Goal: Task Accomplishment & Management: Manage account settings

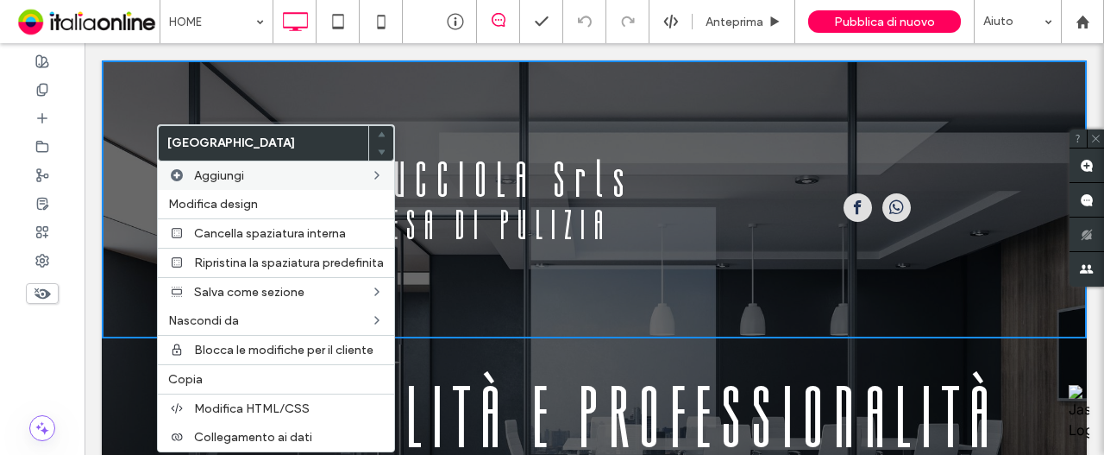
click at [335, 84] on div "Click To Paste LA LUCCIOLA Srls IMPRESA DI PULIZIA Click To Paste Click To Paste" at bounding box center [594, 199] width 985 height 278
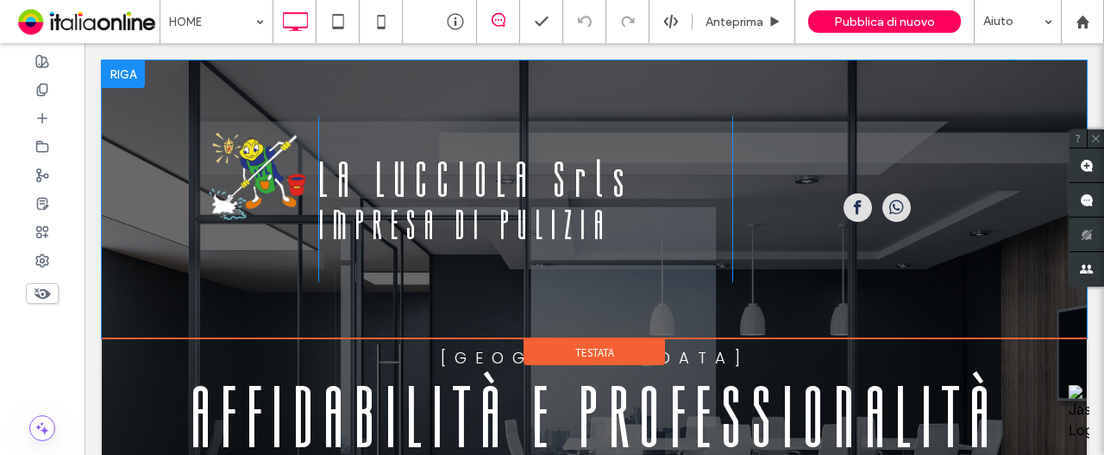
click at [316, 84] on div "Click To Paste LA LUCCIOLA Srls IMPRESA DI PULIZIA Click To Paste Click To Paste" at bounding box center [594, 199] width 985 height 278
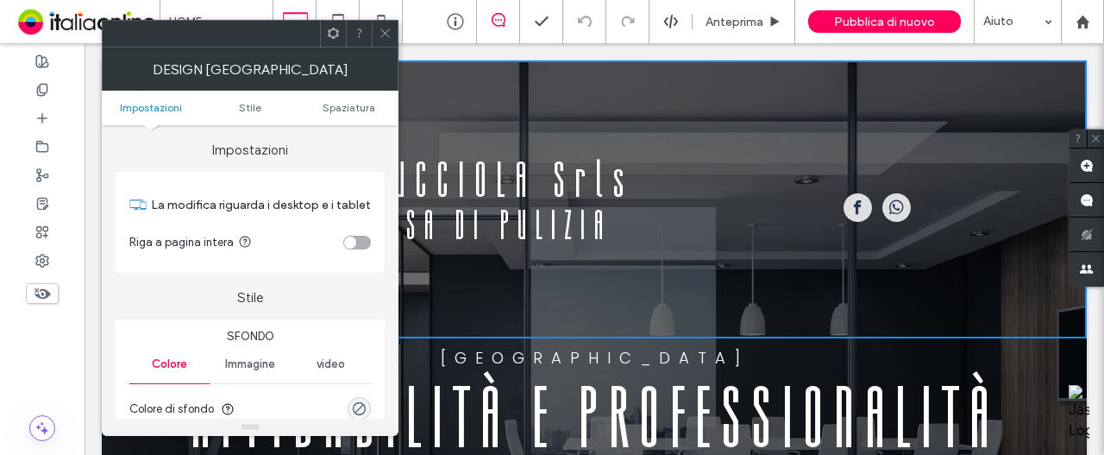
scroll to position [86, 0]
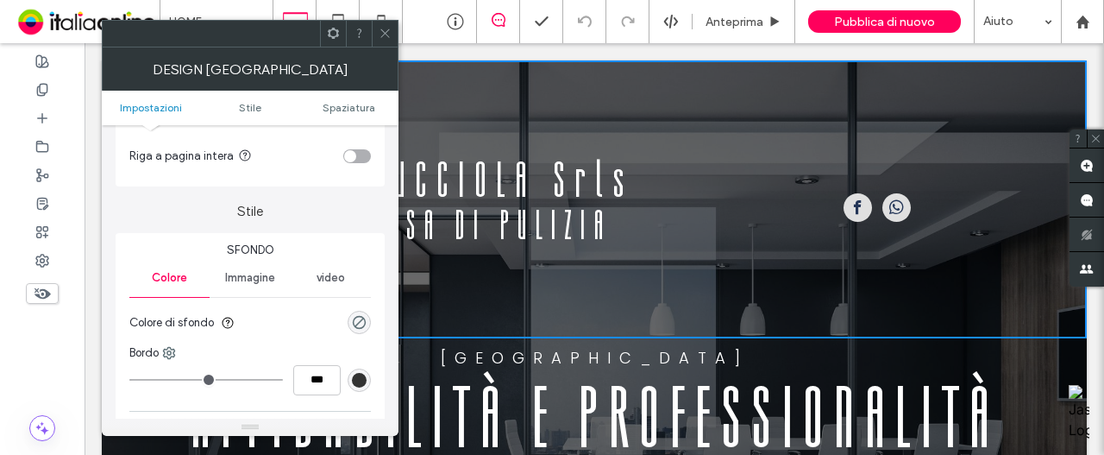
click at [386, 42] on span at bounding box center [385, 34] width 13 height 26
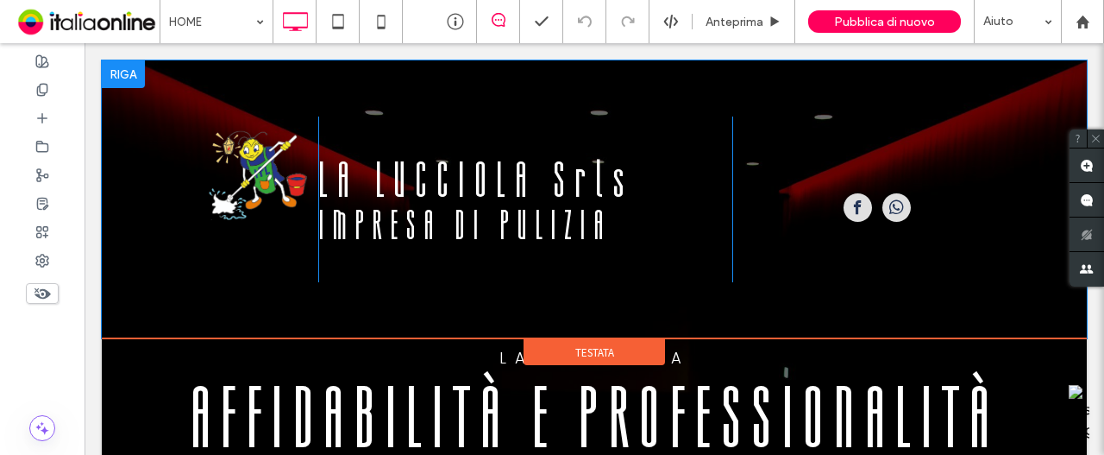
click at [309, 308] on div "Click To Paste LA LUCCIOLA Srls IMPRESA DI PULIZIA Click To Paste Click To Paste" at bounding box center [594, 199] width 985 height 278
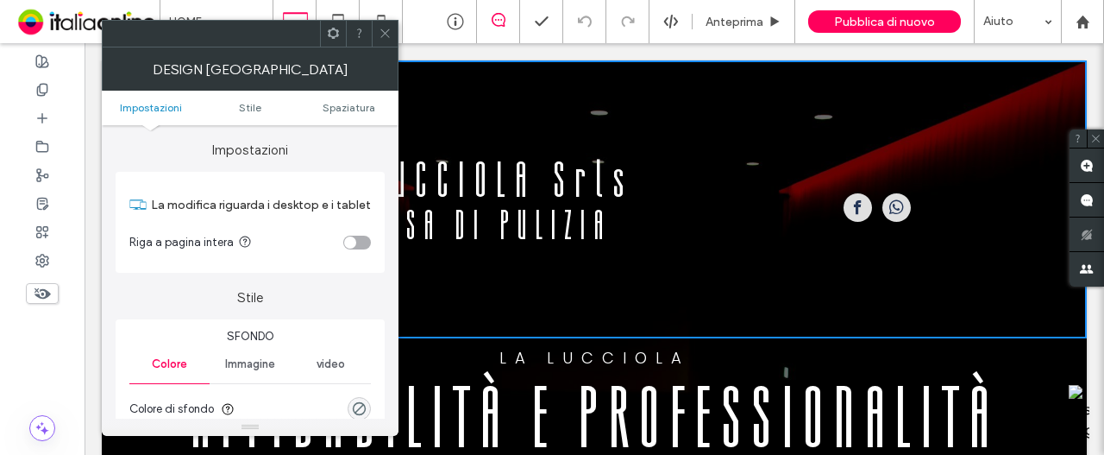
drag, startPoint x: 388, startPoint y: 41, endPoint x: 505, endPoint y: 42, distance: 117.3
click at [388, 41] on span at bounding box center [385, 34] width 13 height 26
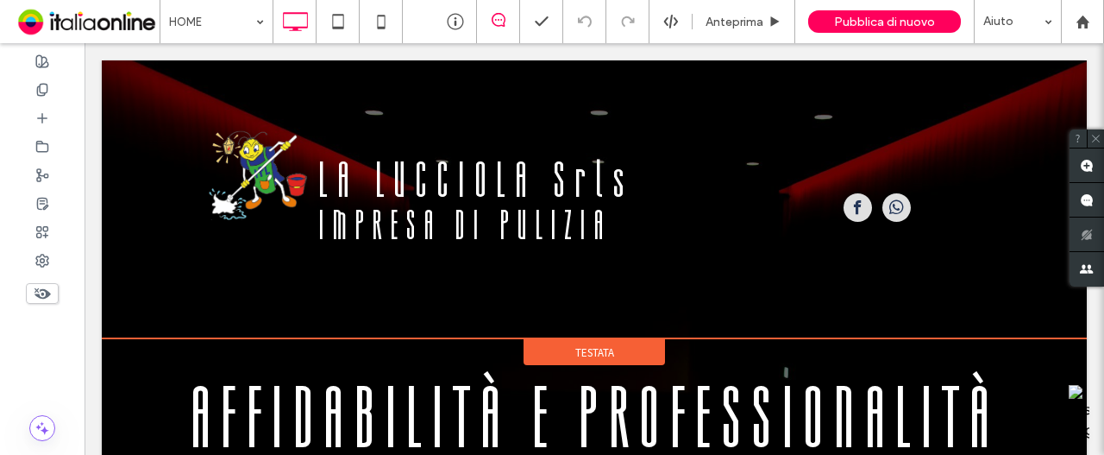
click at [549, 346] on div "Testata" at bounding box center [594, 352] width 141 height 26
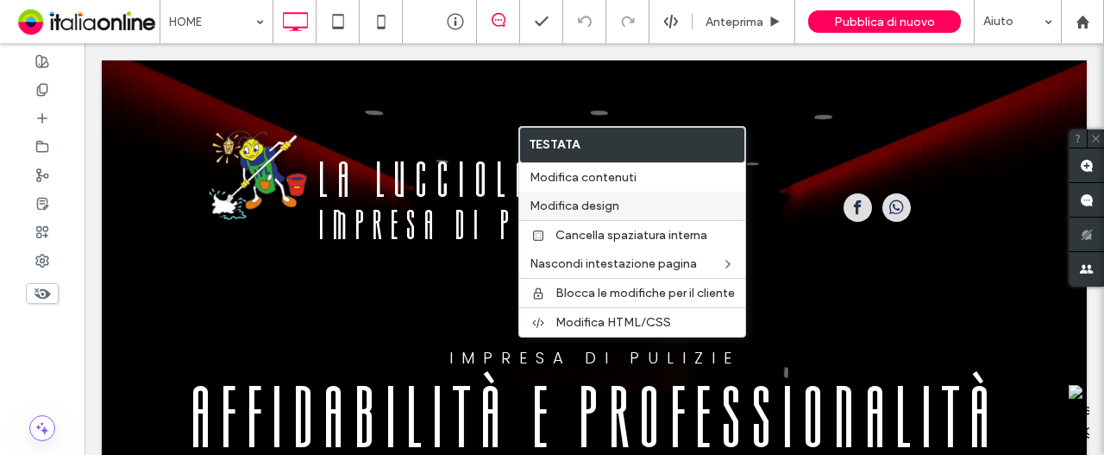
click at [605, 202] on span "Modifica design" at bounding box center [575, 205] width 90 height 15
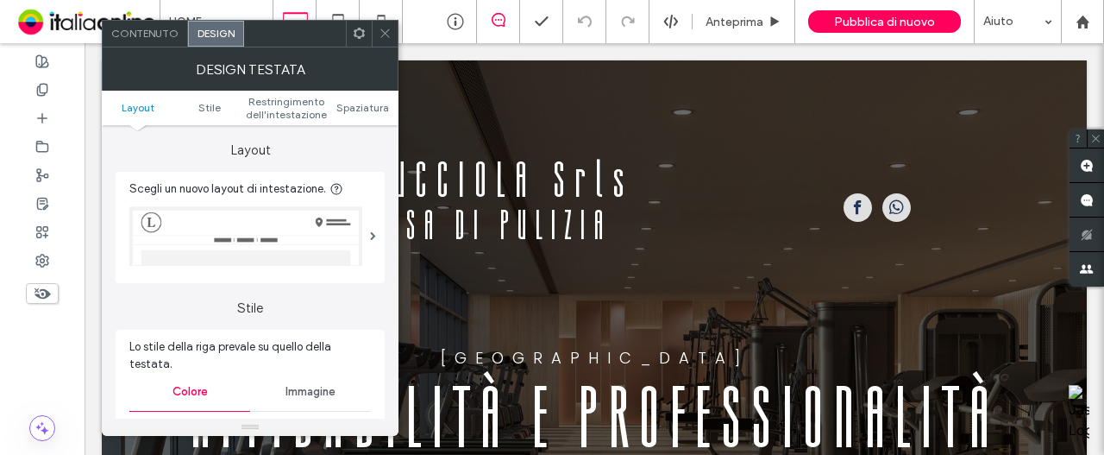
click at [382, 31] on icon at bounding box center [385, 33] width 13 height 13
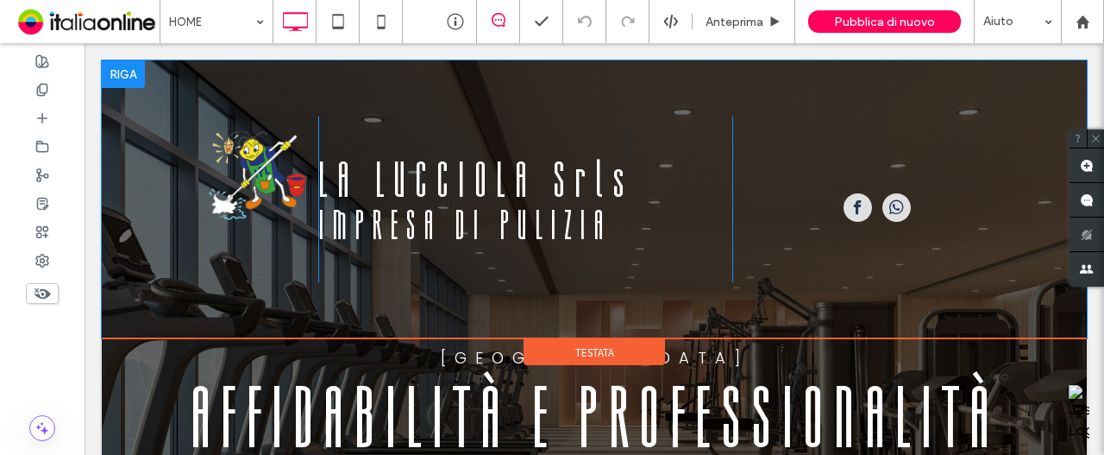
click at [183, 104] on div "Click To Paste LA LUCCIOLA Srls IMPRESA DI PULIZIA Click To Paste Click To Paste" at bounding box center [594, 199] width 985 height 278
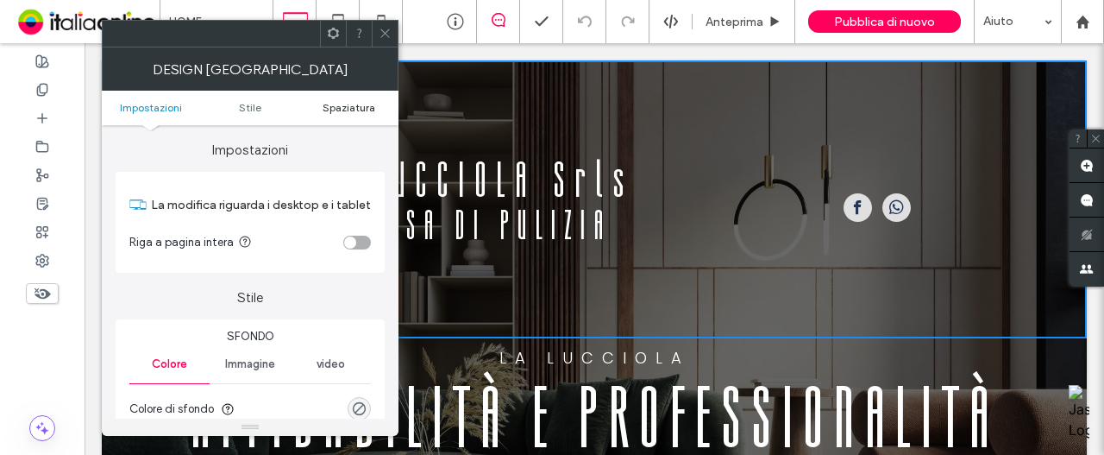
drag, startPoint x: 380, startPoint y: 30, endPoint x: 340, endPoint y: 113, distance: 91.8
click at [380, 30] on icon at bounding box center [385, 33] width 13 height 13
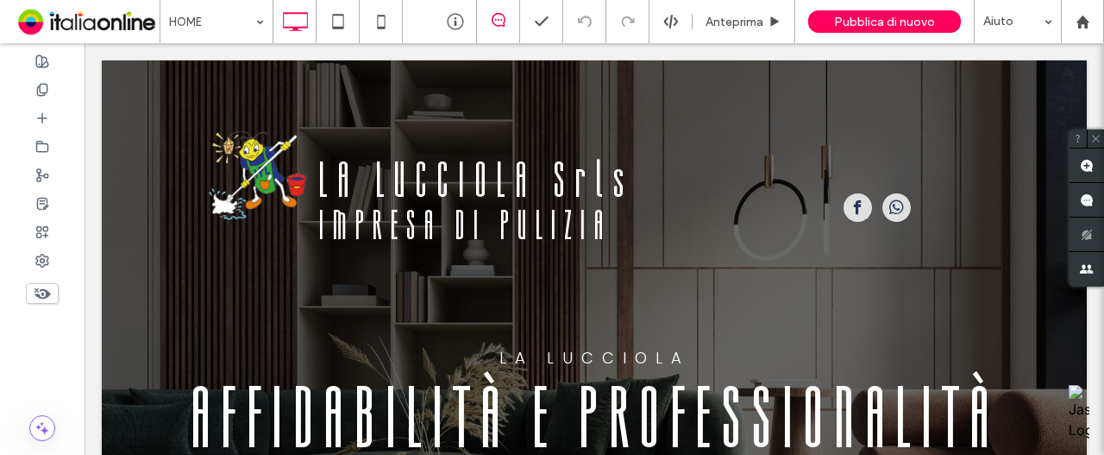
click at [40, 298] on icon at bounding box center [42, 293] width 19 height 19
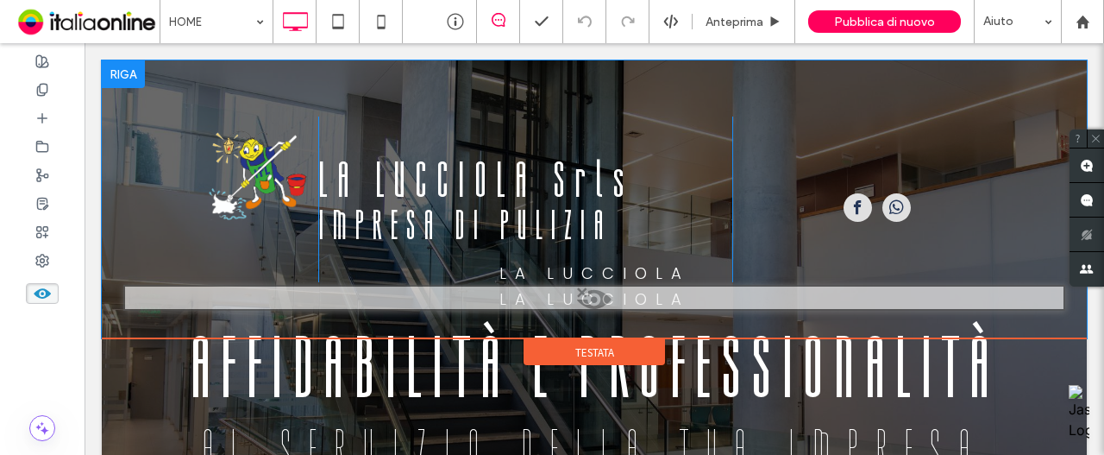
scroll to position [0, 0]
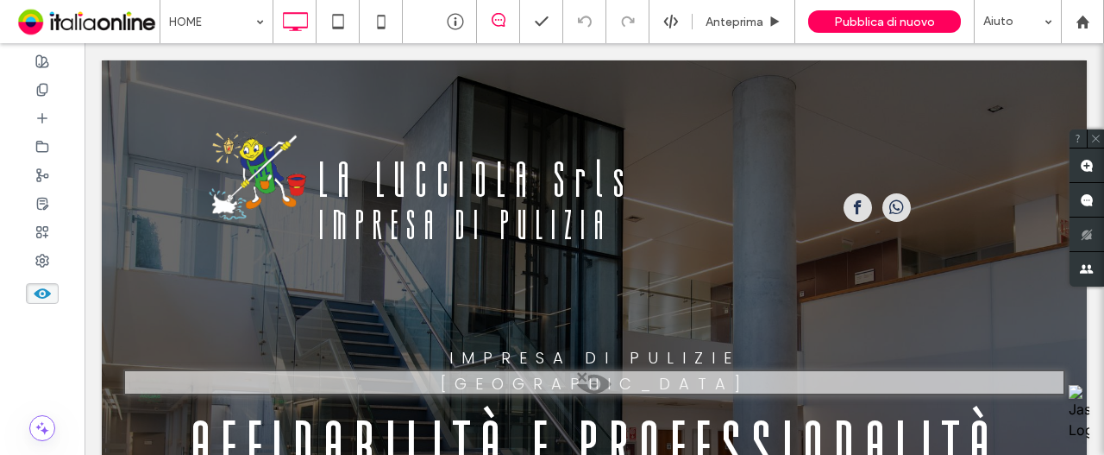
click at [601, 373] on span at bounding box center [594, 388] width 938 height 35
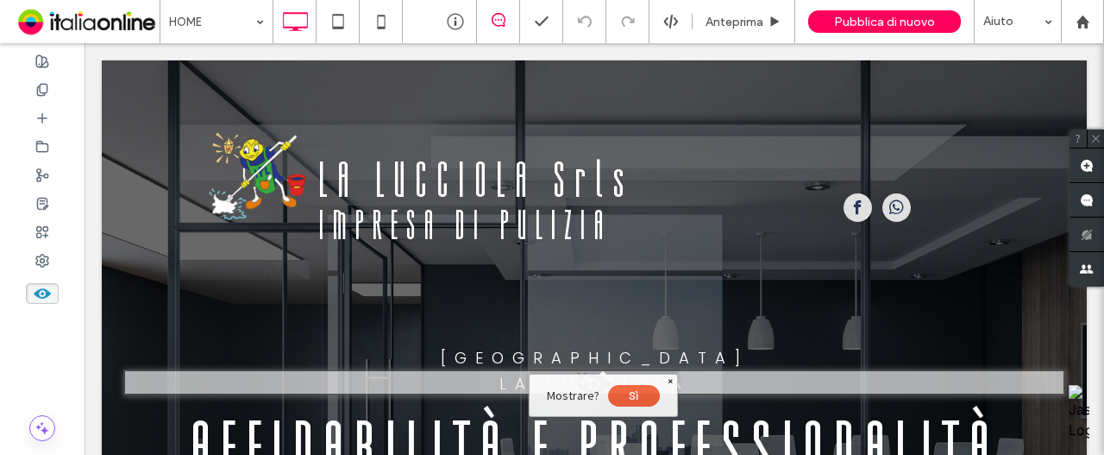
click at [648, 392] on button "Sì" at bounding box center [634, 396] width 52 height 22
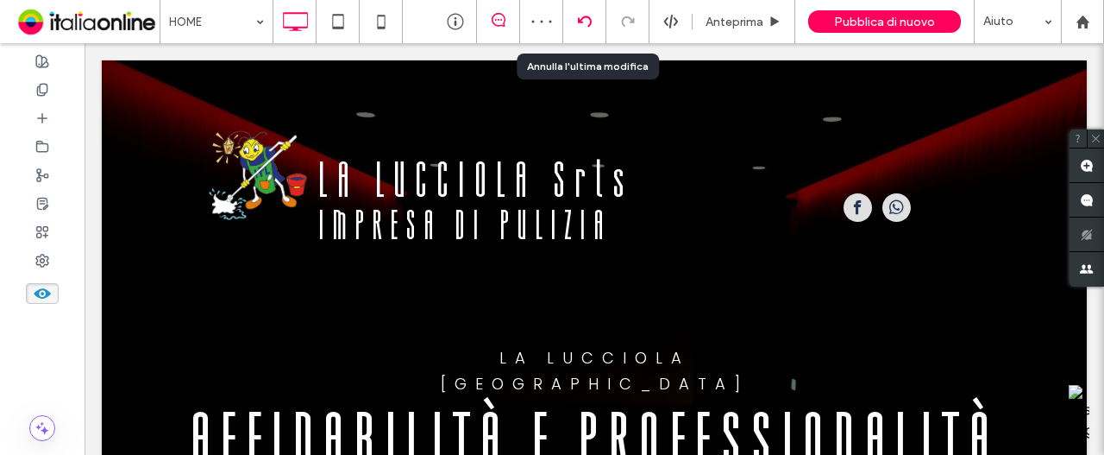
click at [581, 17] on icon at bounding box center [585, 22] width 14 height 14
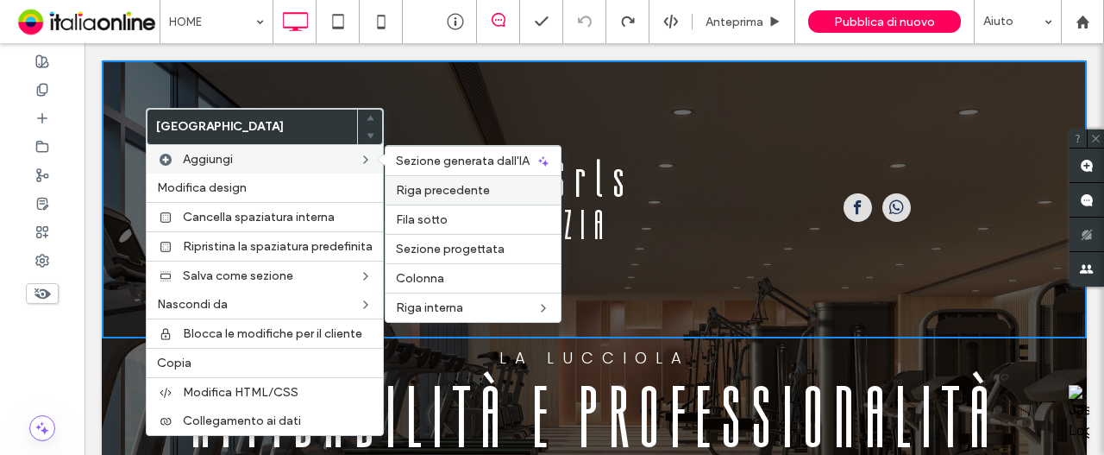
click at [393, 179] on div "Riga precedente" at bounding box center [473, 189] width 175 height 29
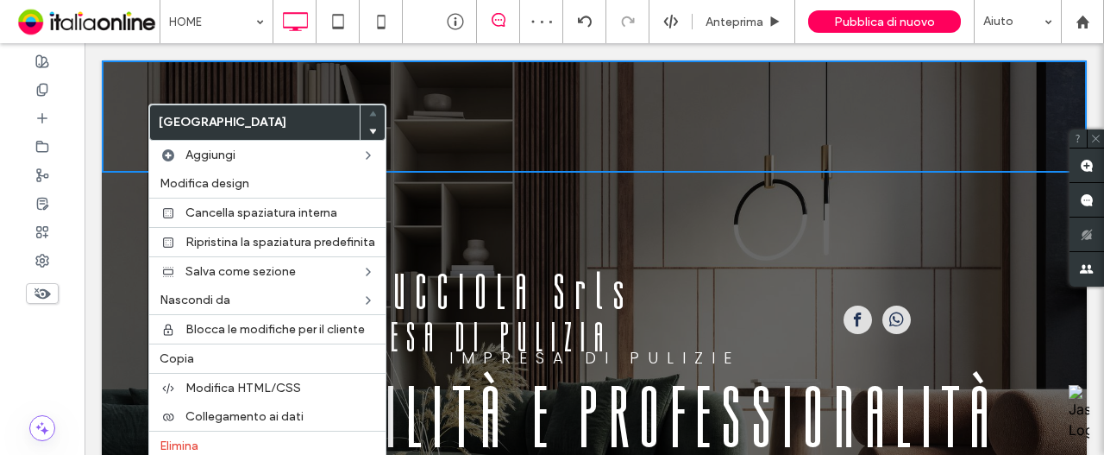
click at [369, 129] on use at bounding box center [373, 131] width 8 height 5
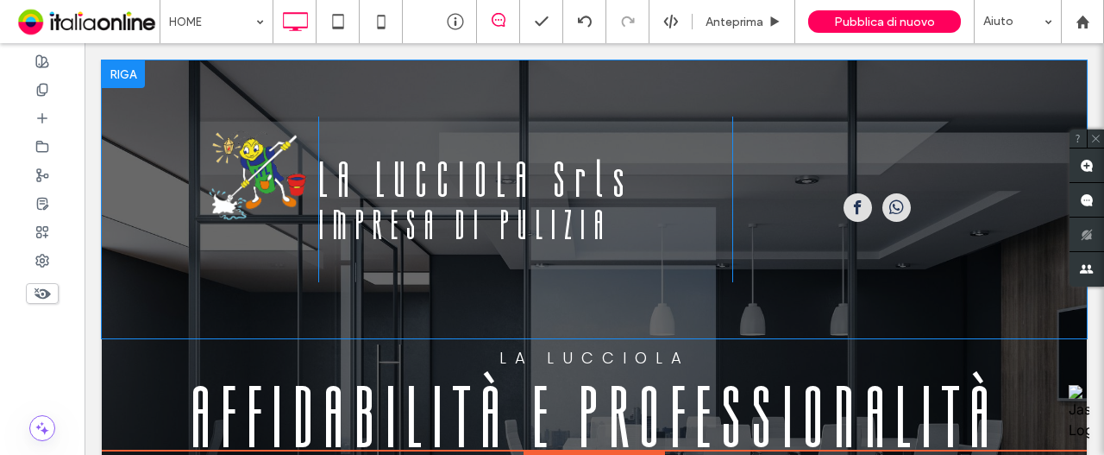
click at [311, 74] on div "Click To Paste LA LUCCIOLA Srls IMPRESA DI PULIZIA Click To Paste Click To Paste" at bounding box center [594, 199] width 985 height 278
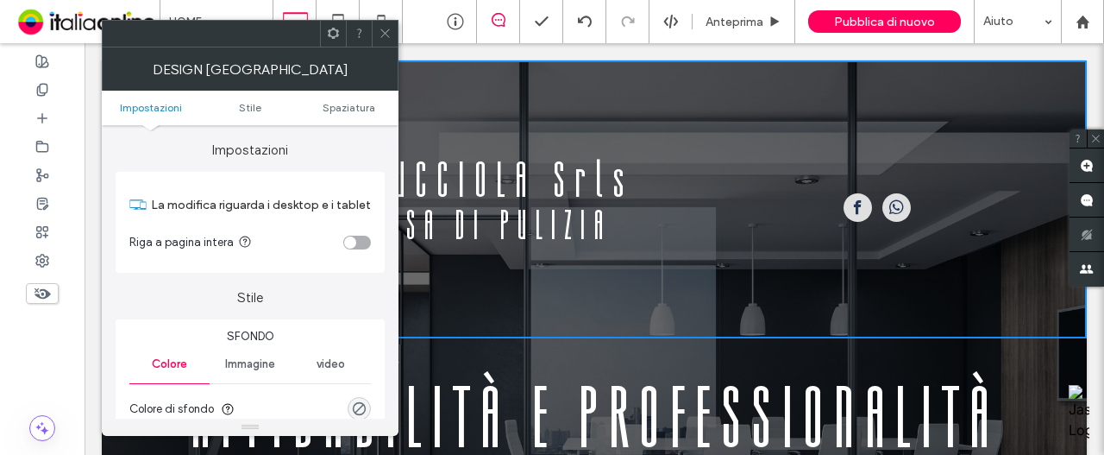
click at [348, 113] on ul "Impostazioni Stile Spaziatura" at bounding box center [250, 108] width 297 height 35
click at [349, 110] on span "Spaziatura" at bounding box center [349, 107] width 53 height 13
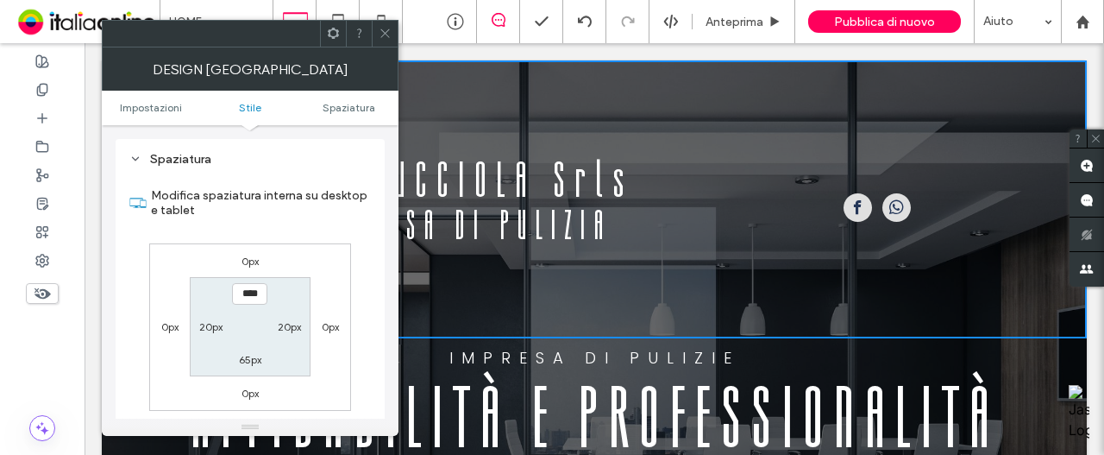
scroll to position [433, 0]
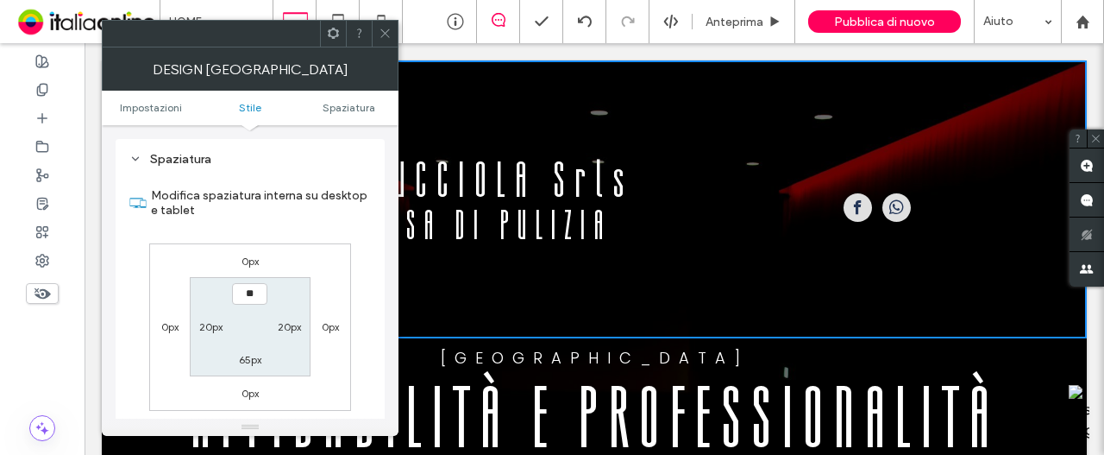
type input "****"
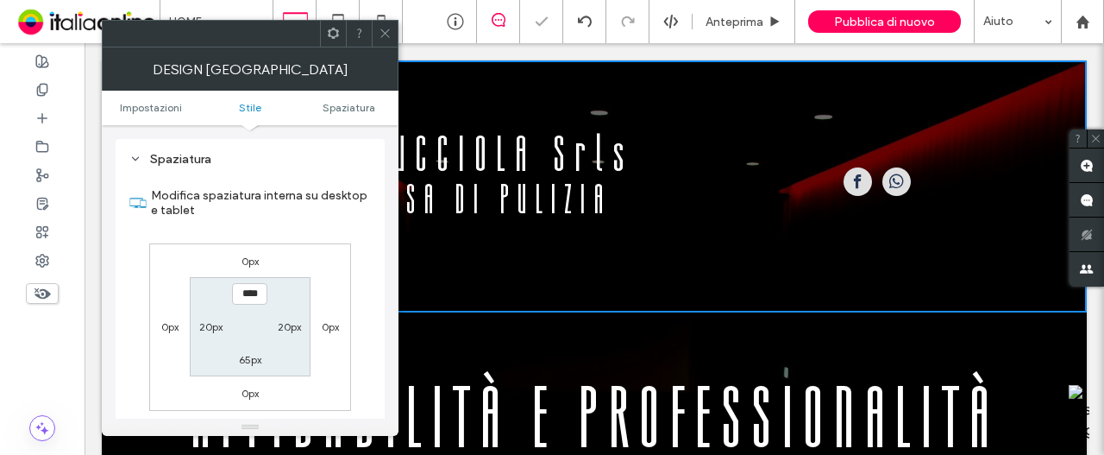
click at [259, 358] on label "65px" at bounding box center [250, 359] width 22 height 13
type input "**"
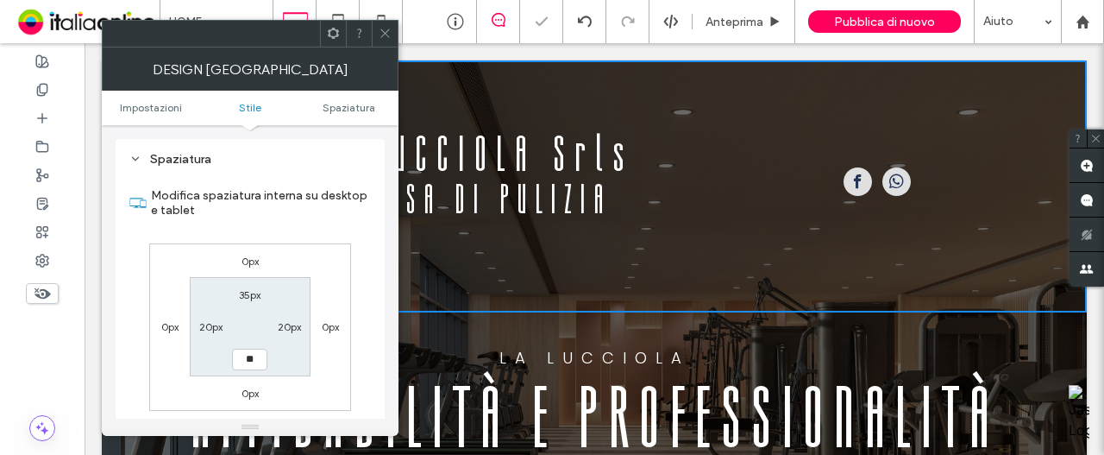
type input "**"
type input "****"
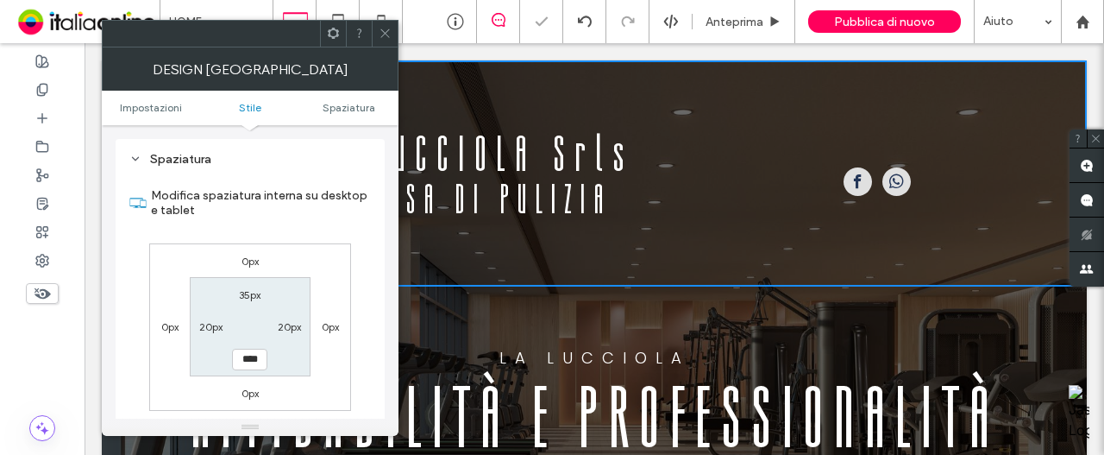
click at [373, 33] on div at bounding box center [385, 34] width 26 height 26
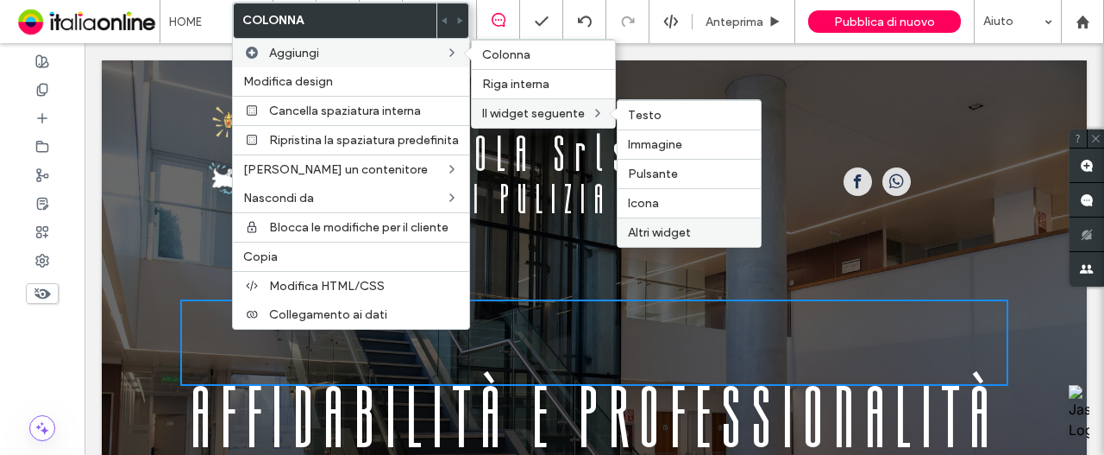
click at [649, 230] on span "Altri widget" at bounding box center [659, 232] width 63 height 15
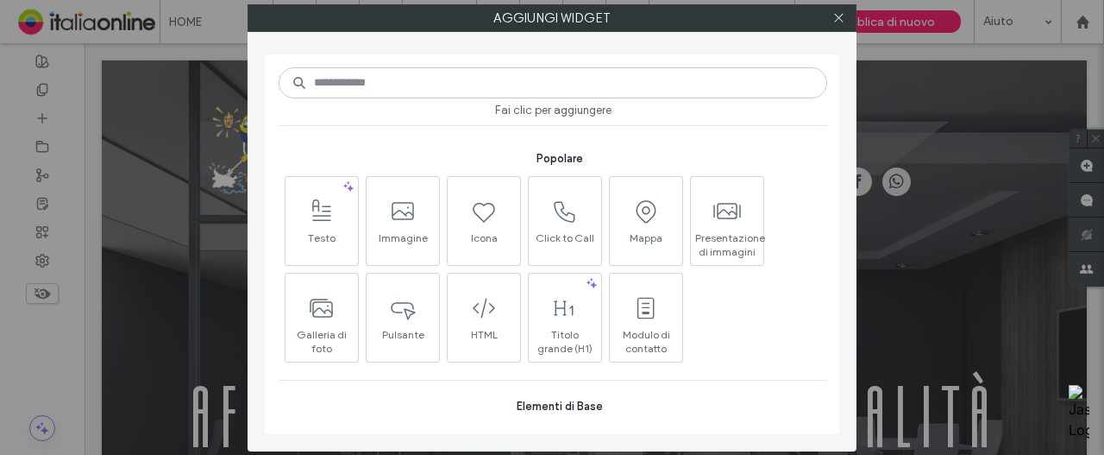
click at [373, 78] on input at bounding box center [553, 82] width 549 height 31
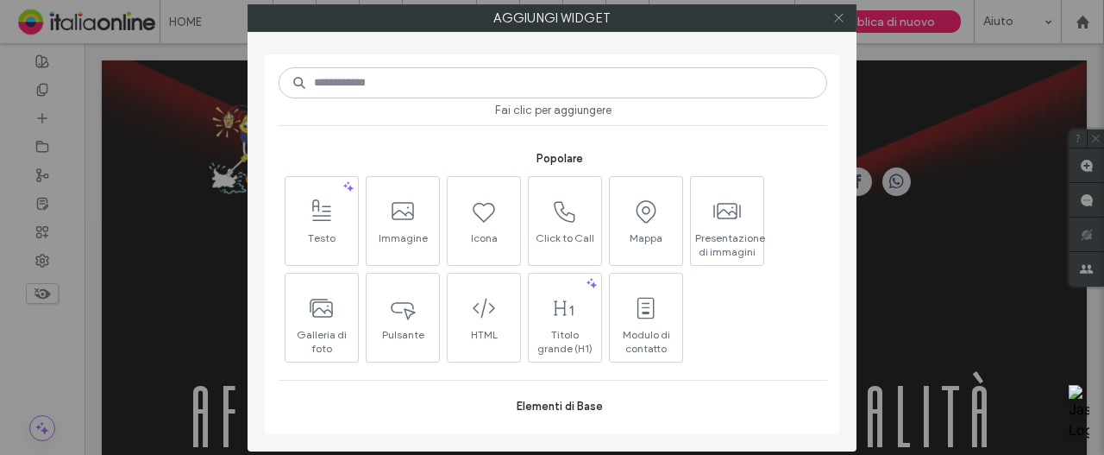
click at [837, 27] on span at bounding box center [838, 18] width 13 height 26
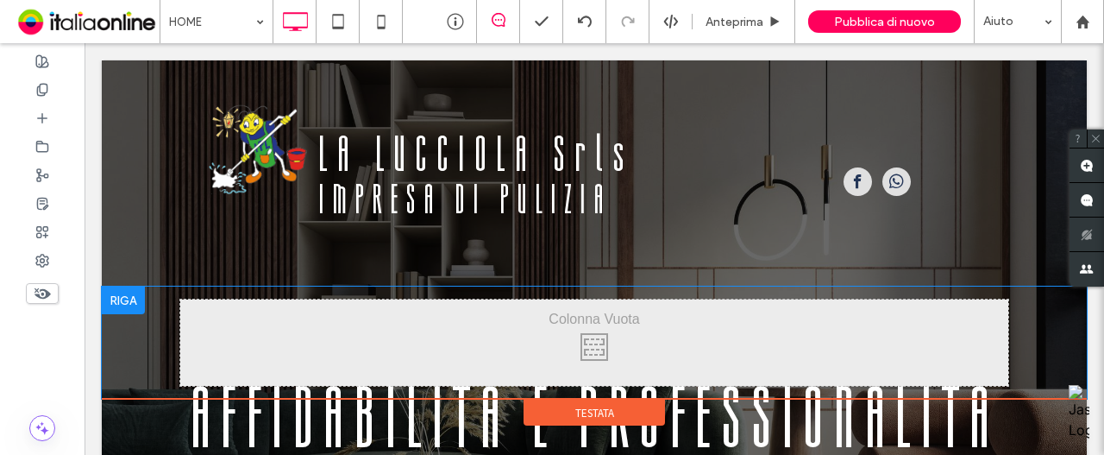
click at [157, 321] on div "Click To Paste Click To Paste" at bounding box center [594, 342] width 985 height 112
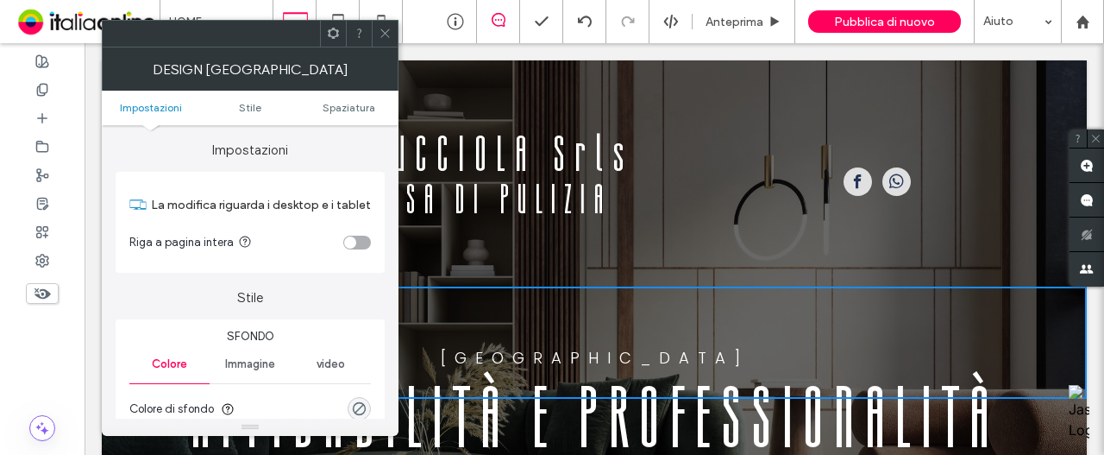
click at [355, 243] on div "toggle" at bounding box center [357, 242] width 28 height 14
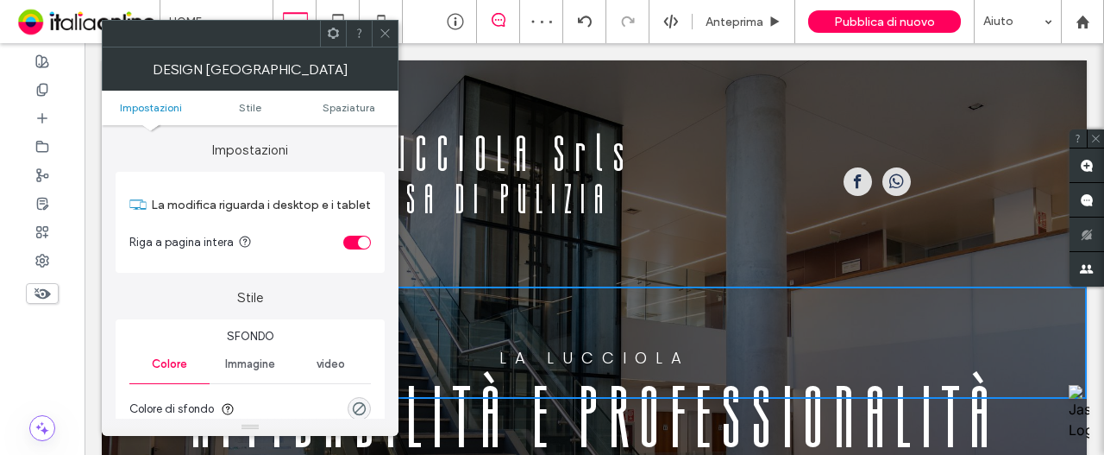
click at [383, 28] on icon at bounding box center [385, 33] width 13 height 13
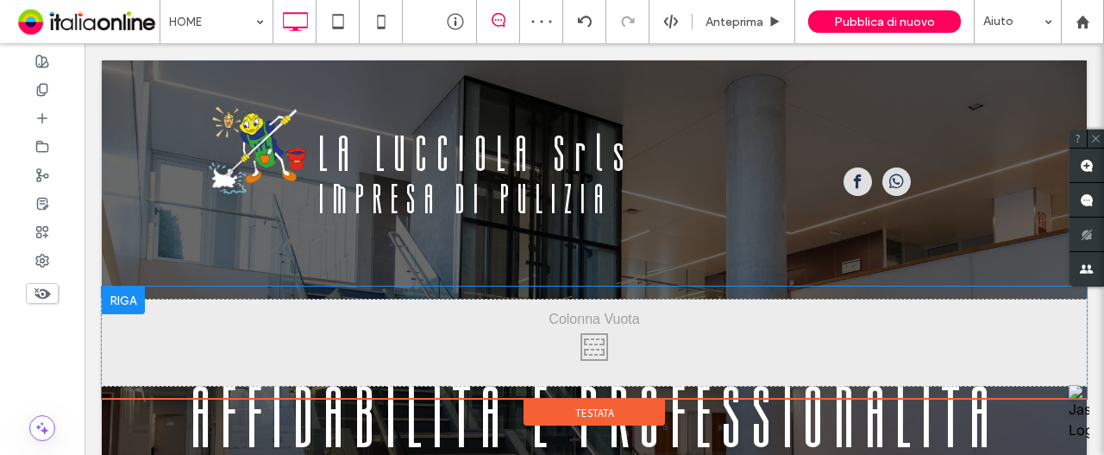
click at [124, 287] on div at bounding box center [123, 300] width 43 height 28
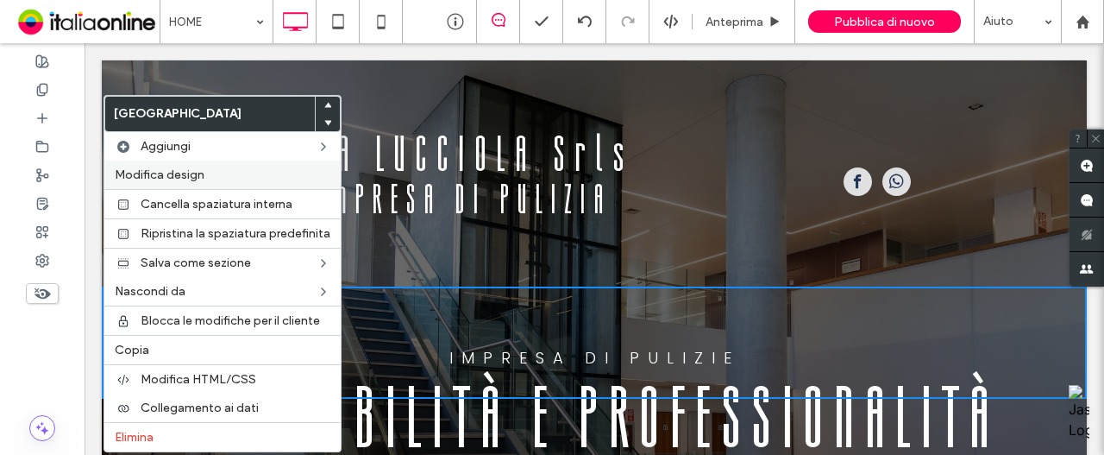
click at [191, 167] on span "Modifica design" at bounding box center [160, 174] width 90 height 15
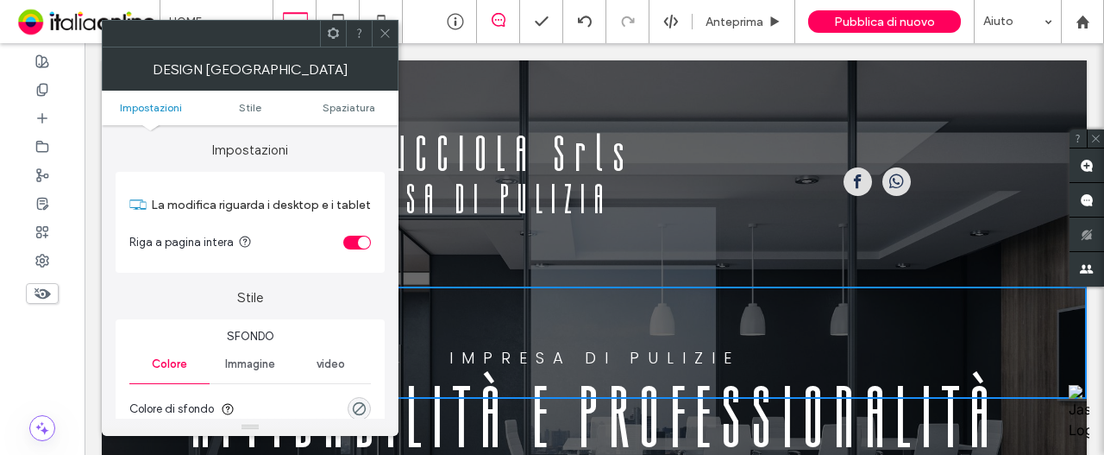
click at [345, 246] on div "toggle" at bounding box center [357, 242] width 28 height 14
click at [361, 243] on div "toggle" at bounding box center [357, 242] width 28 height 14
click at [388, 31] on icon at bounding box center [385, 33] width 13 height 13
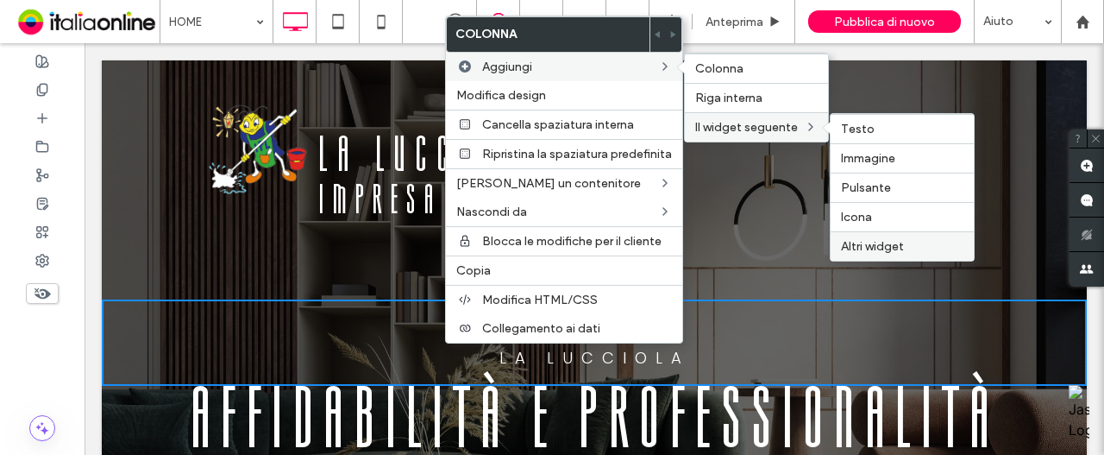
click at [873, 245] on span "Altri widget" at bounding box center [872, 246] width 63 height 15
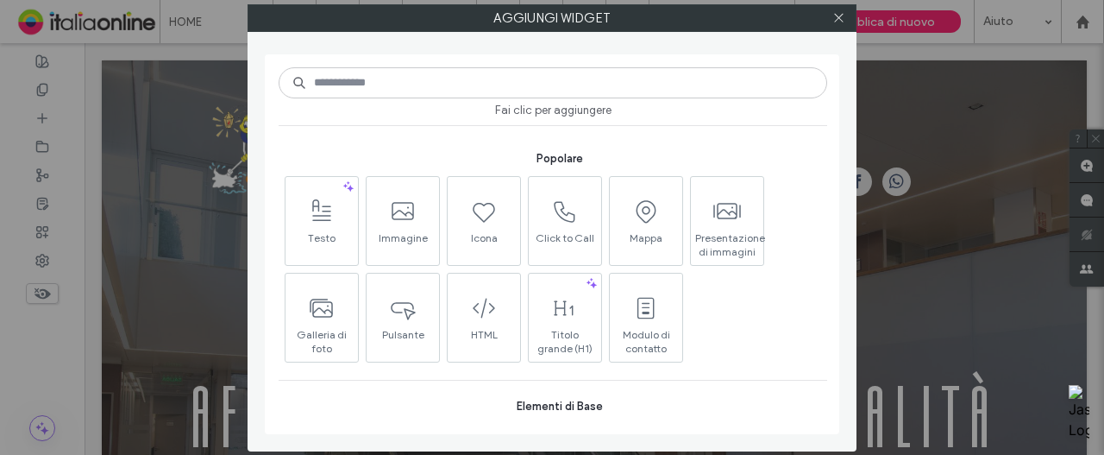
drag, startPoint x: 838, startPoint y: 23, endPoint x: 855, endPoint y: 90, distance: 68.4
click at [838, 24] on span at bounding box center [838, 18] width 13 height 26
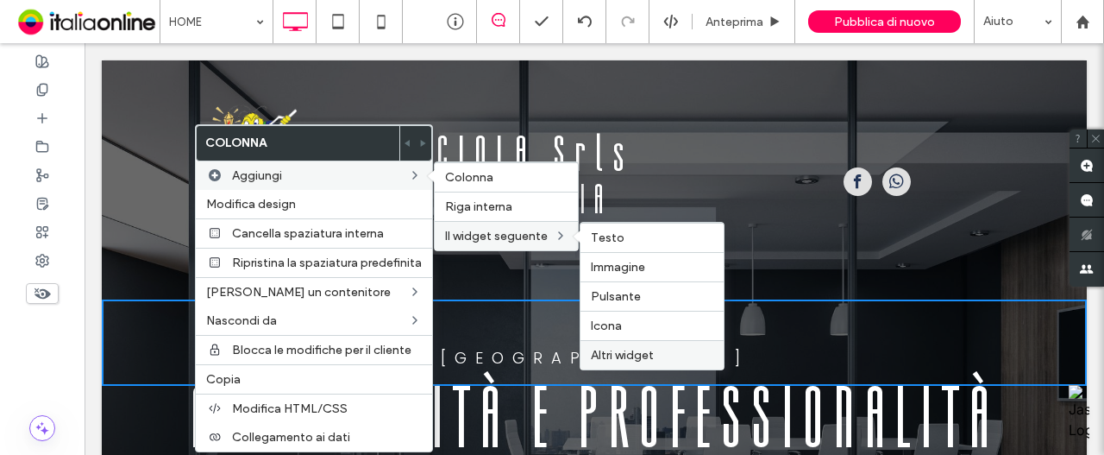
click at [604, 352] on span "Altri widget" at bounding box center [622, 355] width 63 height 15
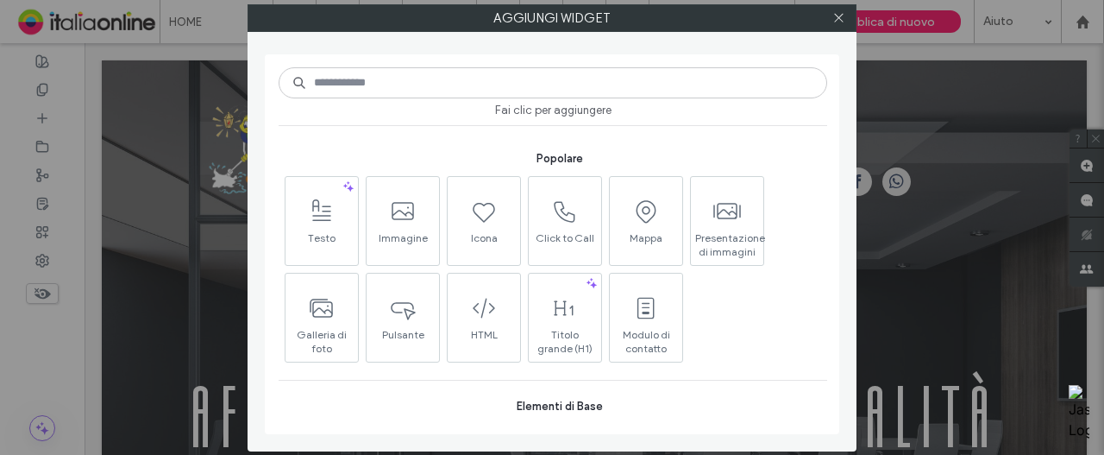
click at [430, 84] on input at bounding box center [553, 82] width 549 height 31
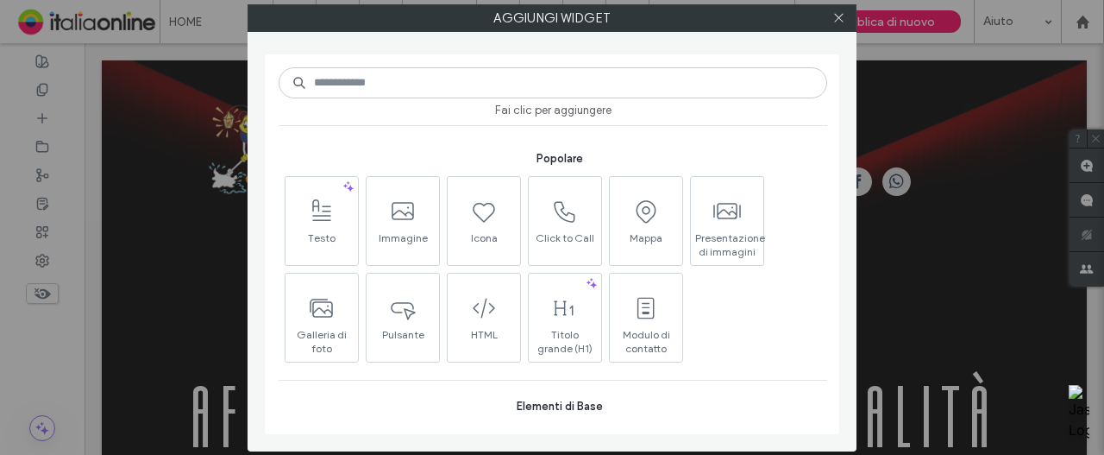
drag, startPoint x: 839, startPoint y: 20, endPoint x: 728, endPoint y: 449, distance: 442.9
click at [839, 20] on icon at bounding box center [838, 17] width 13 height 13
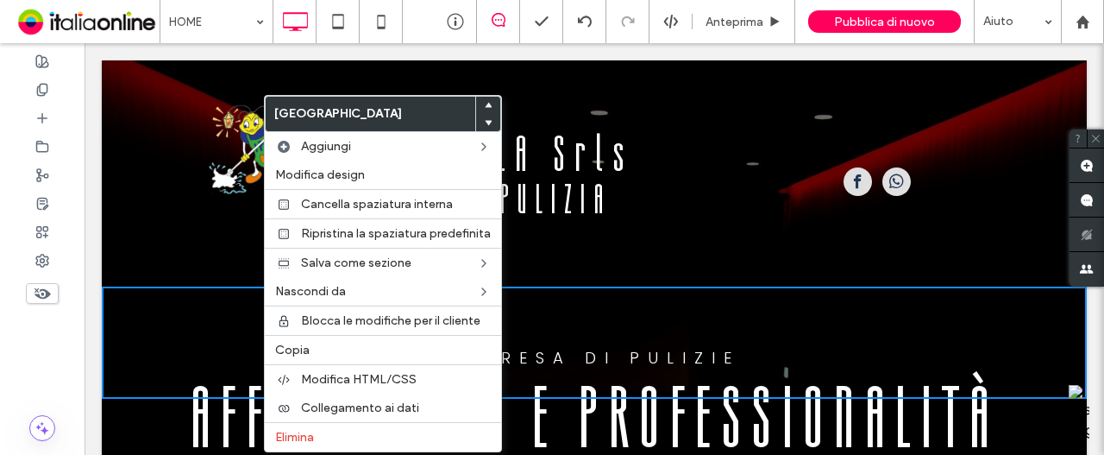
click at [185, 341] on div "Click To Paste Click To Paste" at bounding box center [594, 342] width 985 height 86
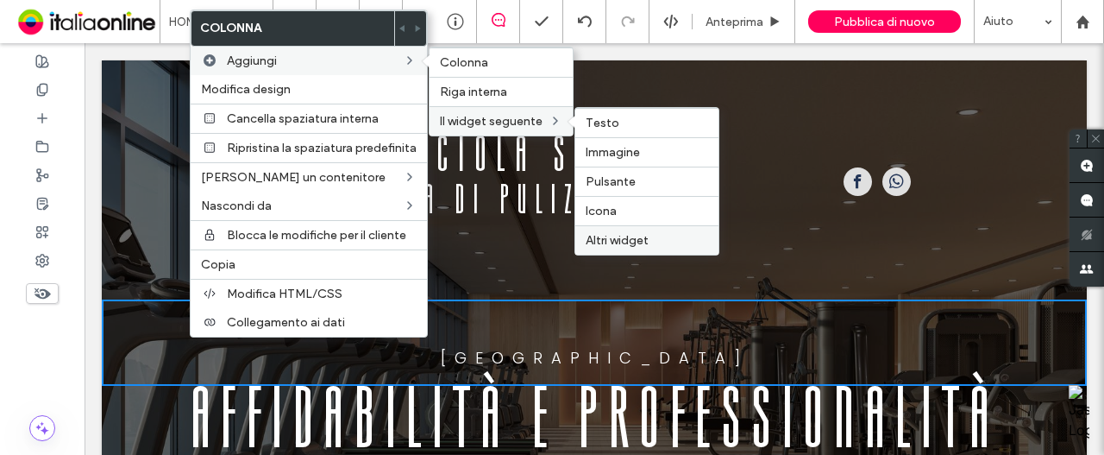
click at [639, 237] on span "Altri widget" at bounding box center [617, 240] width 63 height 15
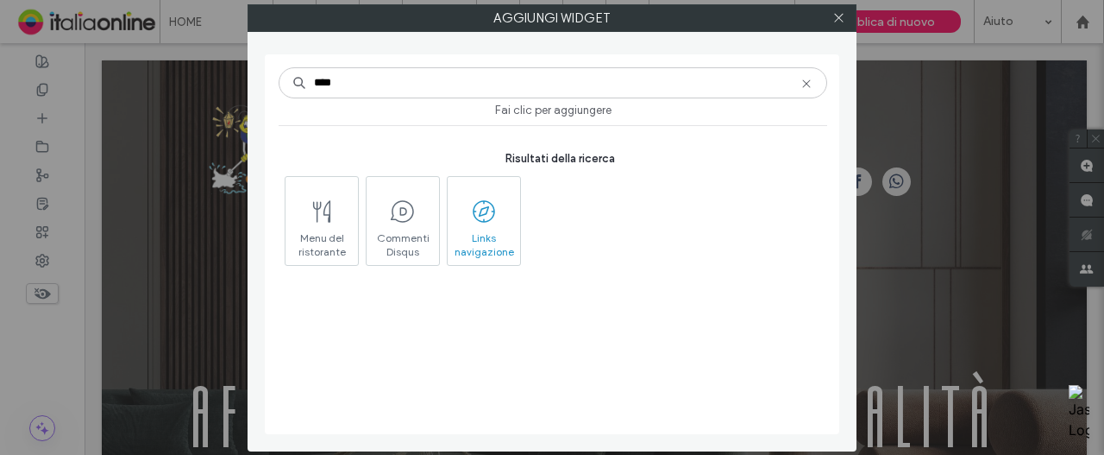
type input "****"
click at [481, 205] on icon at bounding box center [484, 212] width 28 height 28
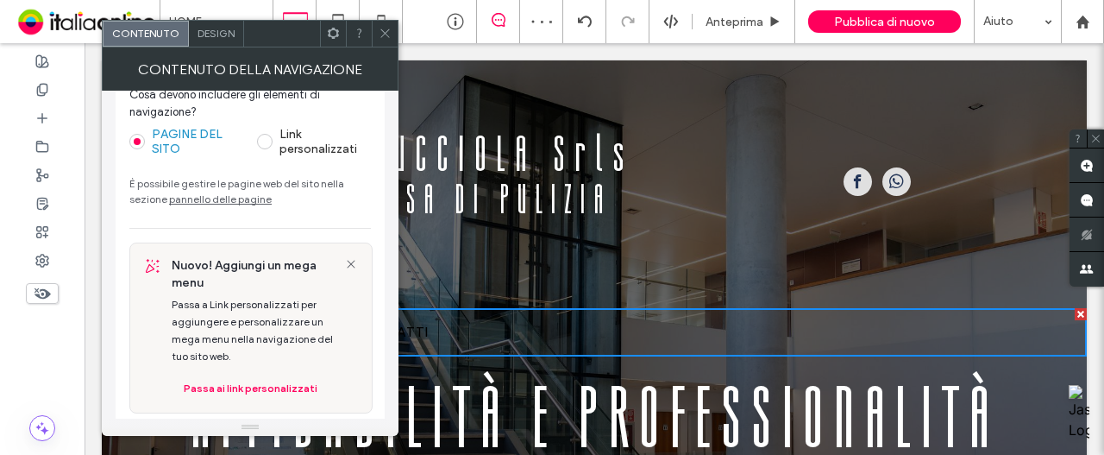
scroll to position [39, 0]
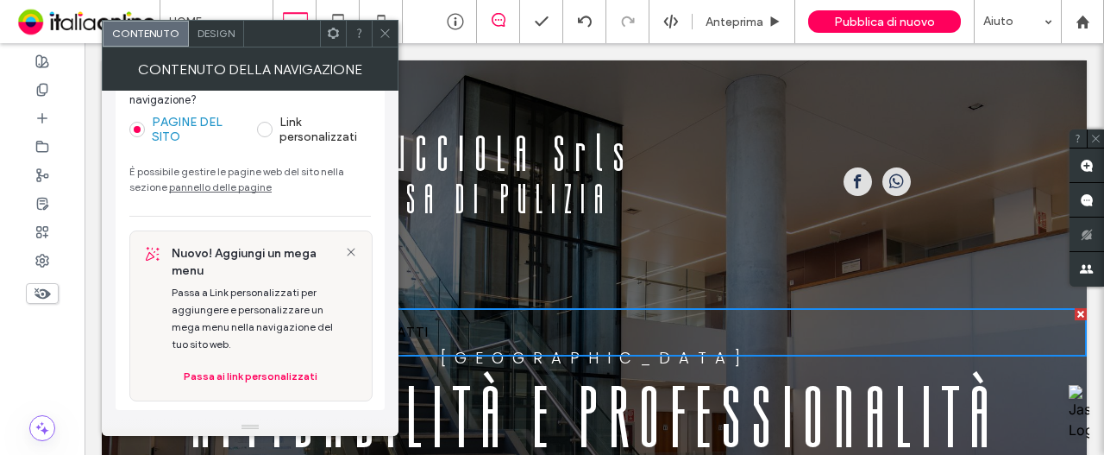
click at [221, 30] on span "Design" at bounding box center [216, 33] width 37 height 13
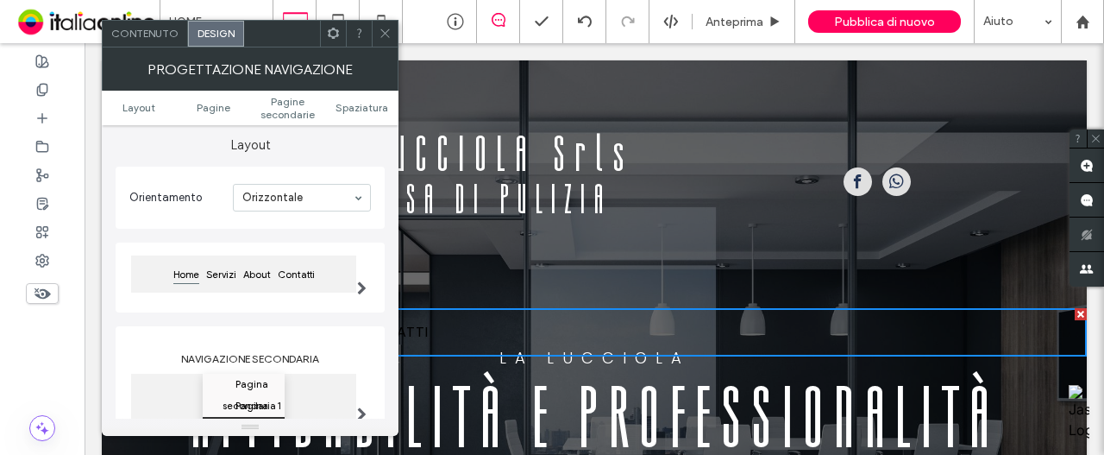
scroll to position [0, 0]
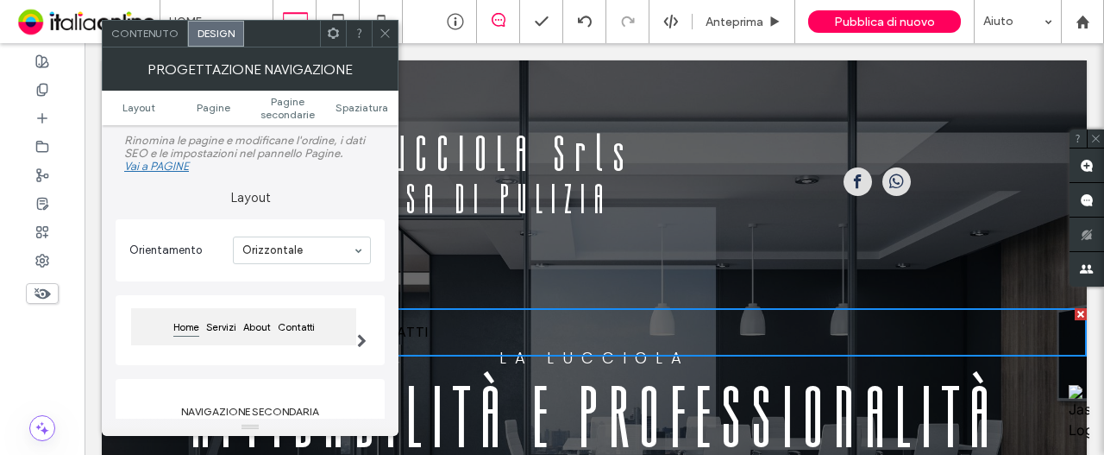
click at [330, 335] on div "Home Servizi About Contatti" at bounding box center [243, 326] width 225 height 37
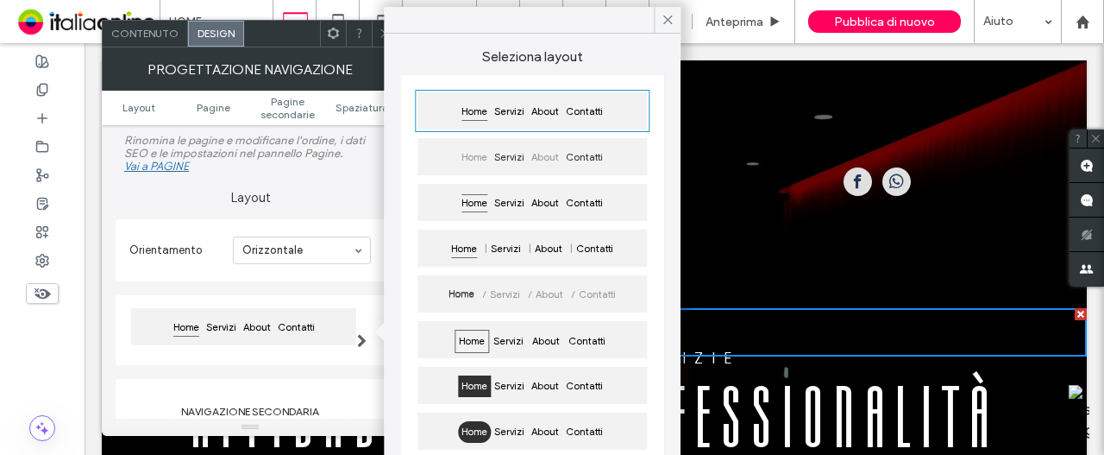
click at [562, 156] on span "About" at bounding box center [545, 158] width 35 height 22
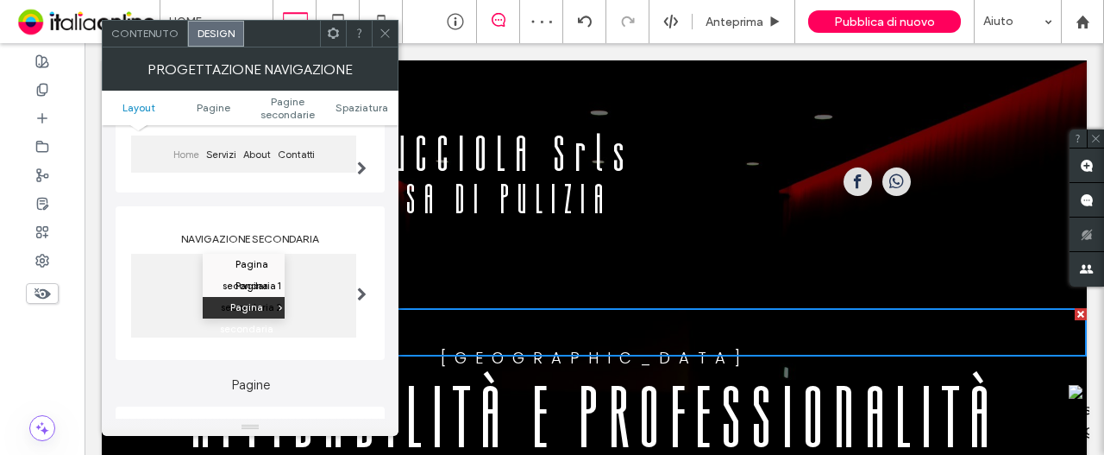
scroll to position [259, 0]
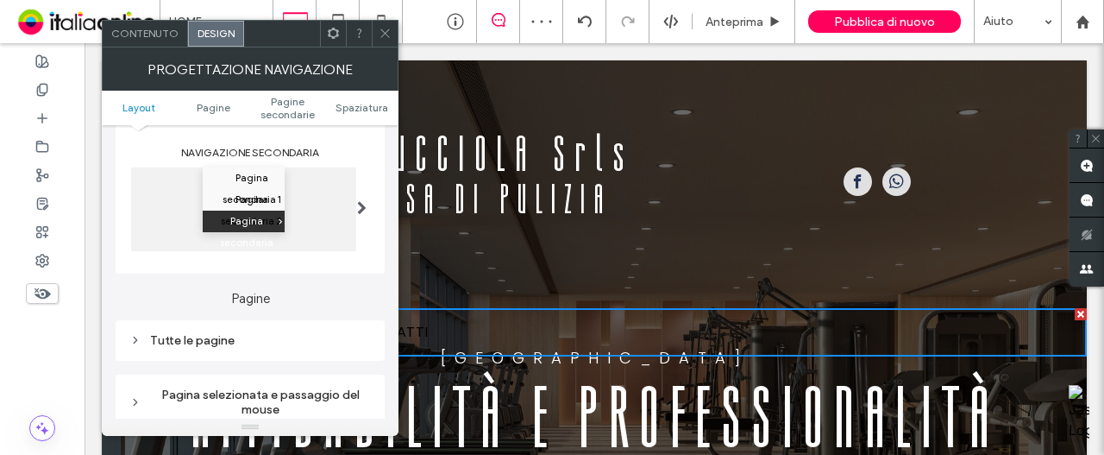
click at [215, 343] on div "Tutte le pagine" at bounding box center [250, 340] width 242 height 15
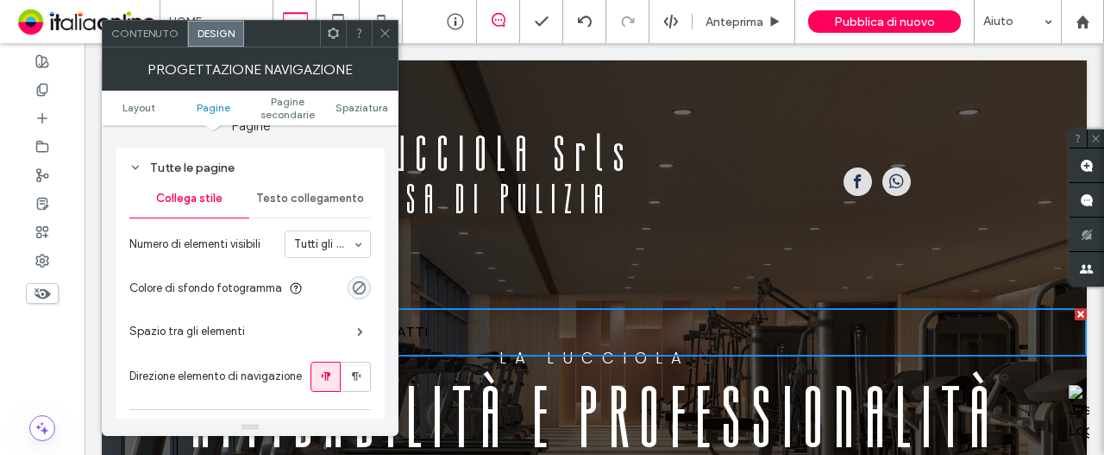
click at [289, 199] on span "Testo collegamento" at bounding box center [310, 198] width 108 height 14
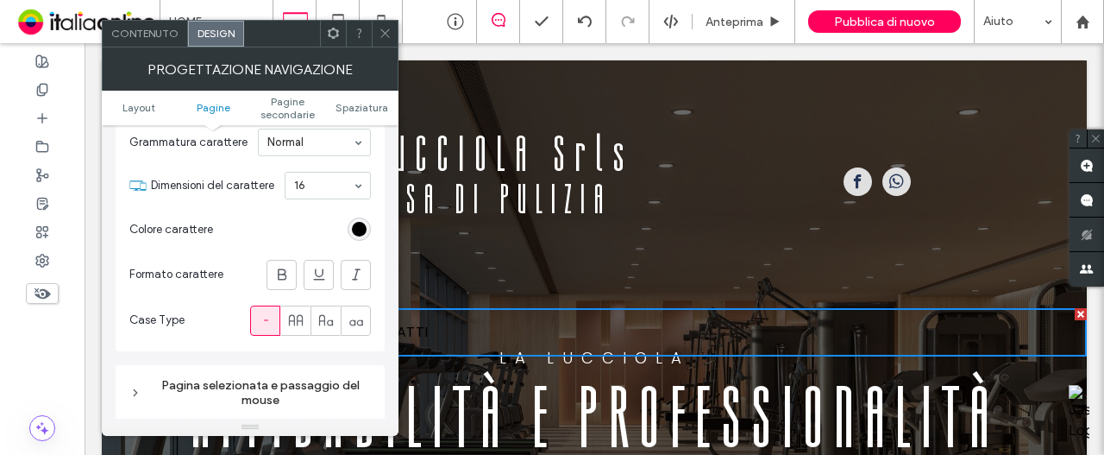
scroll to position [604, 0]
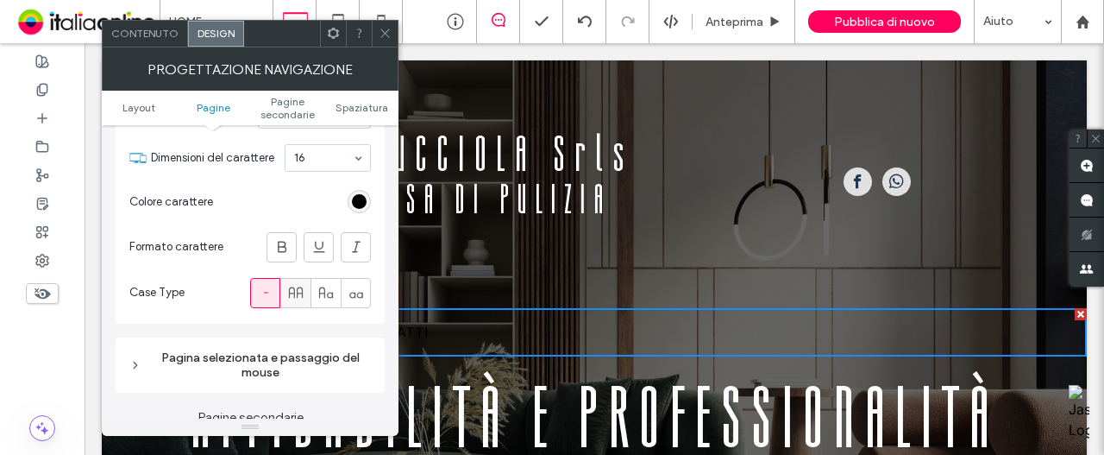
click at [297, 293] on use at bounding box center [295, 291] width 14 height 11
click at [358, 208] on div "rgb(0, 0, 0)" at bounding box center [359, 201] width 15 height 15
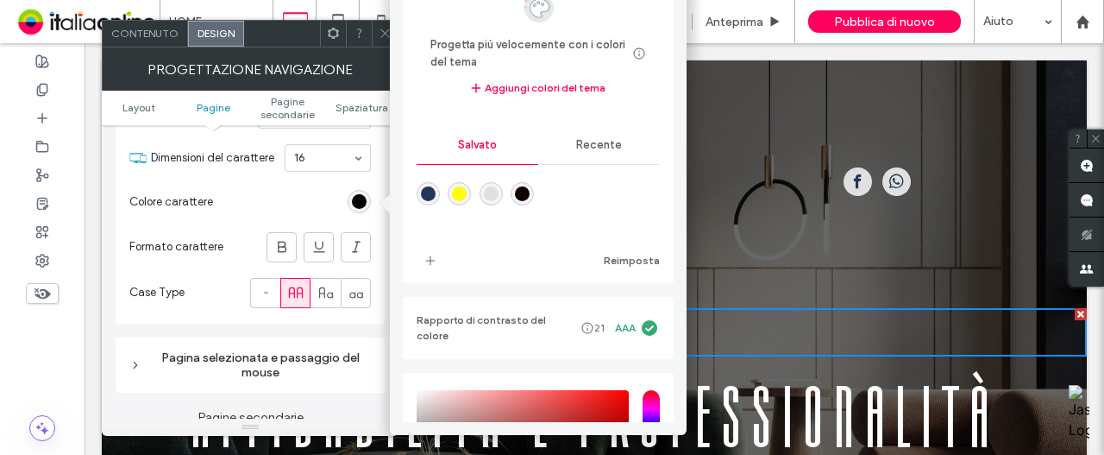
click at [606, 139] on span "Recente" at bounding box center [599, 145] width 46 height 14
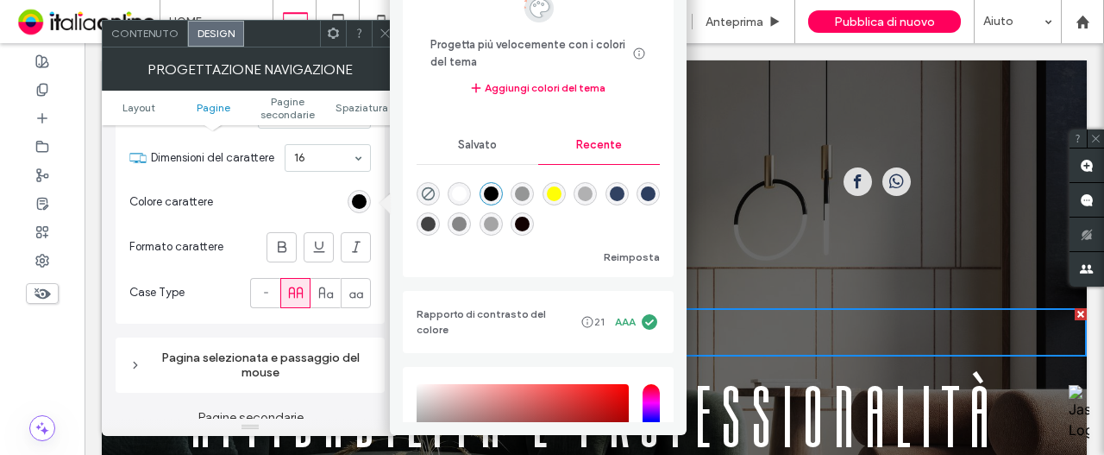
click at [459, 192] on div "rgba(255, 255, 255, 1)" at bounding box center [459, 193] width 15 height 15
type input "*******"
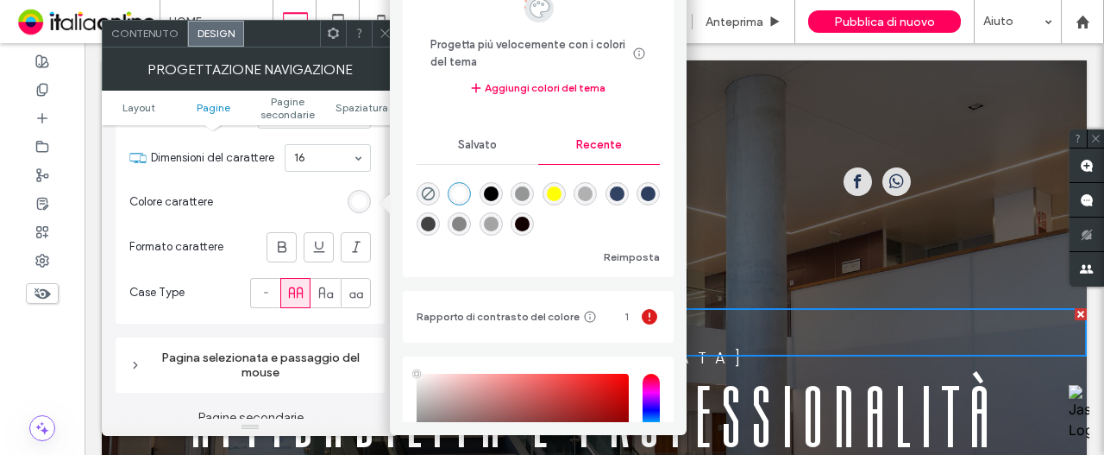
scroll to position [690, 0]
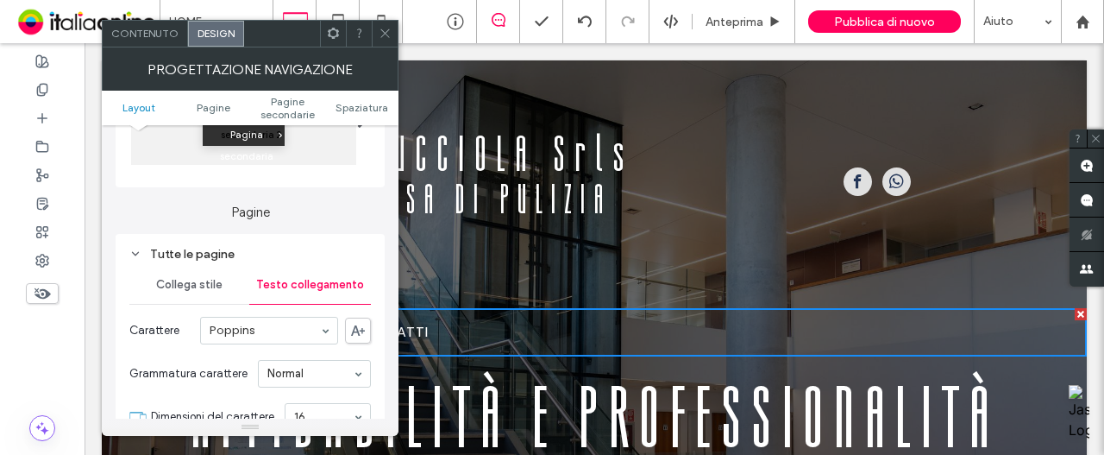
click at [216, 276] on div "Collega stile" at bounding box center [189, 285] width 120 height 38
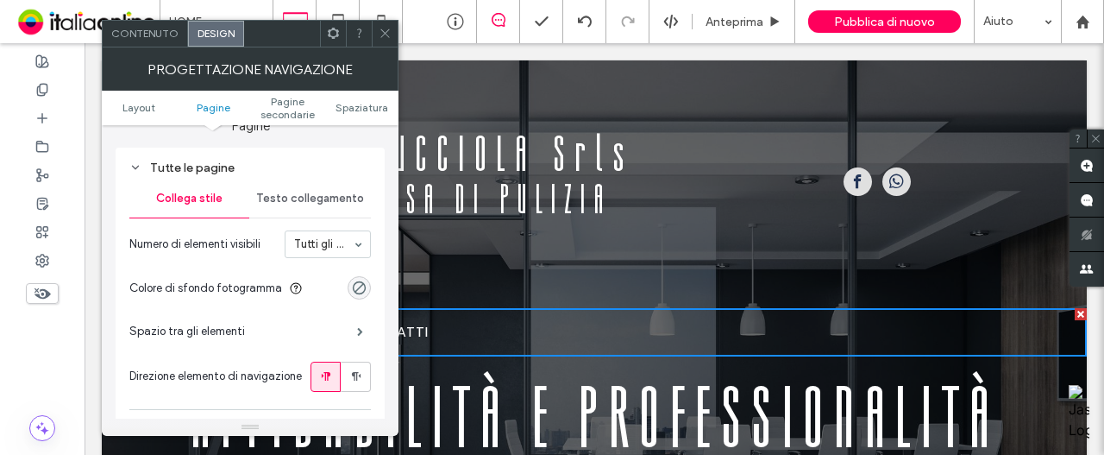
click at [311, 210] on div "Testo collegamento" at bounding box center [310, 198] width 122 height 38
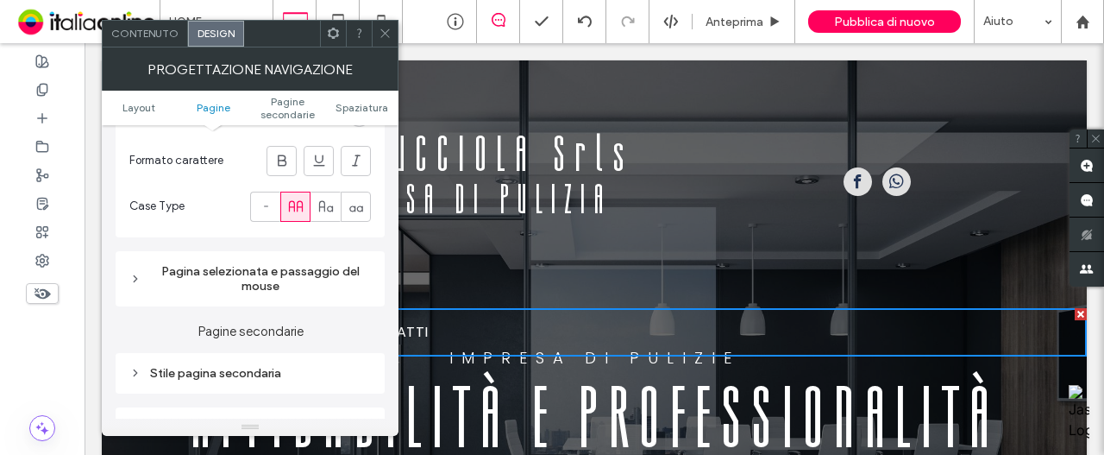
click at [338, 42] on span at bounding box center [333, 34] width 13 height 26
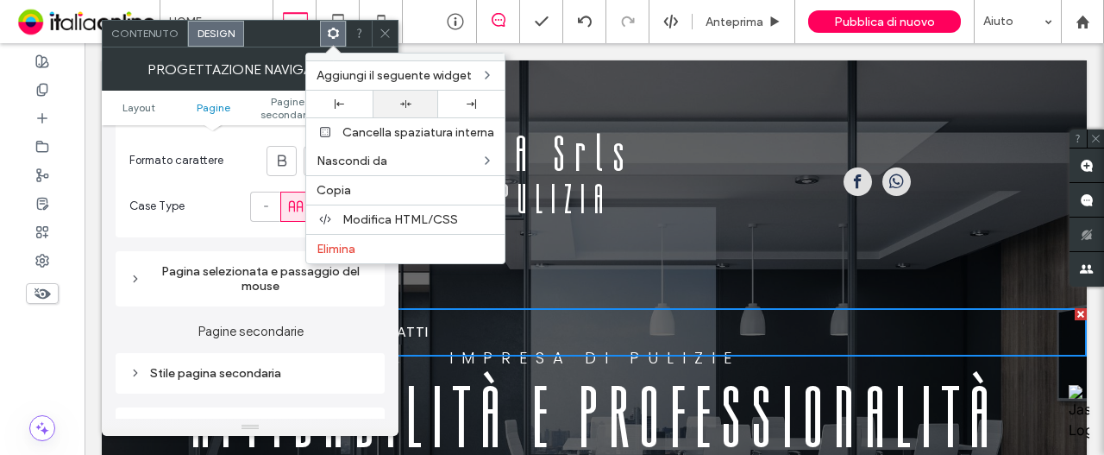
click at [398, 107] on div at bounding box center [405, 103] width 49 height 11
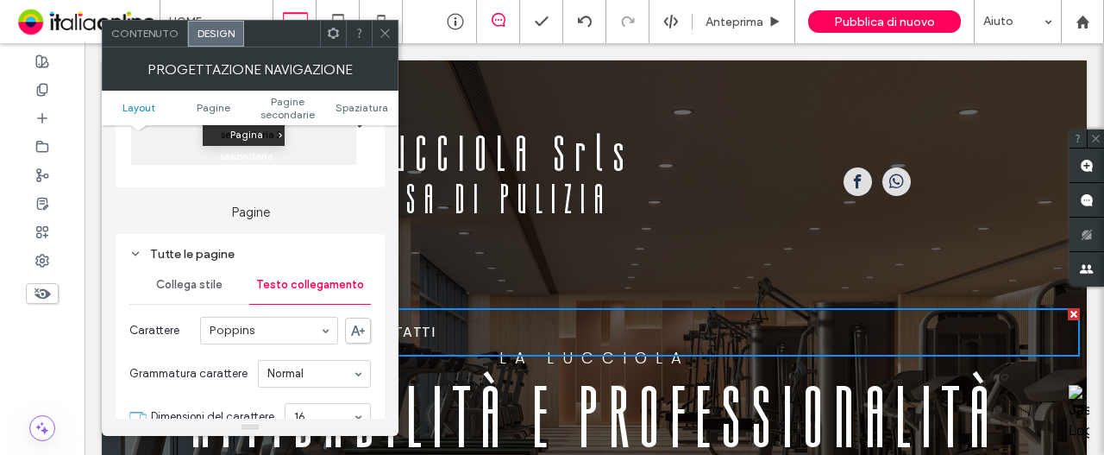
click at [214, 273] on div "Collega stile" at bounding box center [189, 285] width 120 height 38
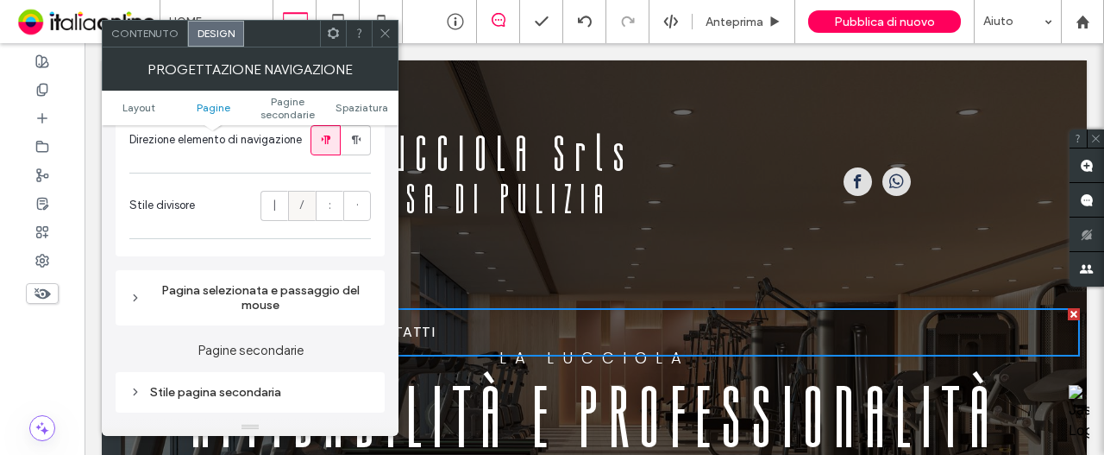
scroll to position [776, 0]
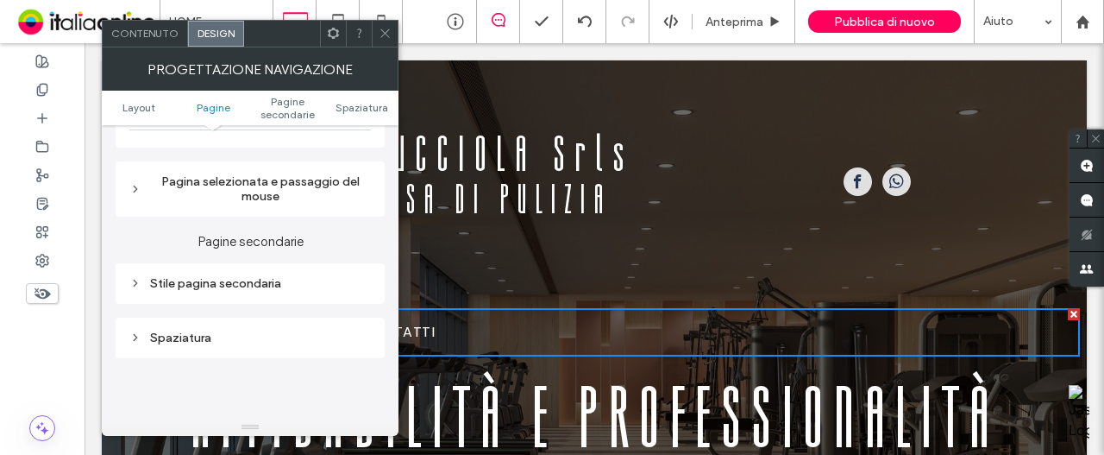
click at [300, 206] on div "Pagina selezionata e passaggio del mouse" at bounding box center [250, 189] width 242 height 38
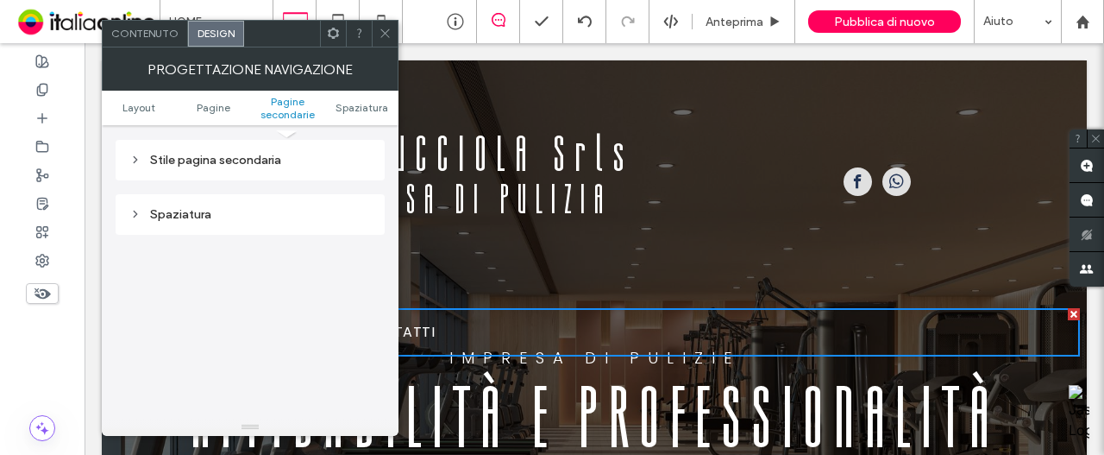
scroll to position [1121, 0]
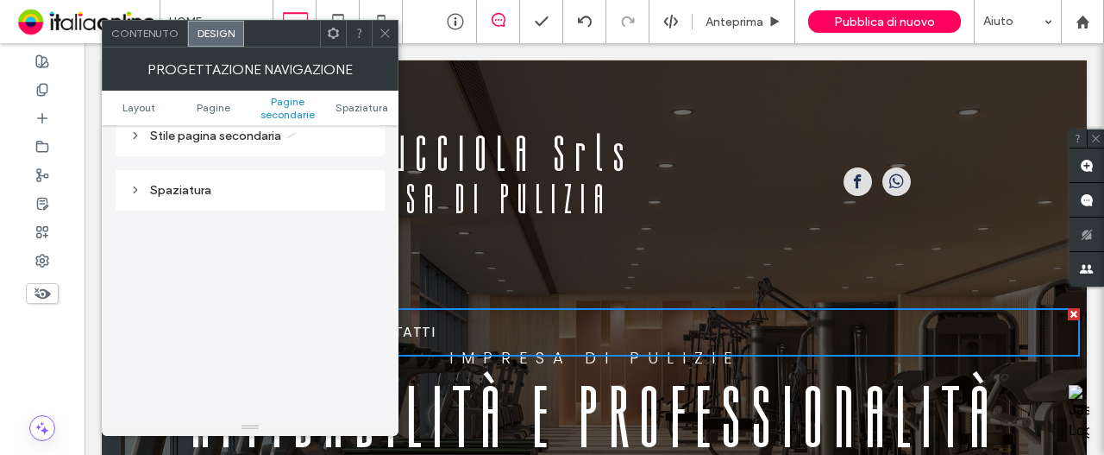
click at [395, 28] on div at bounding box center [385, 34] width 26 height 26
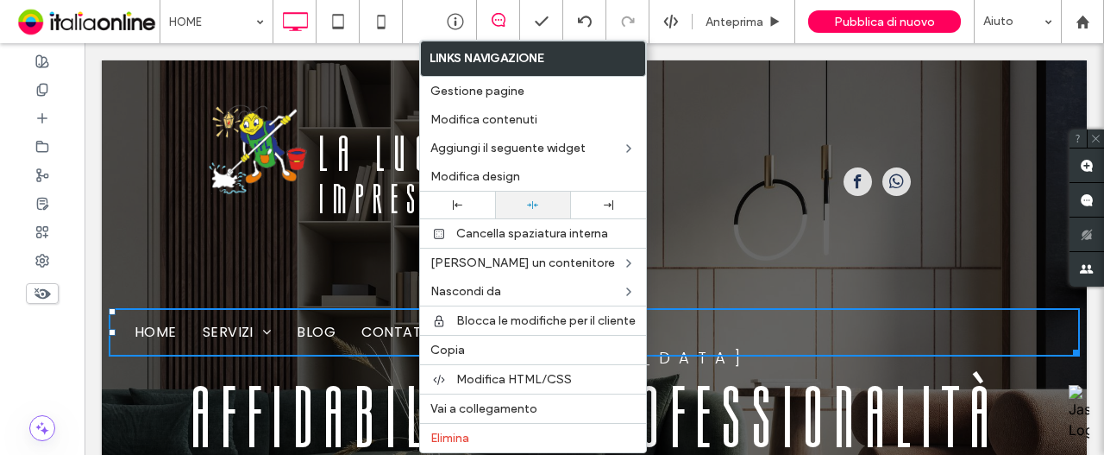
drag, startPoint x: 540, startPoint y: 210, endPoint x: 534, endPoint y: 198, distance: 13.5
click at [540, 210] on div at bounding box center [532, 204] width 75 height 27
click at [514, 171] on span "Modifica design" at bounding box center [475, 176] width 90 height 15
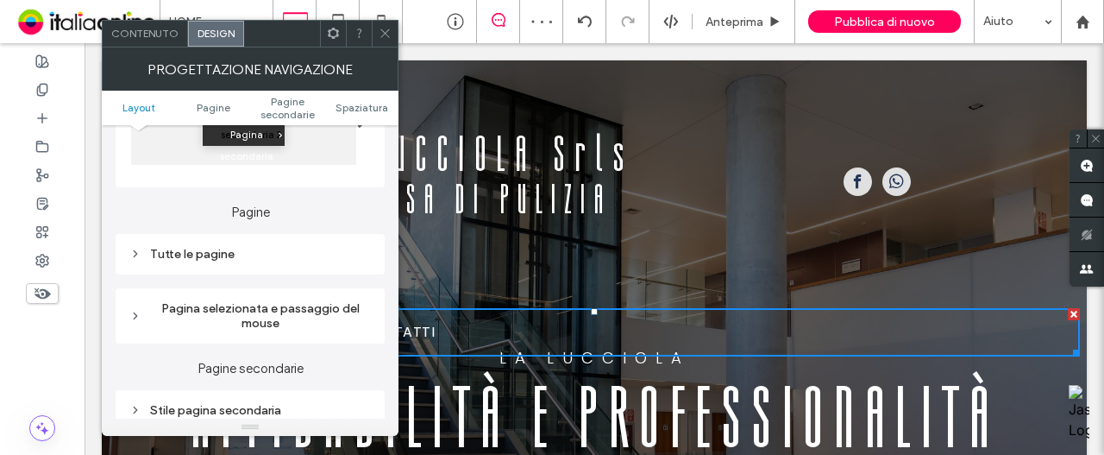
drag, startPoint x: 224, startPoint y: 254, endPoint x: 241, endPoint y: 254, distance: 16.4
click at [224, 254] on div "Tutte le pagine" at bounding box center [250, 254] width 242 height 15
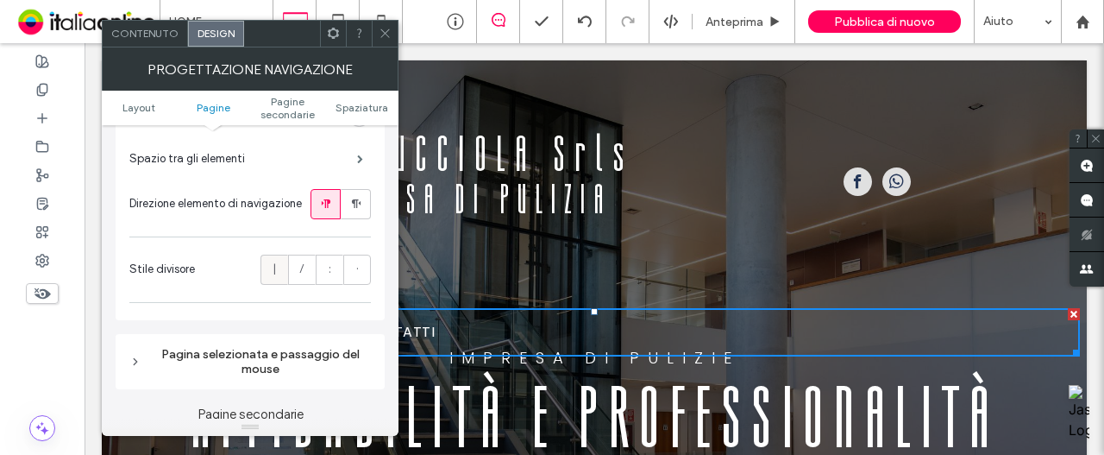
scroll to position [431, 0]
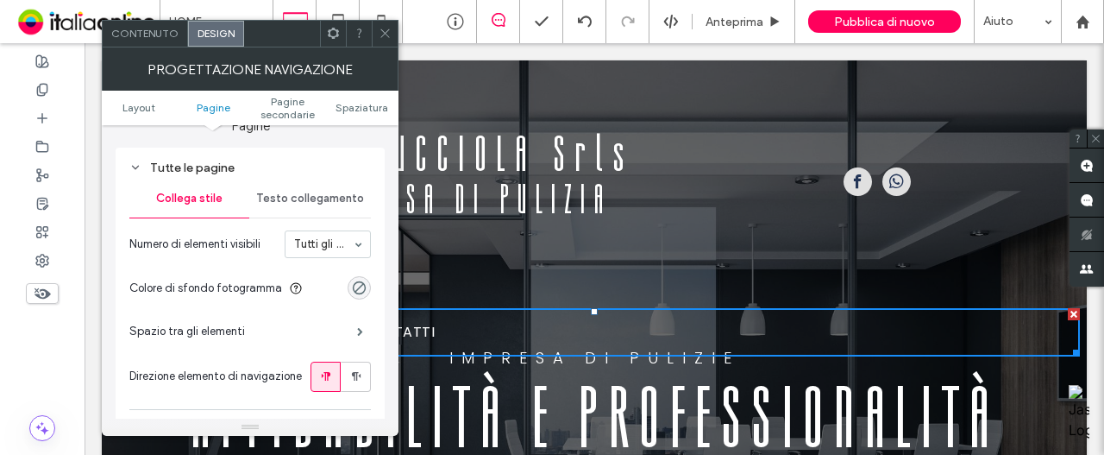
click at [336, 201] on span "Testo collegamento" at bounding box center [310, 198] width 108 height 14
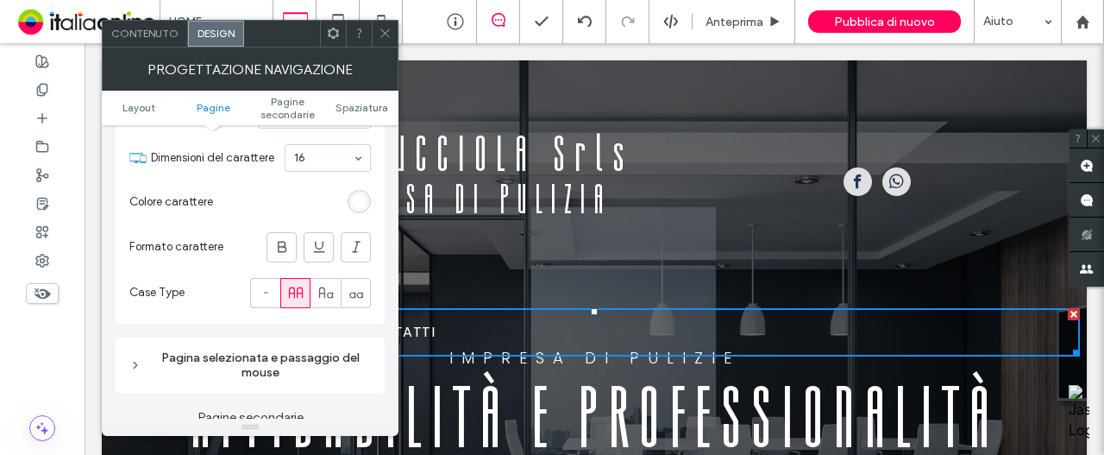
scroll to position [690, 0]
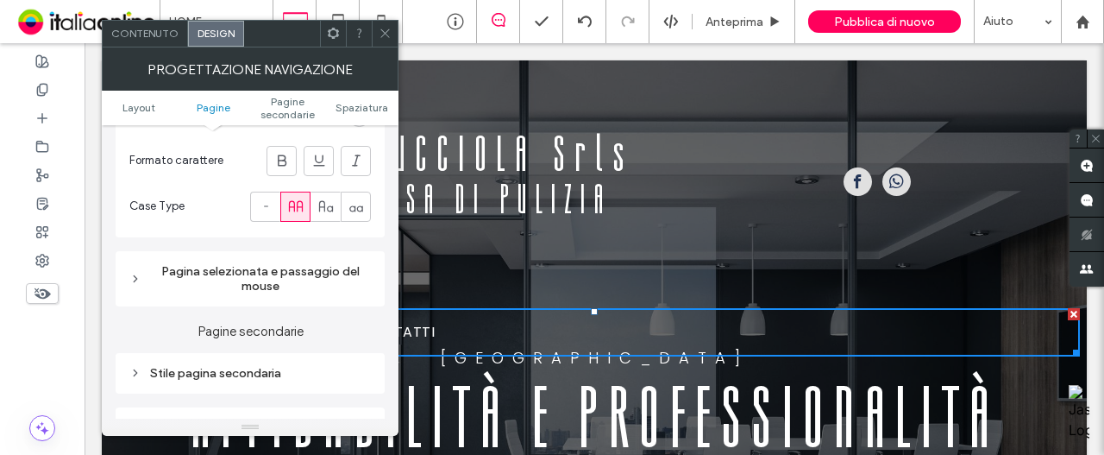
click at [295, 282] on div "Pagina selezionata e passaggio del mouse" at bounding box center [250, 278] width 242 height 29
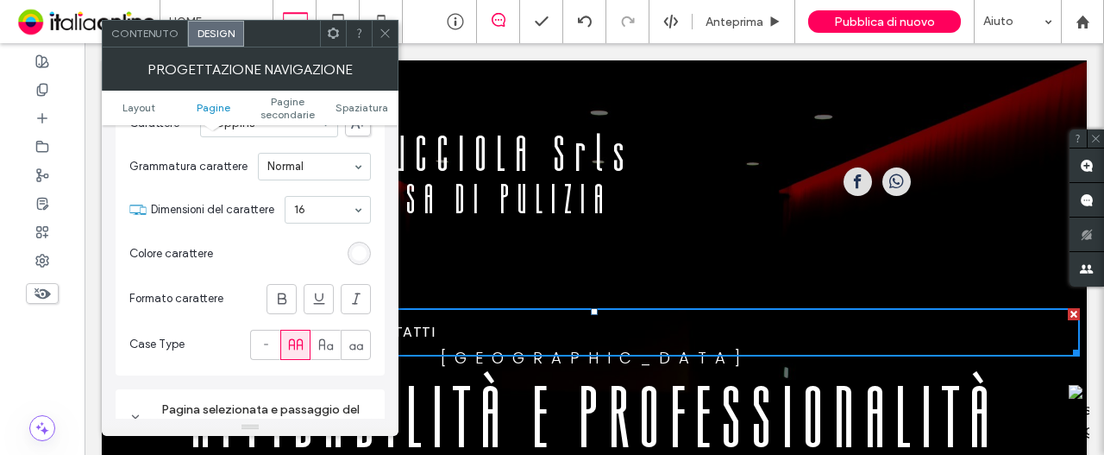
scroll to position [518, 0]
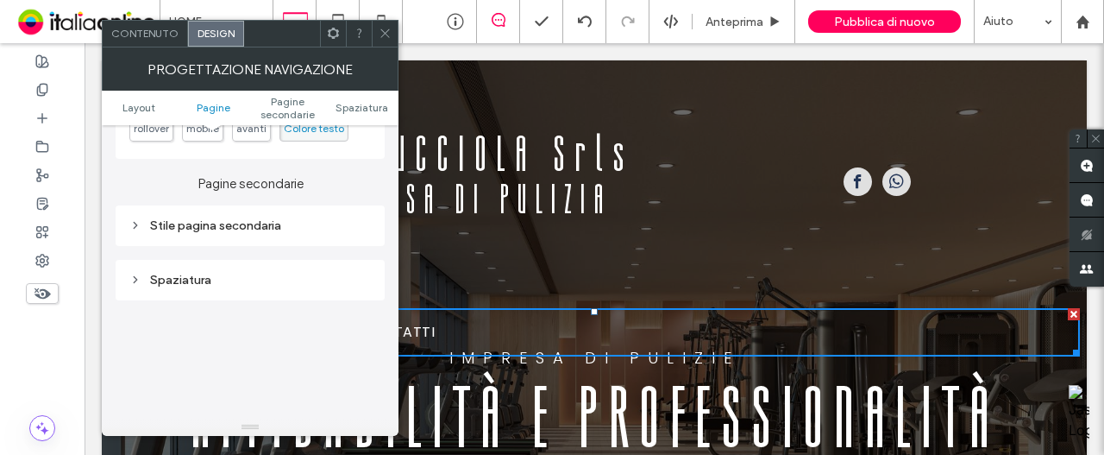
click at [295, 234] on div "Stile pagina secondaria" at bounding box center [250, 225] width 242 height 23
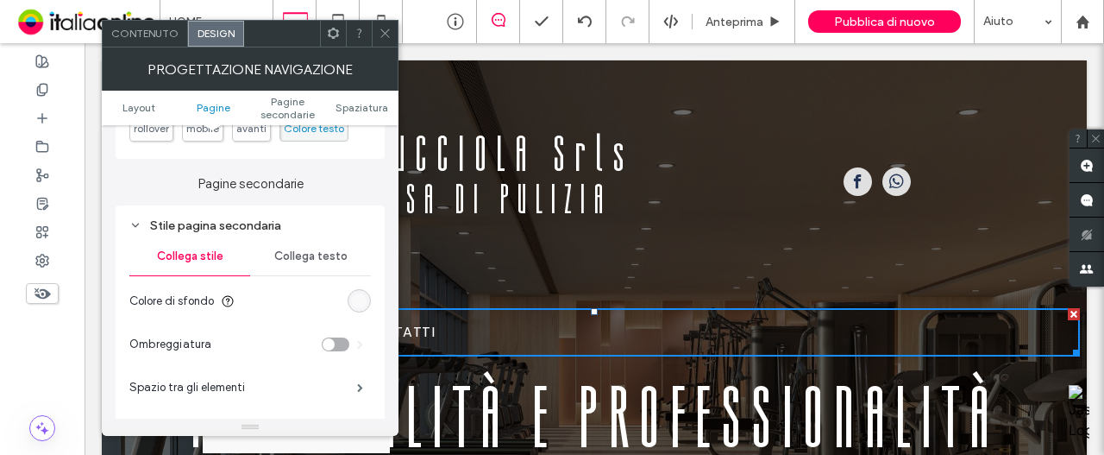
scroll to position [776, 0]
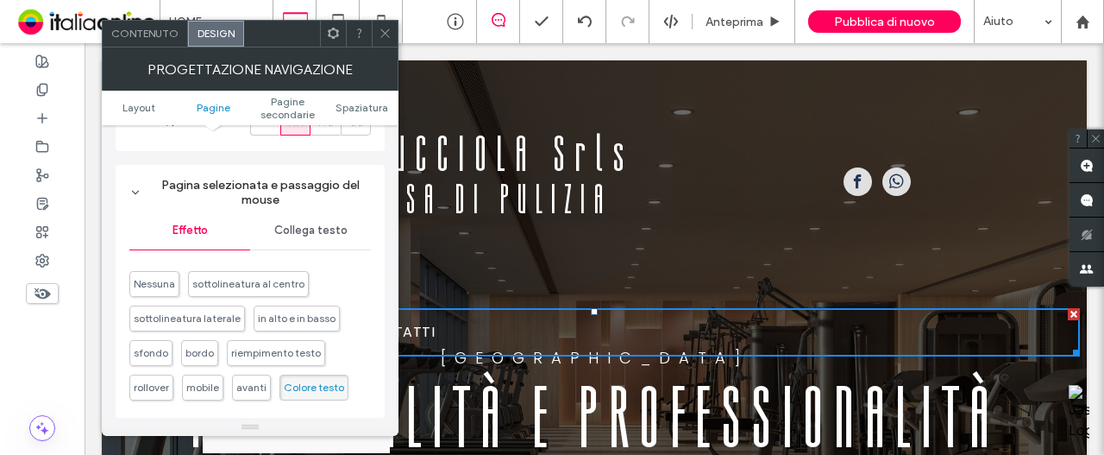
click at [281, 235] on span "Collega testo" at bounding box center [310, 230] width 73 height 14
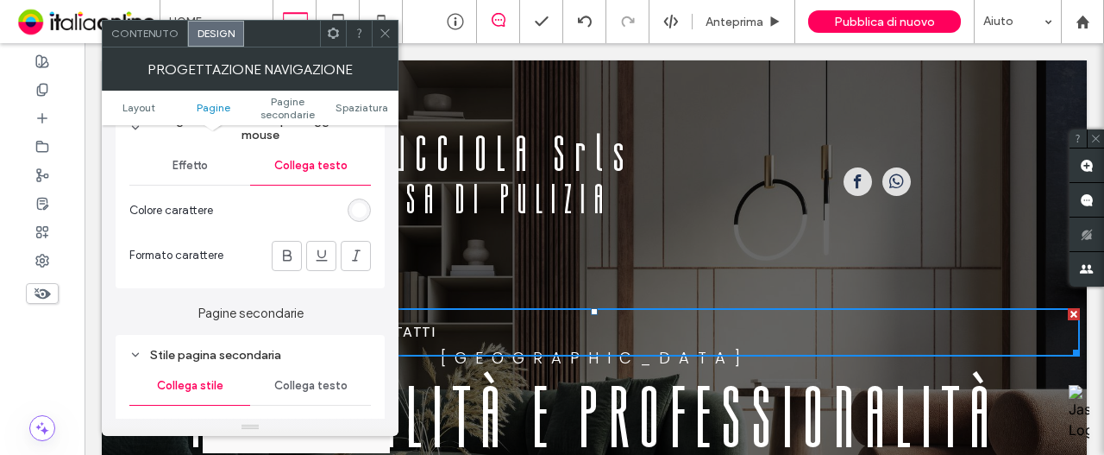
scroll to position [863, 0]
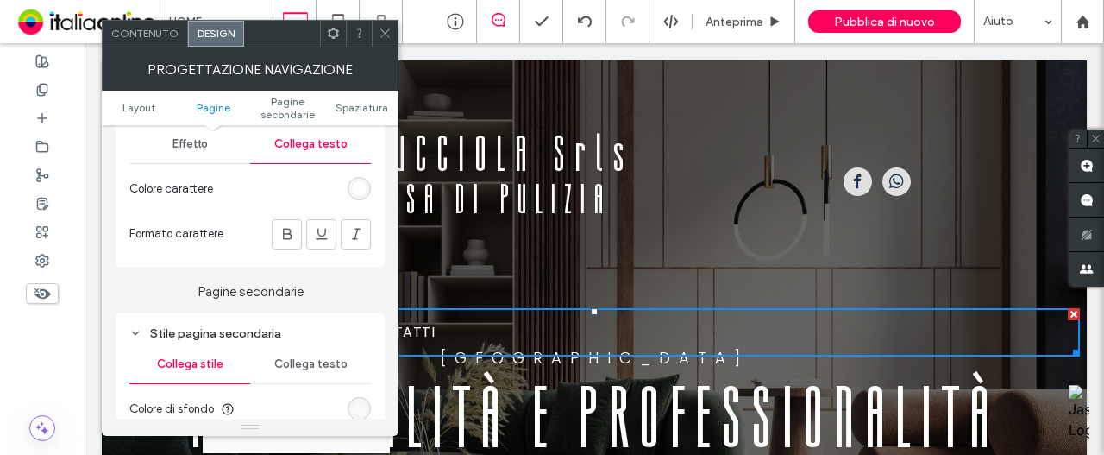
click at [350, 185] on div "rgb(255, 255, 255)" at bounding box center [359, 188] width 23 height 23
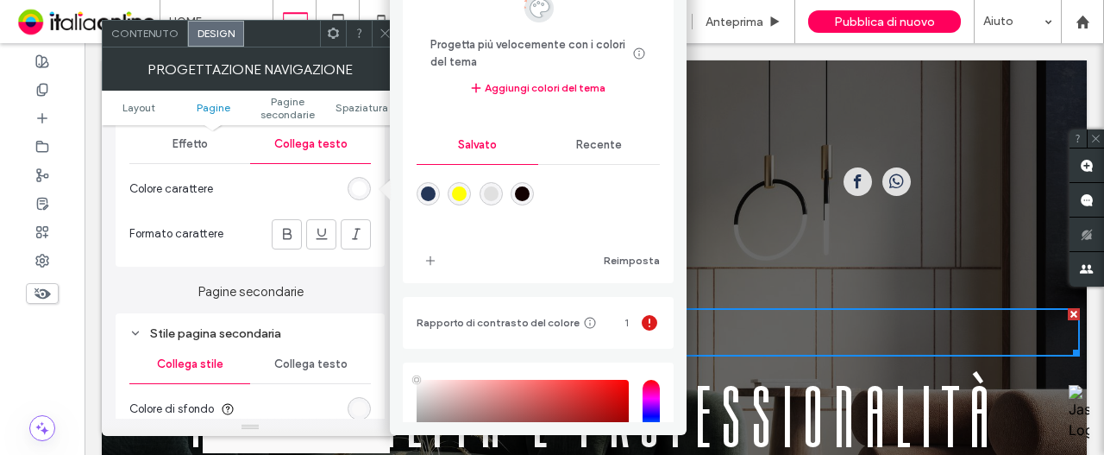
click at [456, 199] on div "rgba(255,254,6,1)" at bounding box center [459, 193] width 23 height 23
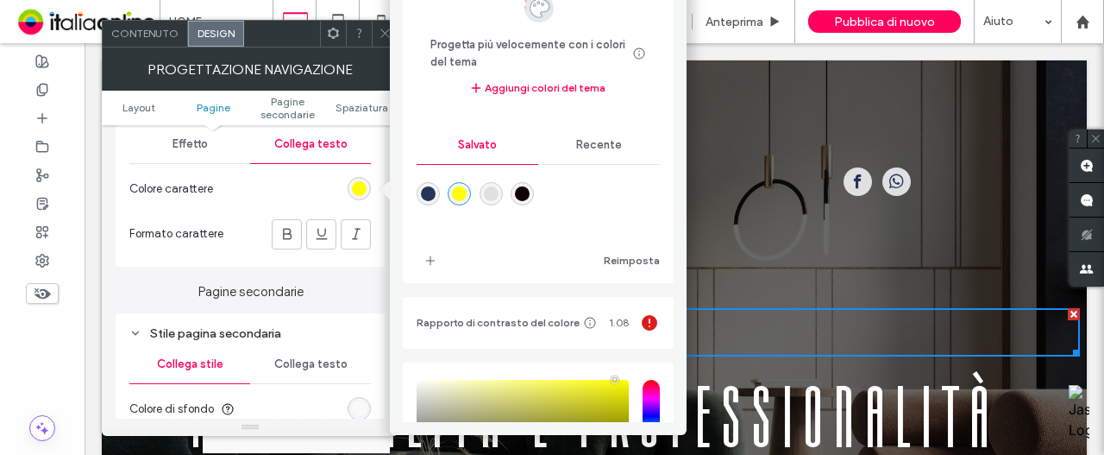
type input "*******"
click at [294, 235] on icon at bounding box center [287, 233] width 17 height 17
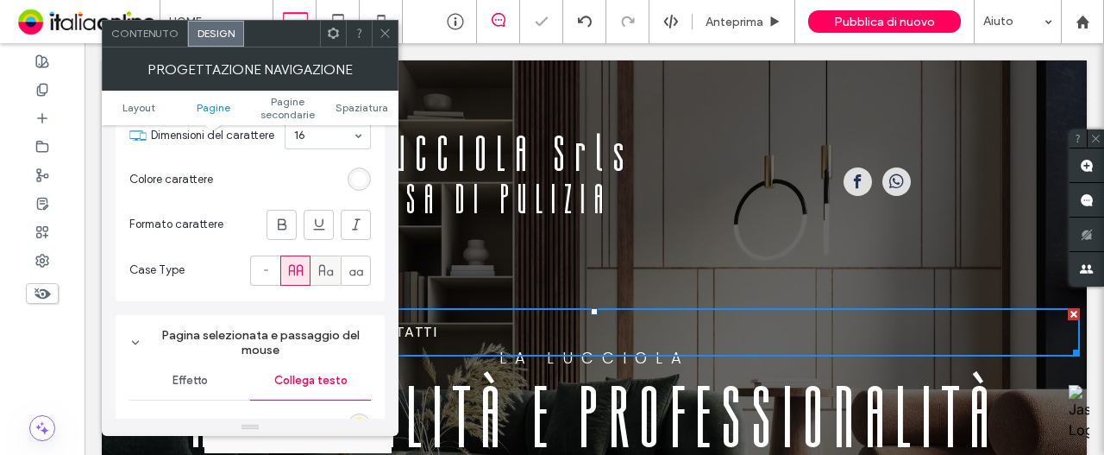
scroll to position [604, 0]
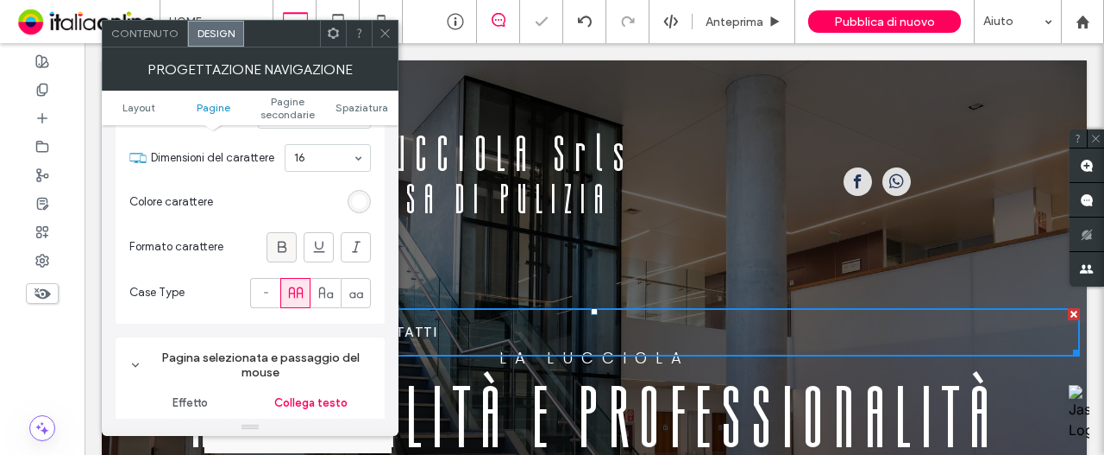
click at [283, 255] on span at bounding box center [281, 247] width 17 height 28
click at [379, 35] on icon at bounding box center [385, 33] width 13 height 13
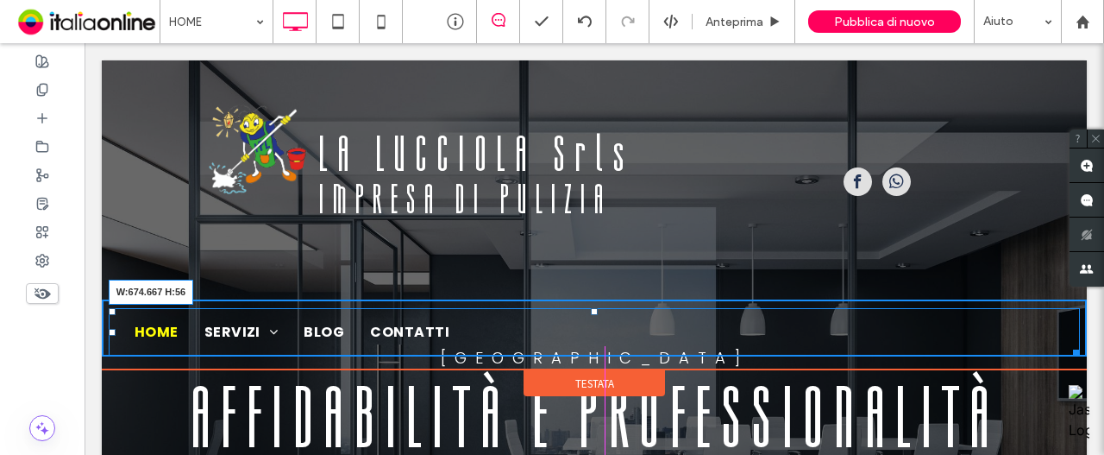
drag, startPoint x: 1066, startPoint y: 347, endPoint x: 871, endPoint y: 329, distance: 195.8
click at [871, 329] on nav "HOME SERVIZI SERVIZI ALLE IMPRESE SERVIZI AI PRIVATI BLOG CONTATTI W:674.667 H:…" at bounding box center [595, 332] width 972 height 48
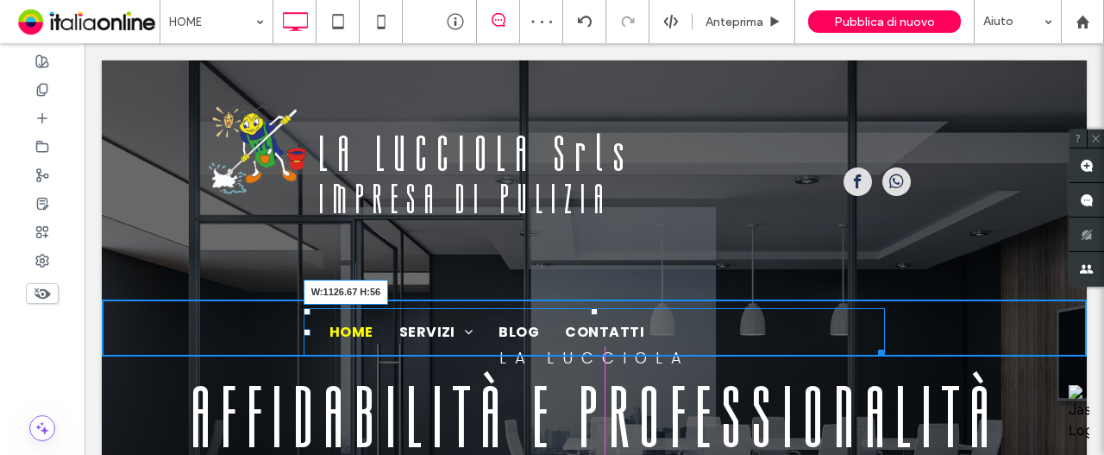
drag, startPoint x: 870, startPoint y: 348, endPoint x: 701, endPoint y: 367, distance: 170.0
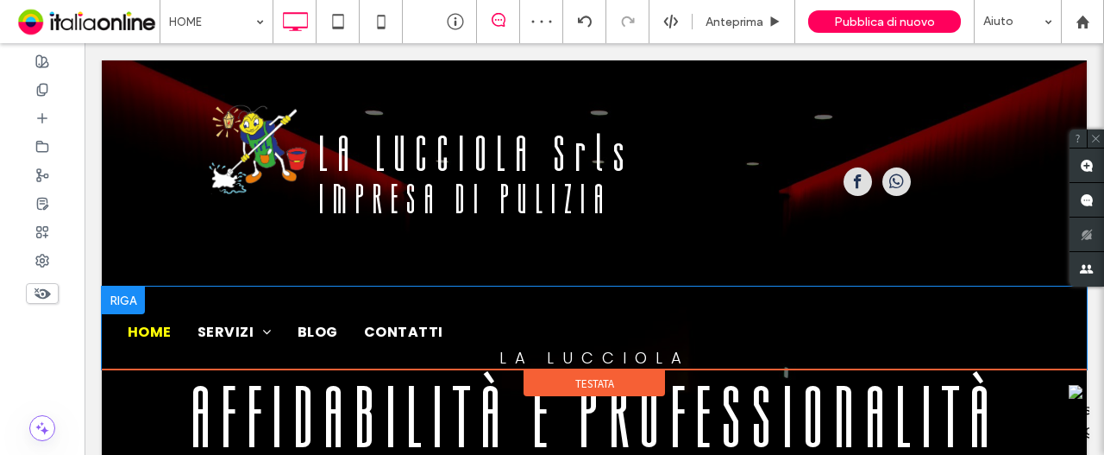
click at [470, 299] on div "Click To Paste Click To Paste HOME SERVIZI SERVIZI ALLE IMPRESE SERVIZI AI PRIV…" at bounding box center [594, 327] width 985 height 57
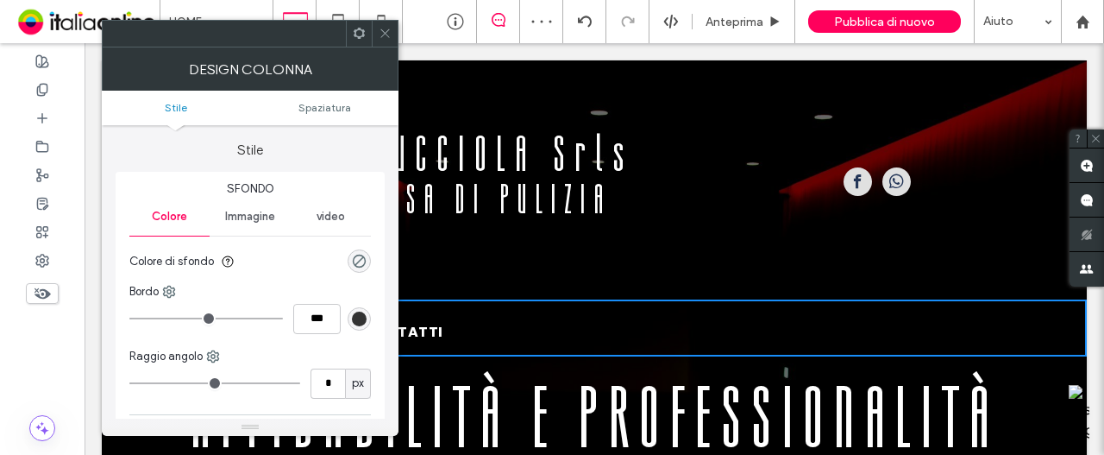
click at [346, 97] on ul "Stile Spaziatura" at bounding box center [250, 108] width 297 height 35
click at [331, 106] on span "Spaziatura" at bounding box center [324, 107] width 53 height 13
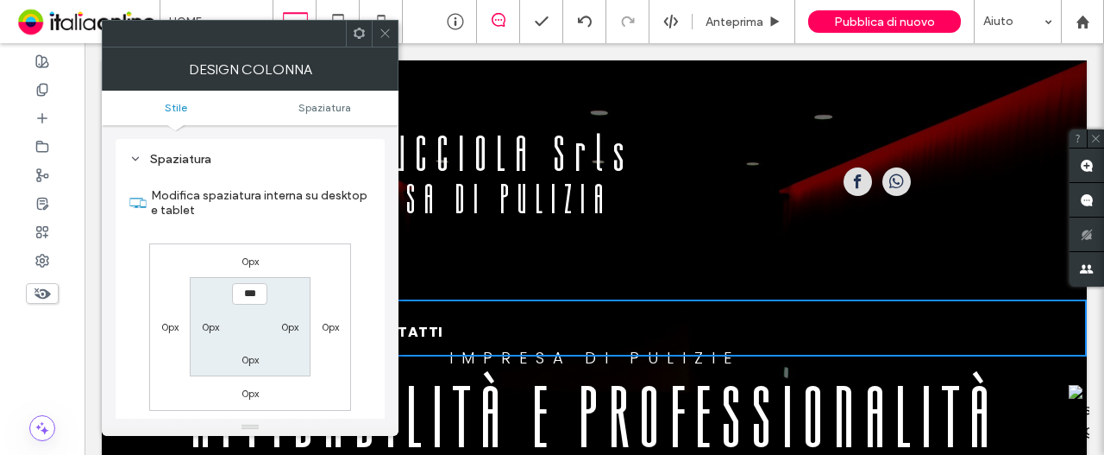
scroll to position [350, 0]
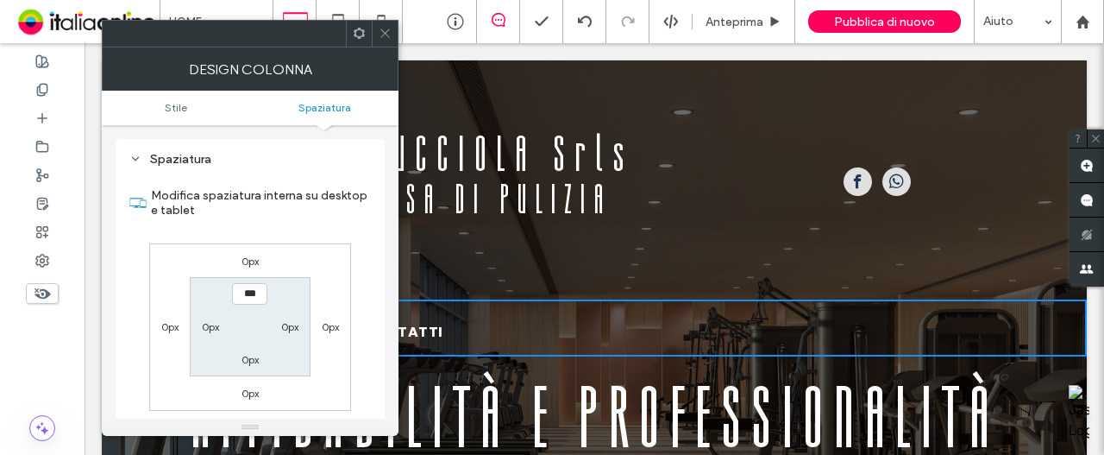
drag, startPoint x: 385, startPoint y: 33, endPoint x: 390, endPoint y: 54, distance: 22.2
click at [383, 34] on icon at bounding box center [385, 33] width 13 height 13
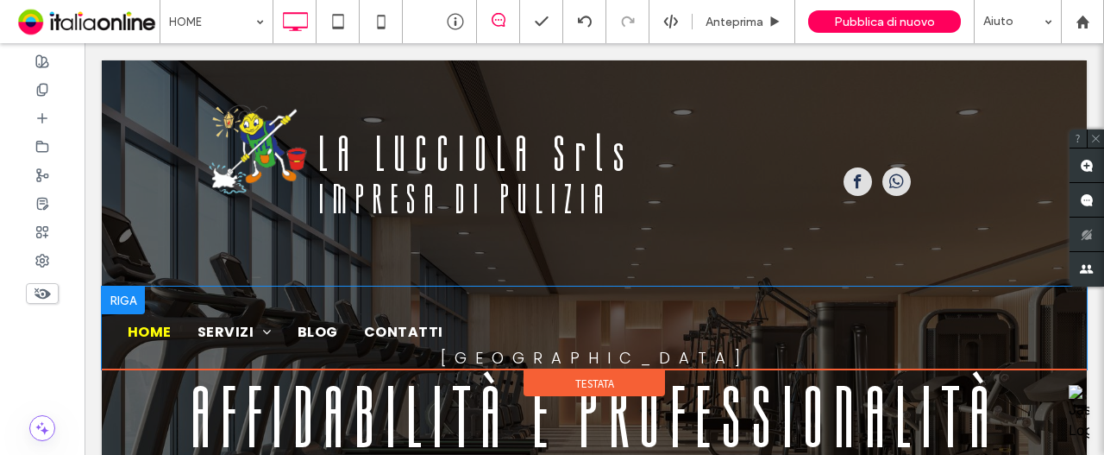
click at [443, 288] on div "Click To Paste Click To Paste HOME SERVIZI SERVIZI ALLE IMPRESE SERVIZI AI PRIV…" at bounding box center [594, 327] width 985 height 83
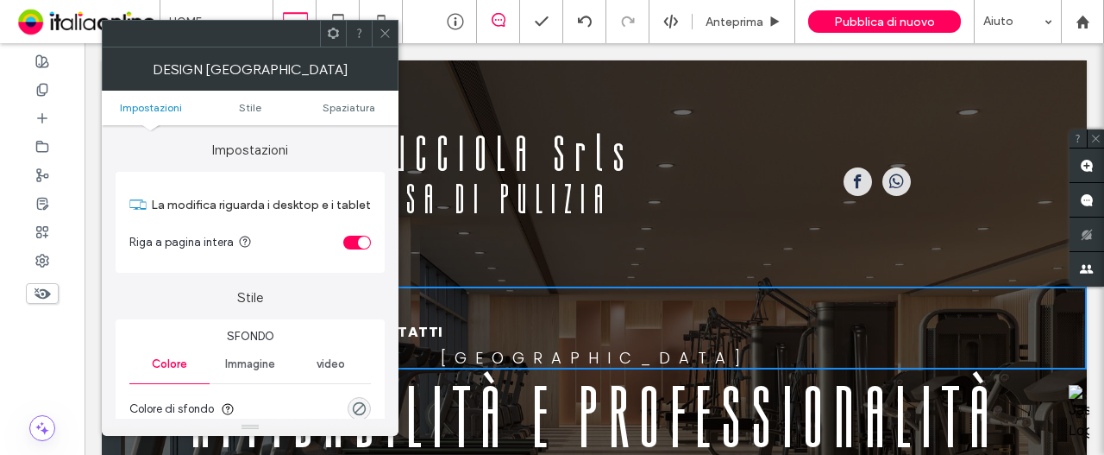
click at [367, 97] on ul "Impostazioni Stile Spaziatura" at bounding box center [250, 108] width 297 height 35
click at [360, 109] on span "Spaziatura" at bounding box center [349, 107] width 53 height 13
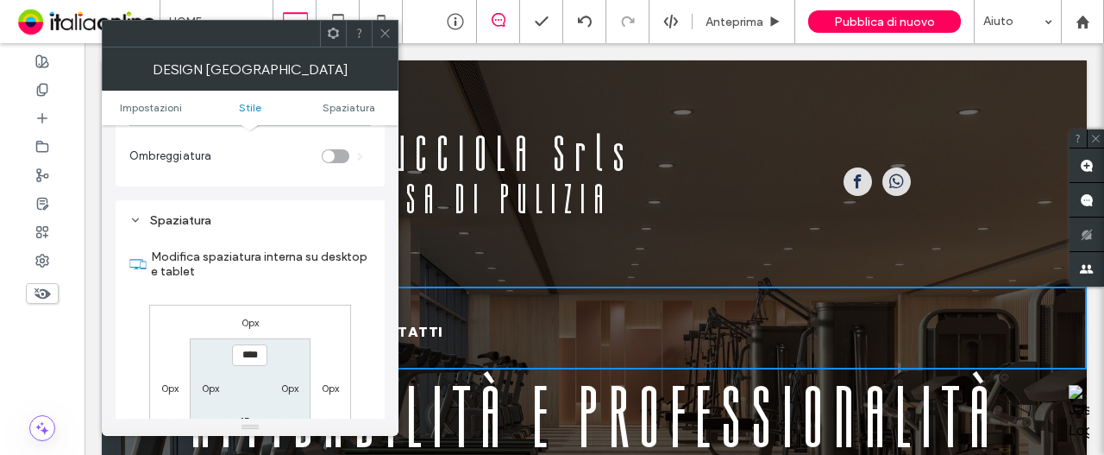
scroll to position [433, 0]
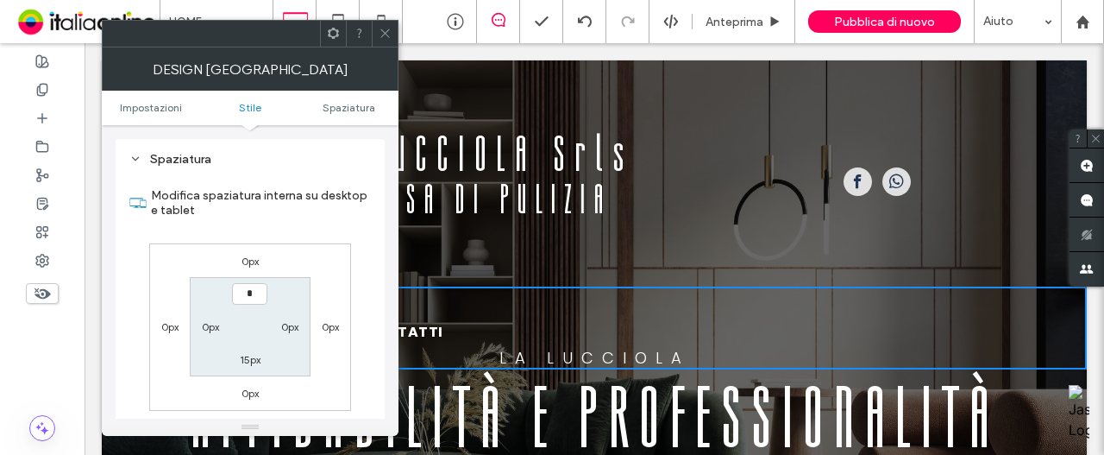
type input "***"
click at [246, 367] on section "*** 0px 15px 0px" at bounding box center [250, 326] width 120 height 99
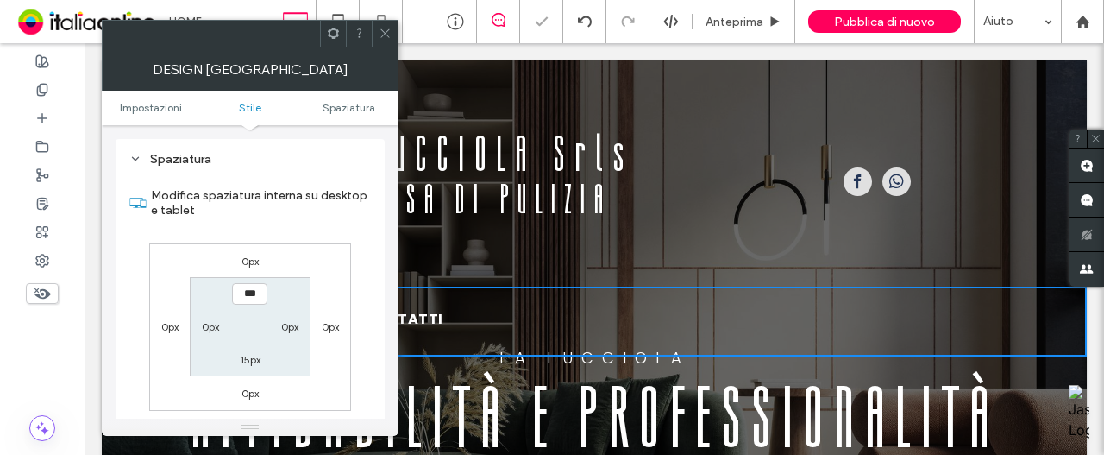
click at [252, 358] on label "15px" at bounding box center [250, 359] width 21 height 13
type input "**"
type input "*"
type input "***"
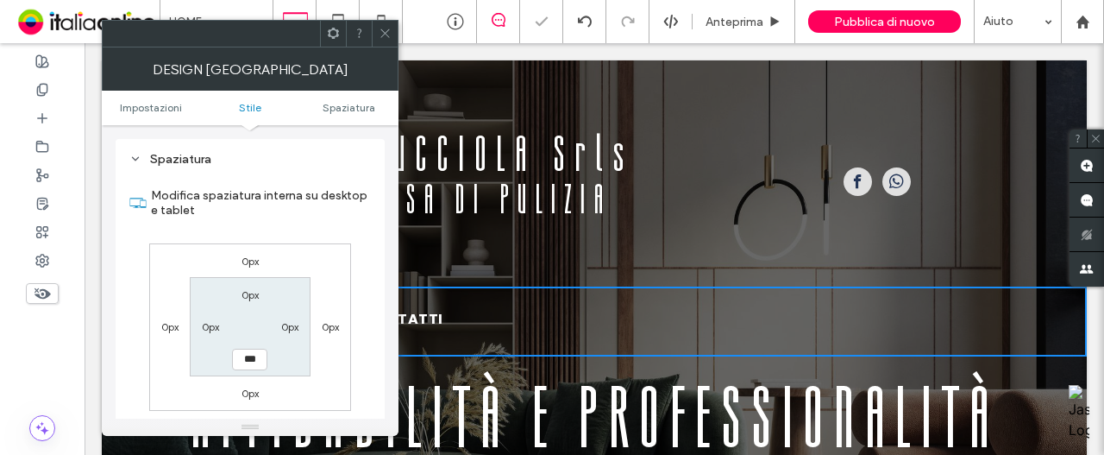
click at [311, 376] on div "0px 0px 0px 0px 0px 0px *** 0px" at bounding box center [250, 326] width 202 height 167
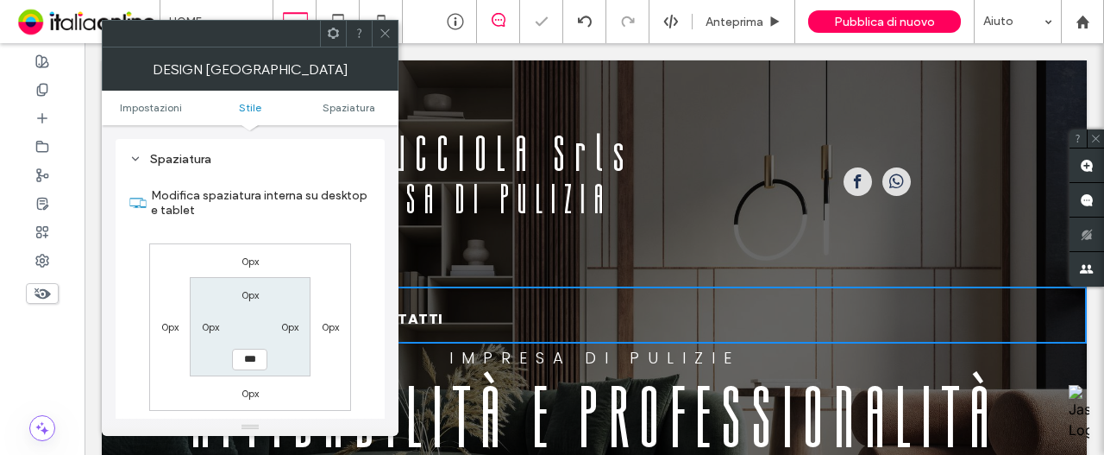
click at [379, 38] on icon at bounding box center [385, 33] width 13 height 13
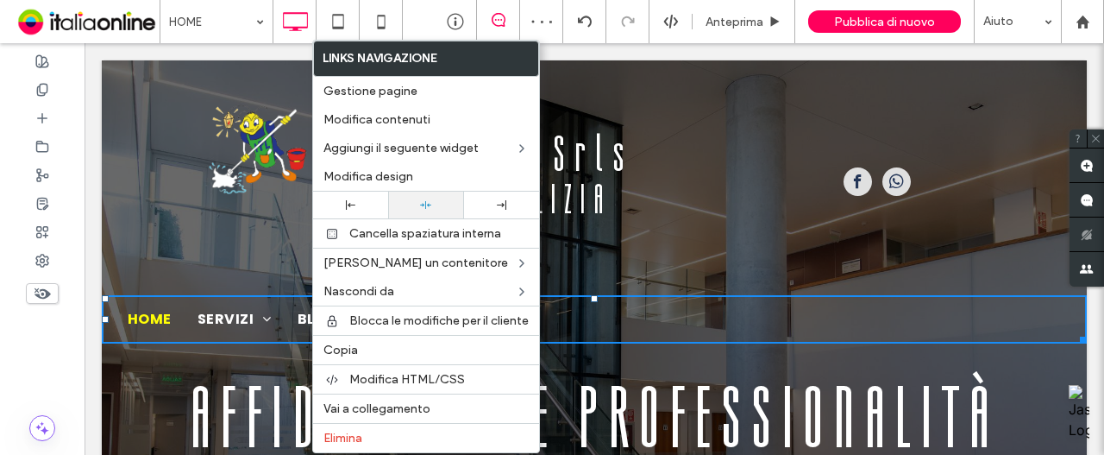
click at [420, 199] on icon at bounding box center [425, 204] width 11 height 11
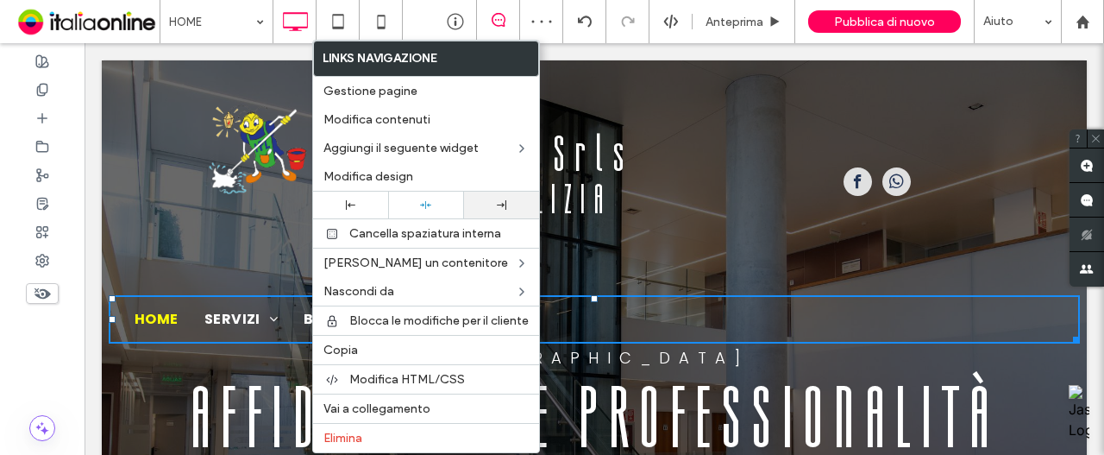
click at [510, 202] on div at bounding box center [502, 204] width 58 height 9
click at [427, 208] on div at bounding box center [425, 204] width 75 height 27
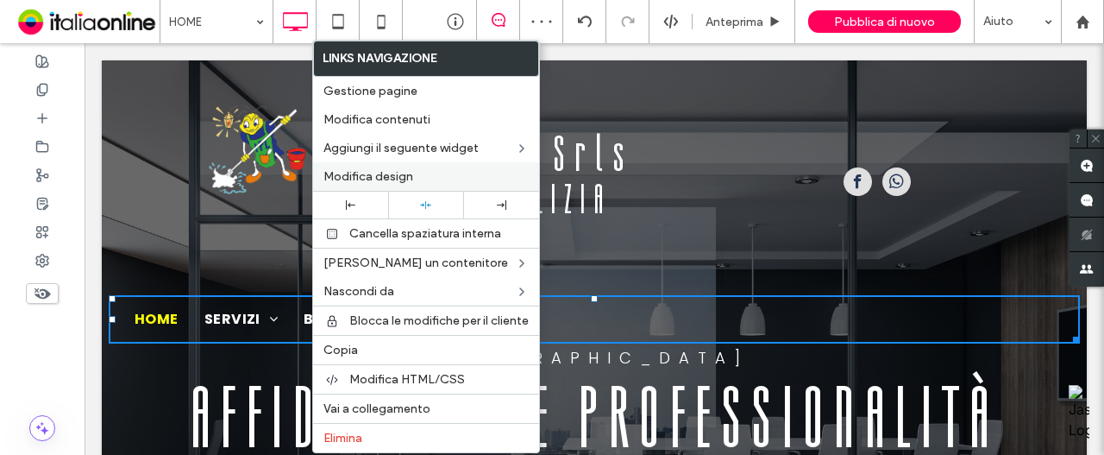
click at [373, 177] on body ".wqwq-1{fill:#231f20;} .cls-1q, .cls-2q { fill-rule: evenodd; } .cls-2q { fill:…" at bounding box center [552, 227] width 1104 height 455
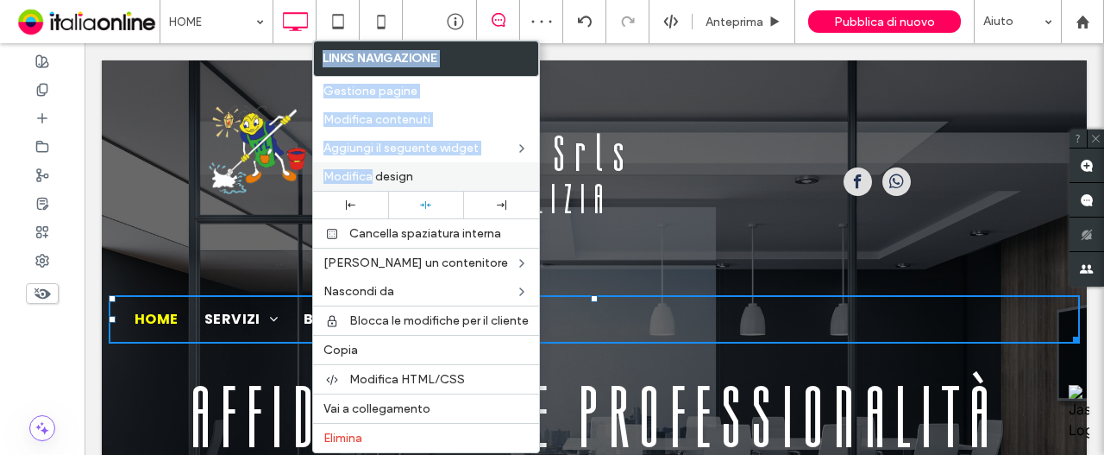
click at [371, 177] on span "Modifica design" at bounding box center [368, 176] width 90 height 15
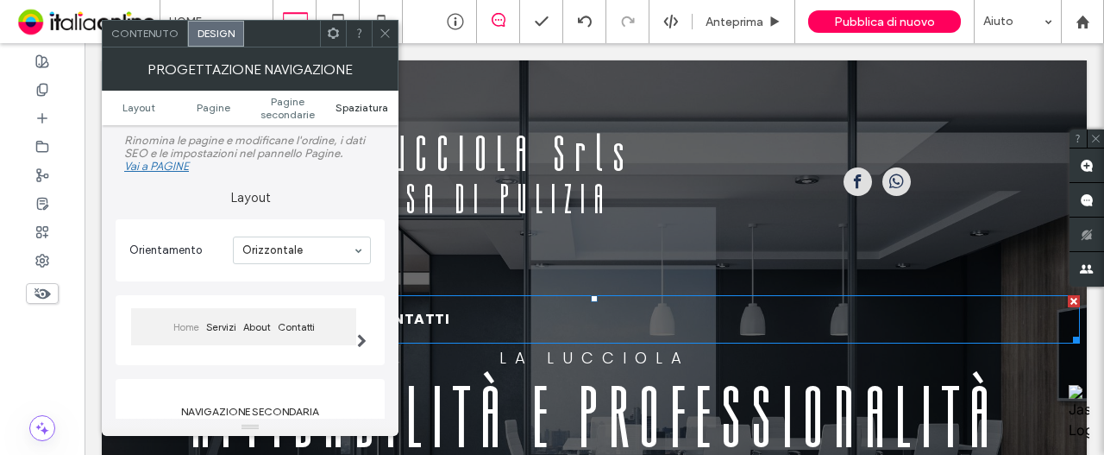
click at [341, 103] on span "Spaziatura" at bounding box center [362, 107] width 53 height 13
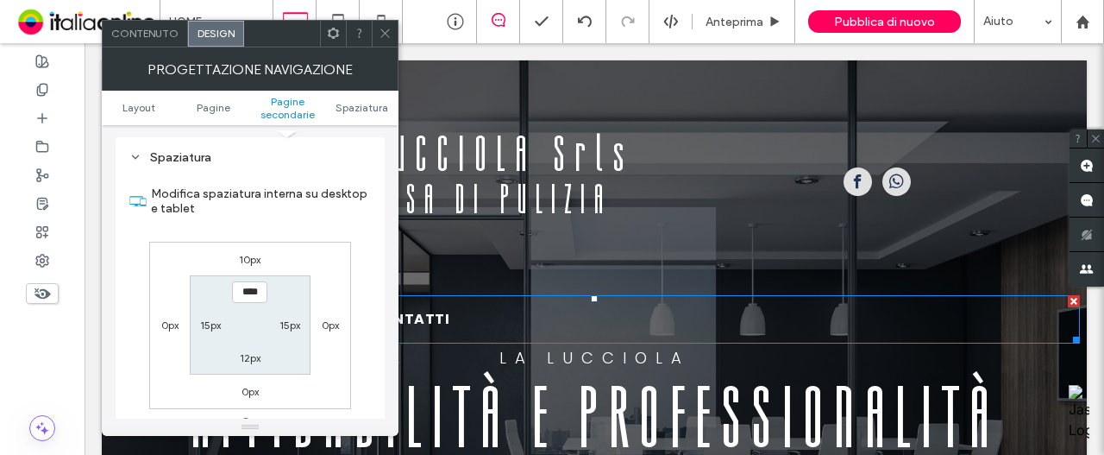
scroll to position [653, 0]
click at [242, 263] on label "10px" at bounding box center [250, 258] width 22 height 13
type input "**"
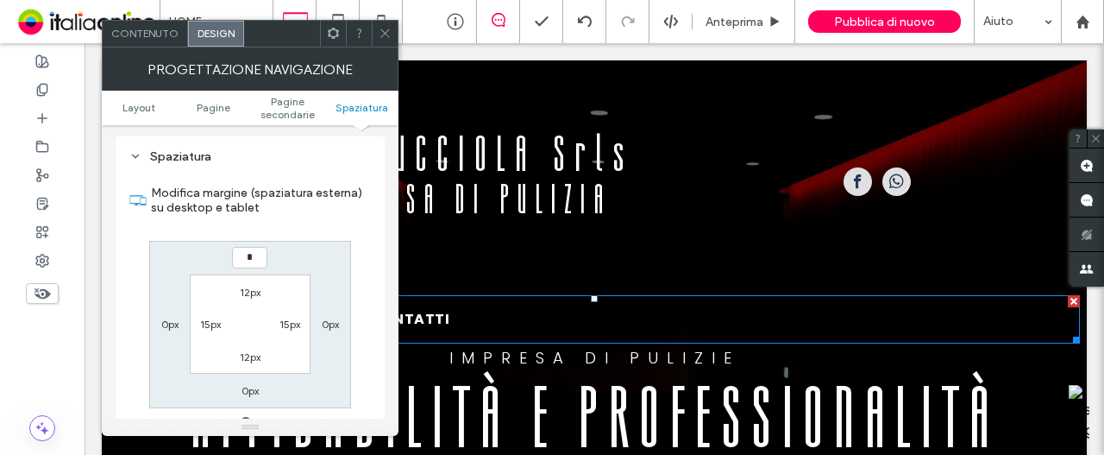
type input "*"
type input "***"
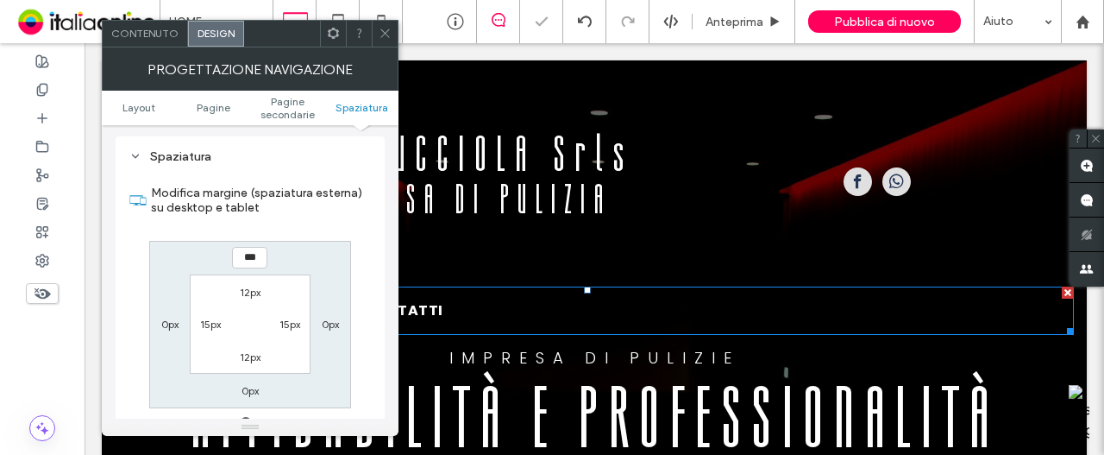
click at [380, 37] on icon at bounding box center [385, 33] width 13 height 13
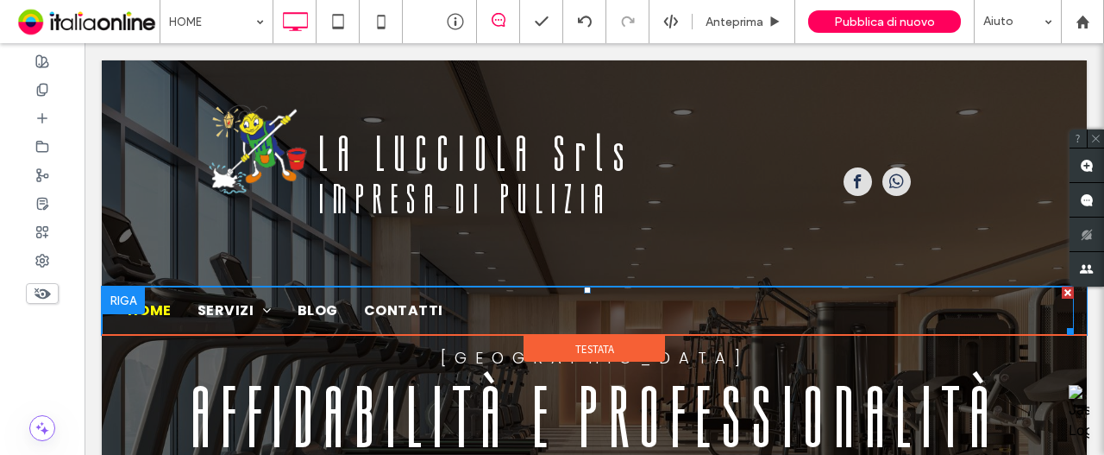
click at [497, 318] on ul "HOME SERVIZI SERVIZI ALLE IMPRESE SERVIZI AI PRIVATI BLOG CONTATTI" at bounding box center [588, 311] width 946 height 28
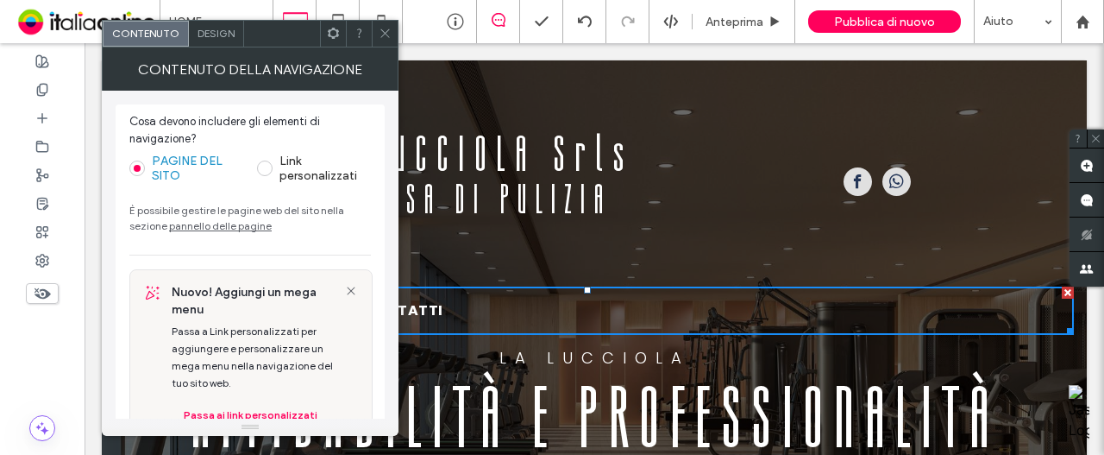
click at [200, 25] on div "Design" at bounding box center [216, 34] width 55 height 26
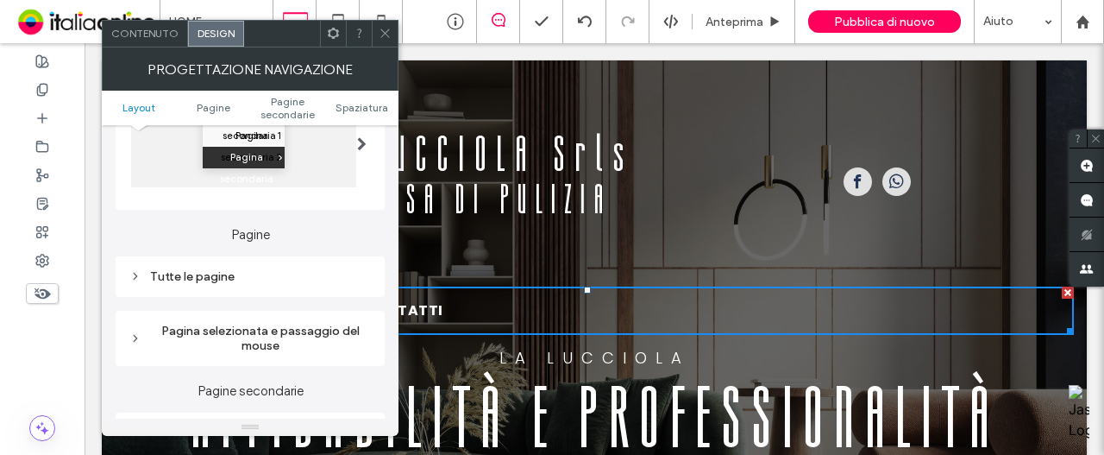
scroll to position [345, 0]
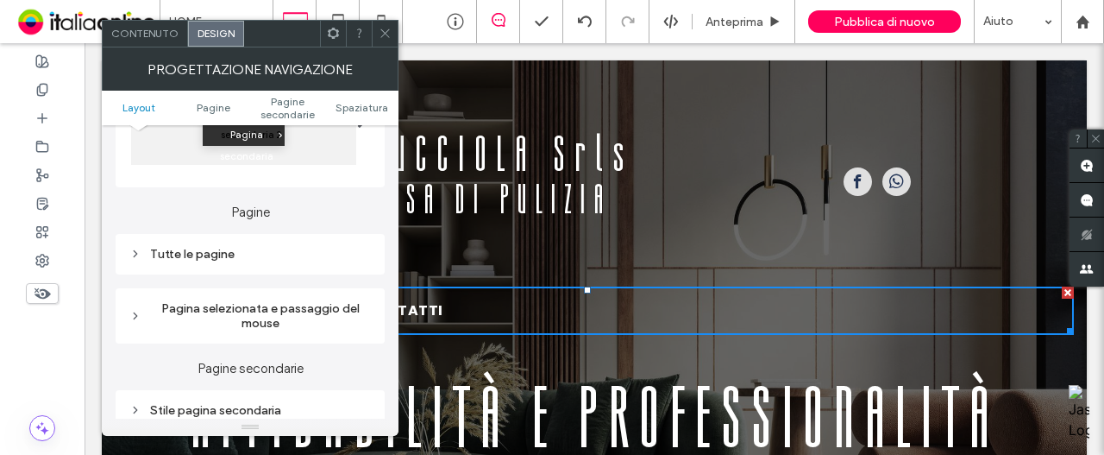
click at [228, 321] on div "Pagina selezionata e passaggio del mouse" at bounding box center [250, 315] width 242 height 29
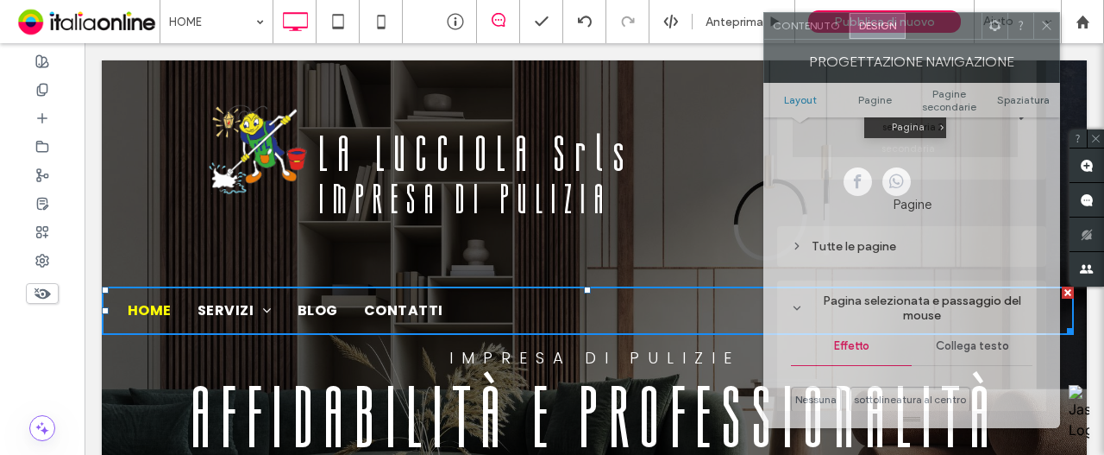
drag, startPoint x: 260, startPoint y: 42, endPoint x: 800, endPoint y: 81, distance: 542.2
click at [909, 35] on div at bounding box center [944, 26] width 76 height 26
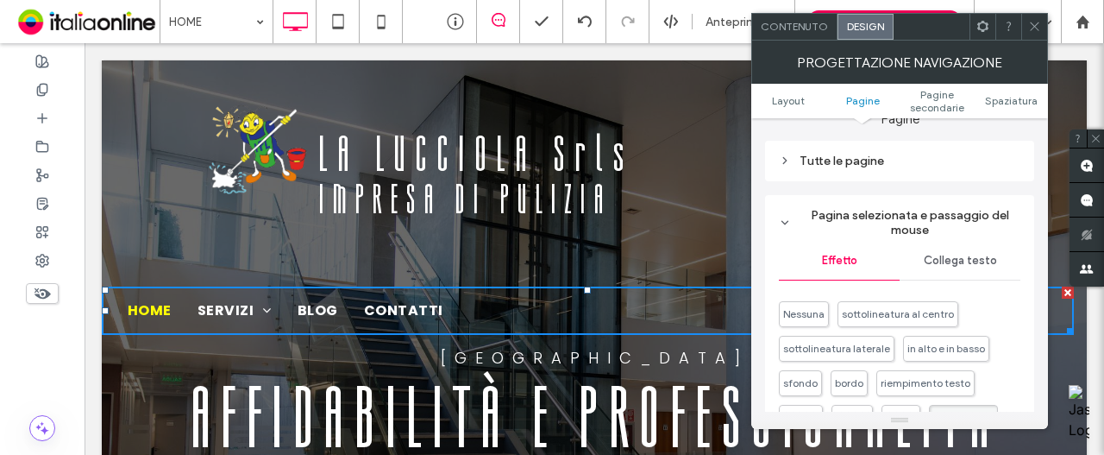
click at [956, 270] on div "Collega testo" at bounding box center [960, 261] width 121 height 38
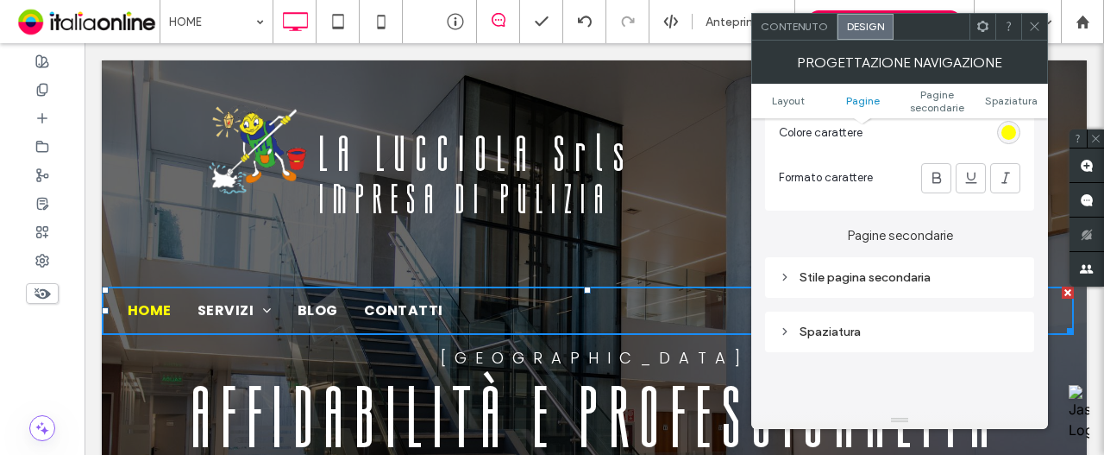
drag, startPoint x: 919, startPoint y: 272, endPoint x: 952, endPoint y: 279, distance: 33.5
click at [919, 272] on div "Stile pagina secondaria" at bounding box center [900, 277] width 242 height 15
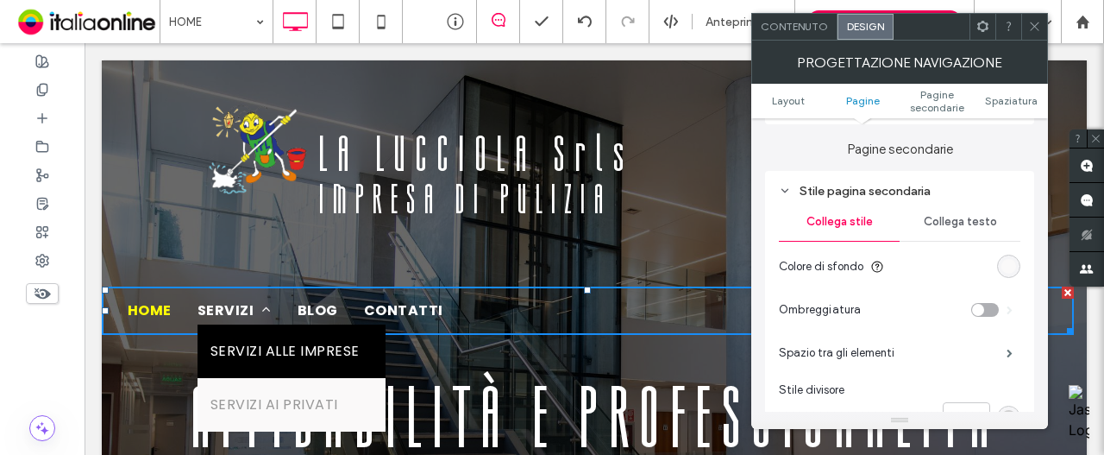
scroll to position [431, 0]
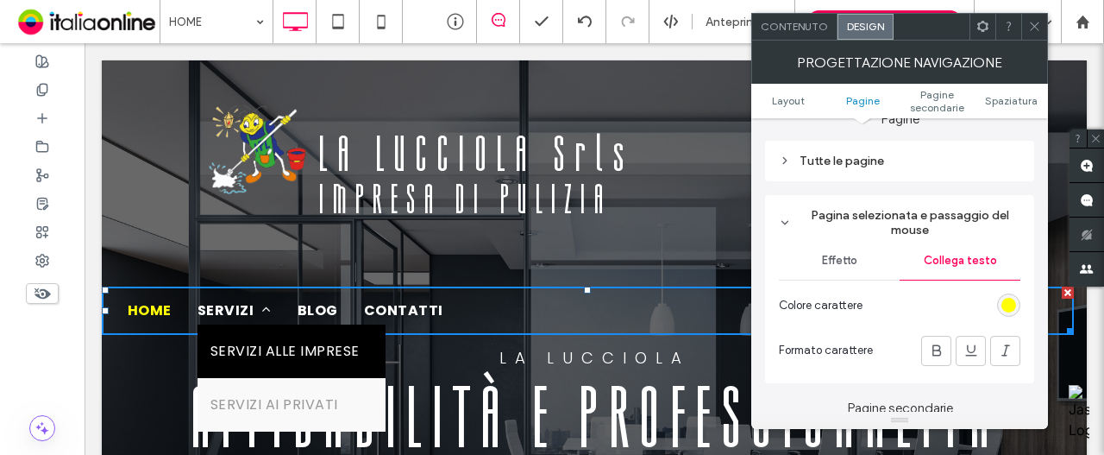
click at [809, 261] on div "Effetto" at bounding box center [839, 261] width 121 height 38
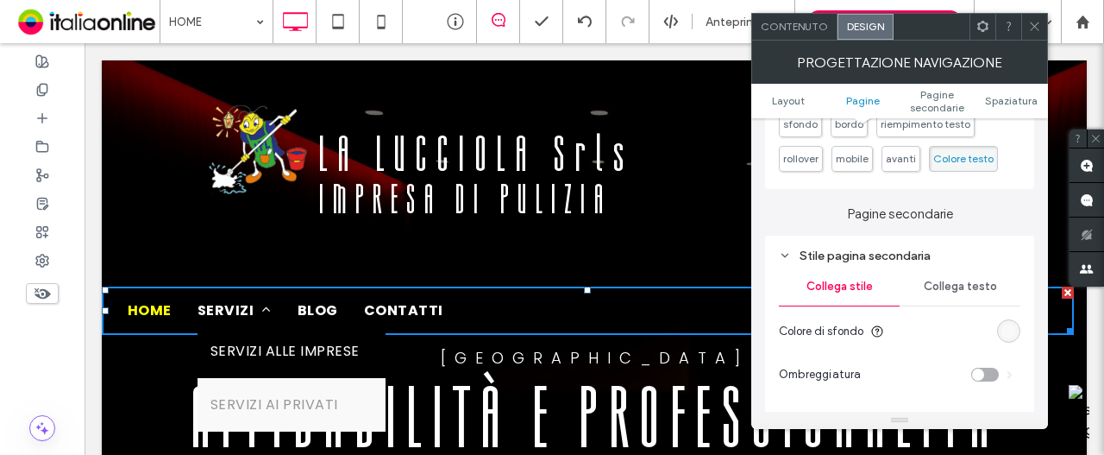
scroll to position [776, 0]
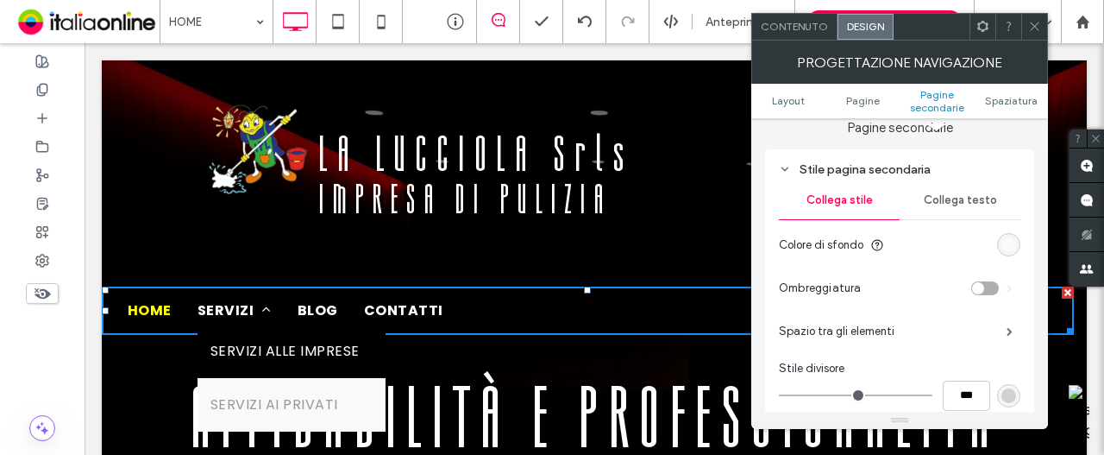
click at [1006, 245] on div "rgb(250, 249, 249)" at bounding box center [1008, 244] width 15 height 15
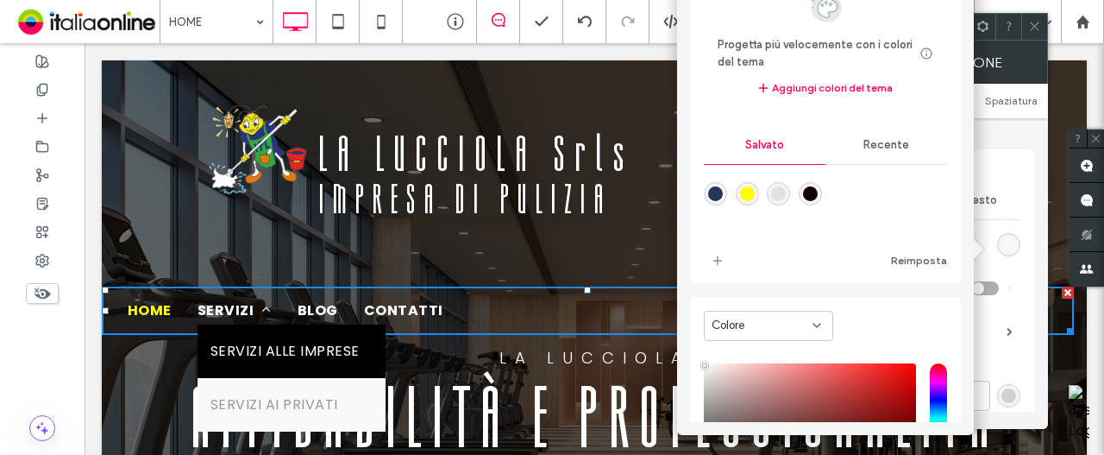
drag, startPoint x: 860, startPoint y: 144, endPoint x: 825, endPoint y: 157, distance: 37.7
click at [863, 144] on span "Recente" at bounding box center [886, 145] width 46 height 14
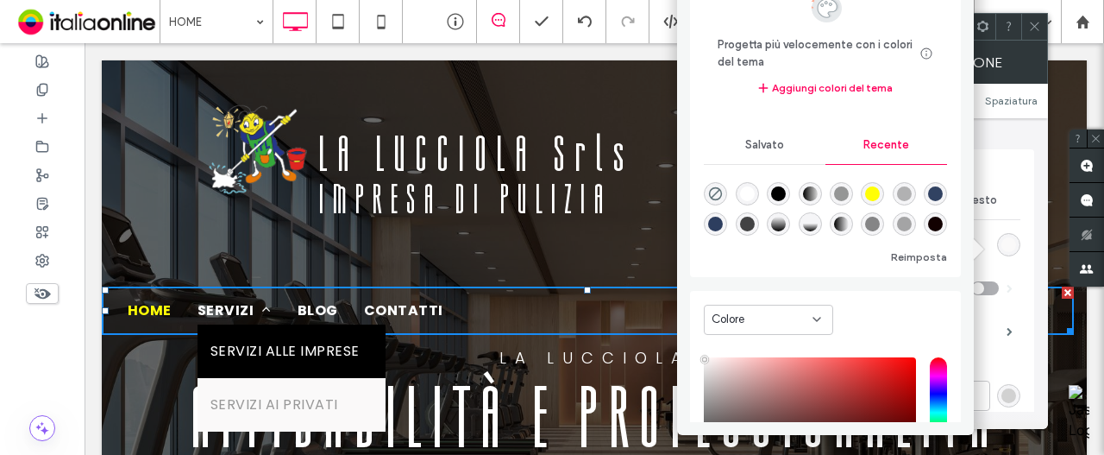
drag, startPoint x: 749, startPoint y: 189, endPoint x: 757, endPoint y: 151, distance: 38.9
click at [748, 189] on div "rgba(255, 255, 255, 1)" at bounding box center [747, 193] width 15 height 15
type input "*******"
click at [757, 149] on span "Salvato" at bounding box center [764, 145] width 39 height 14
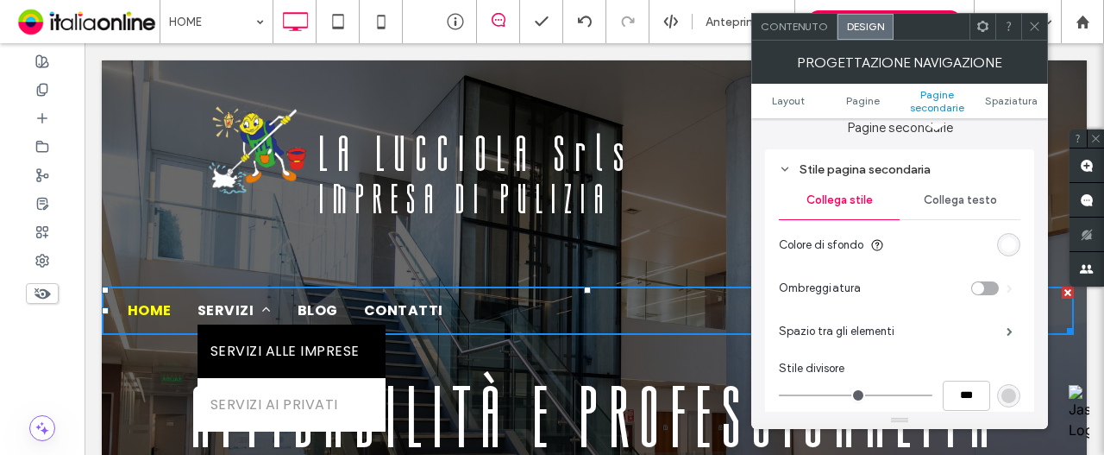
click at [982, 198] on span "Collega testo" at bounding box center [960, 200] width 73 height 14
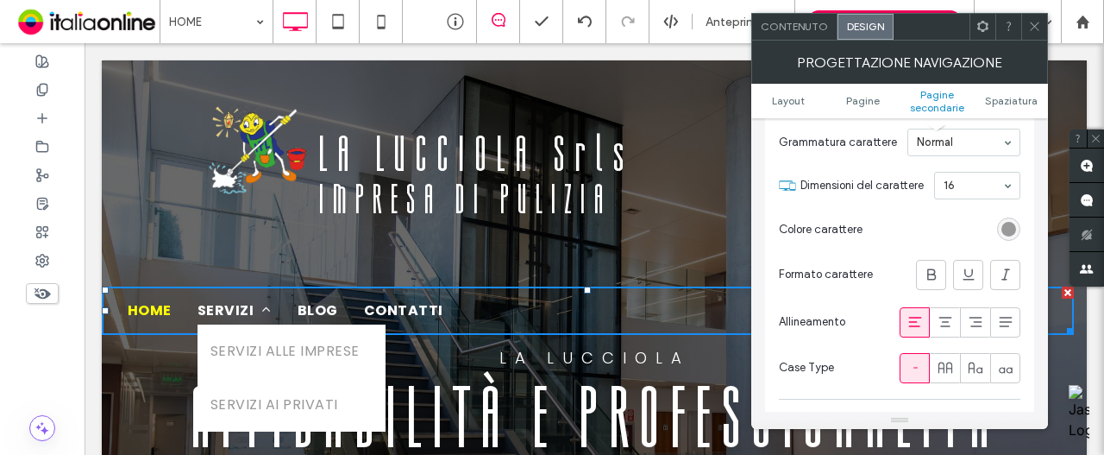
scroll to position [949, 0]
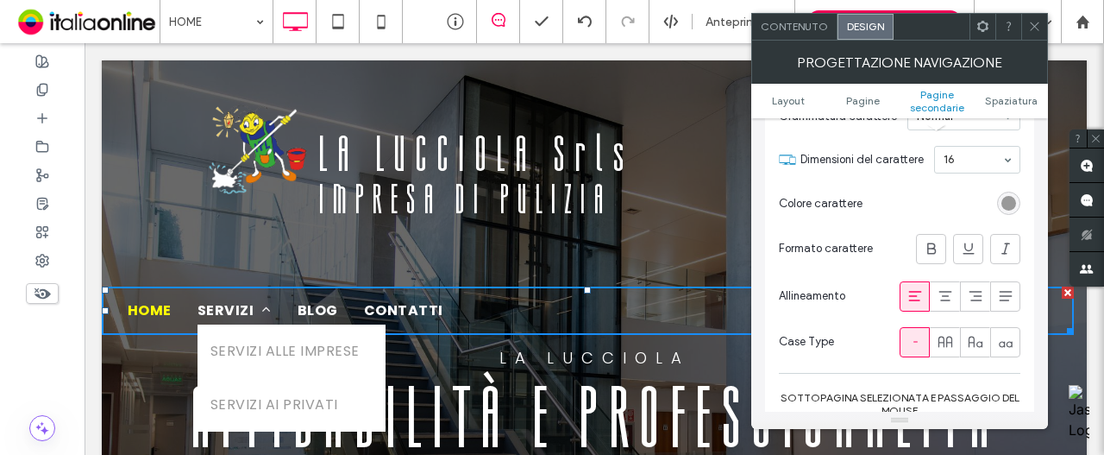
click at [1007, 210] on div "rgb(153, 153, 153)" at bounding box center [1008, 202] width 23 height 23
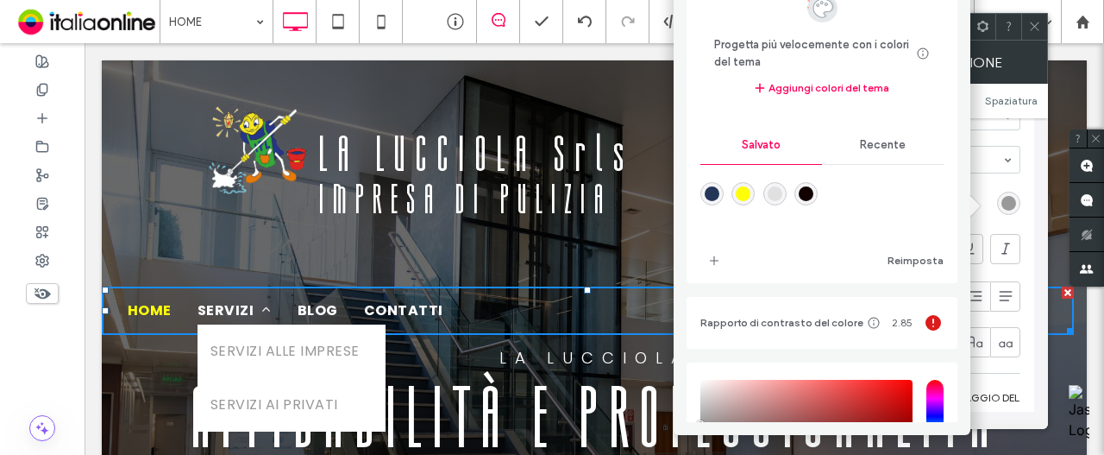
click at [694, 198] on div "Progetta più velocemente con i colori del tema Risparmia tempo con i colori del…" at bounding box center [822, 124] width 271 height 316
click at [705, 192] on div "rgba(36,54,88,1)" at bounding box center [712, 193] width 15 height 15
type input "*******"
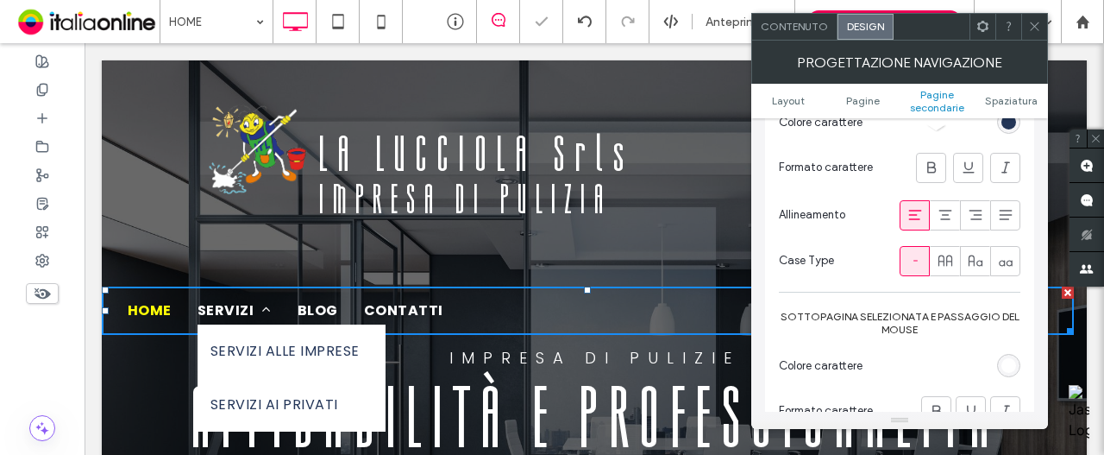
scroll to position [1035, 0]
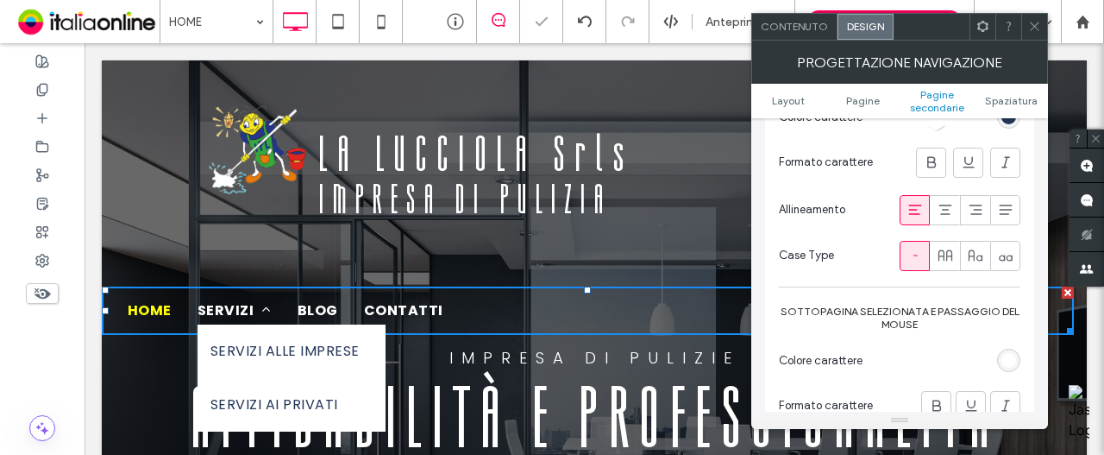
drag, startPoint x: 1017, startPoint y: 361, endPoint x: 971, endPoint y: 298, distance: 77.1
click at [1017, 361] on div "rgb(255, 255, 255)" at bounding box center [1008, 359] width 23 height 23
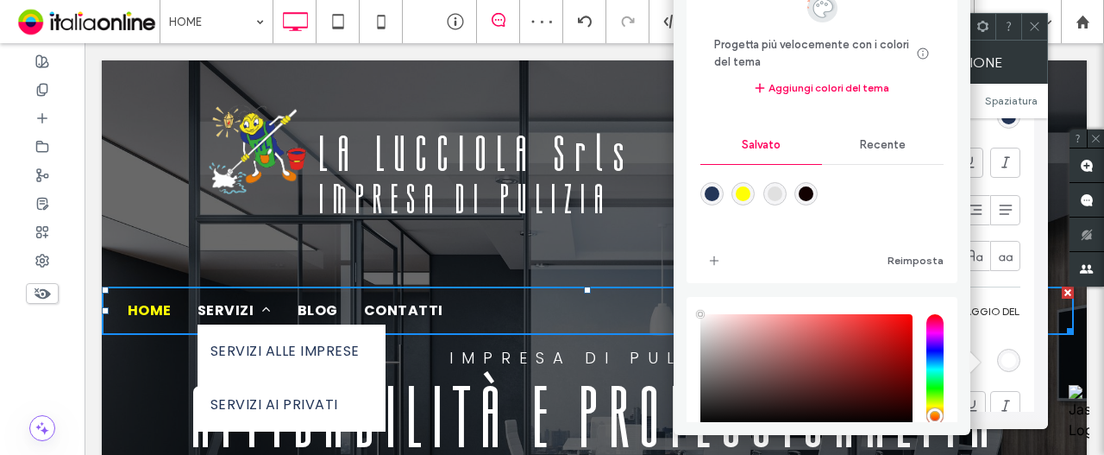
drag, startPoint x: 844, startPoint y: 154, endPoint x: 763, endPoint y: 161, distance: 80.6
click at [843, 153] on div "Recente" at bounding box center [883, 145] width 122 height 38
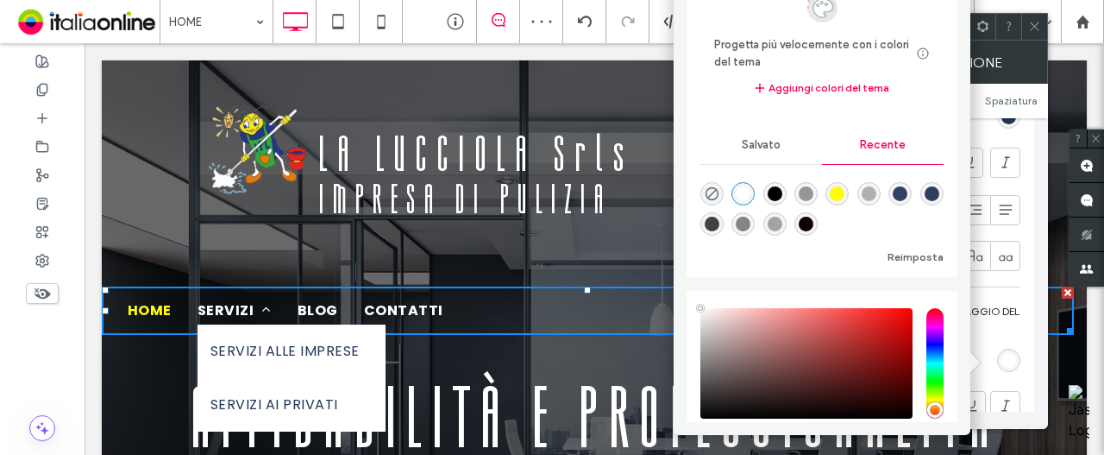
click at [745, 190] on div "rgba(255, 255, 255, 1)" at bounding box center [743, 193] width 15 height 15
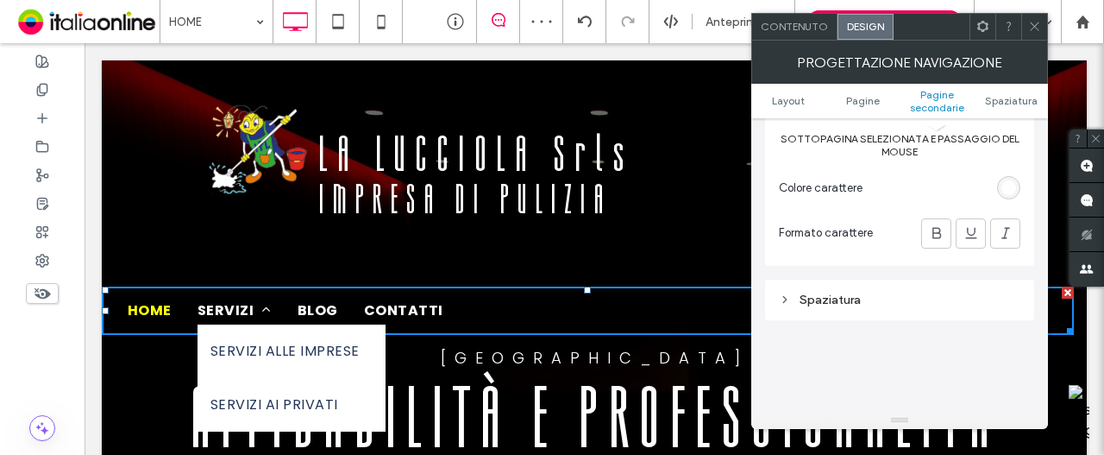
drag, startPoint x: 928, startPoint y: 232, endPoint x: 897, endPoint y: 243, distance: 33.0
click at [928, 232] on icon at bounding box center [936, 232] width 17 height 17
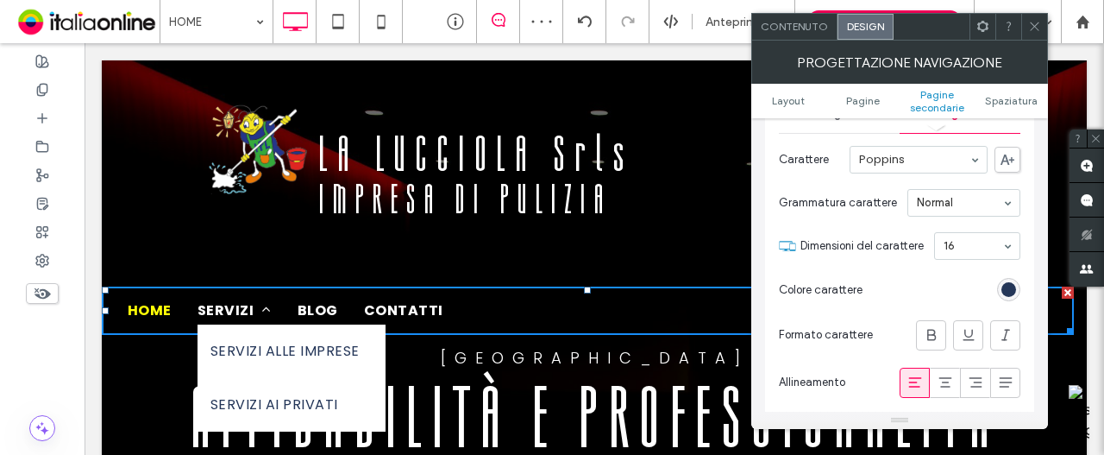
scroll to position [690, 0]
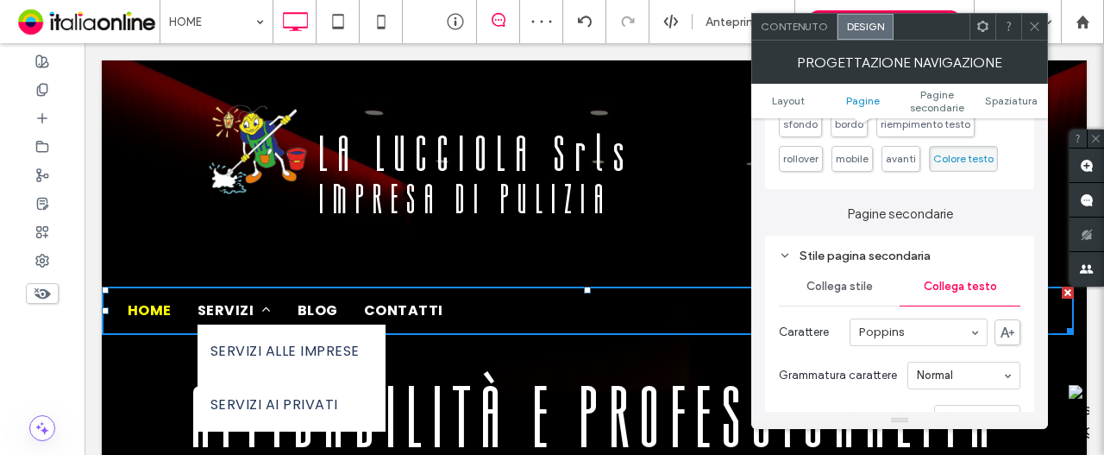
click at [849, 284] on span "Collega stile" at bounding box center [840, 286] width 66 height 14
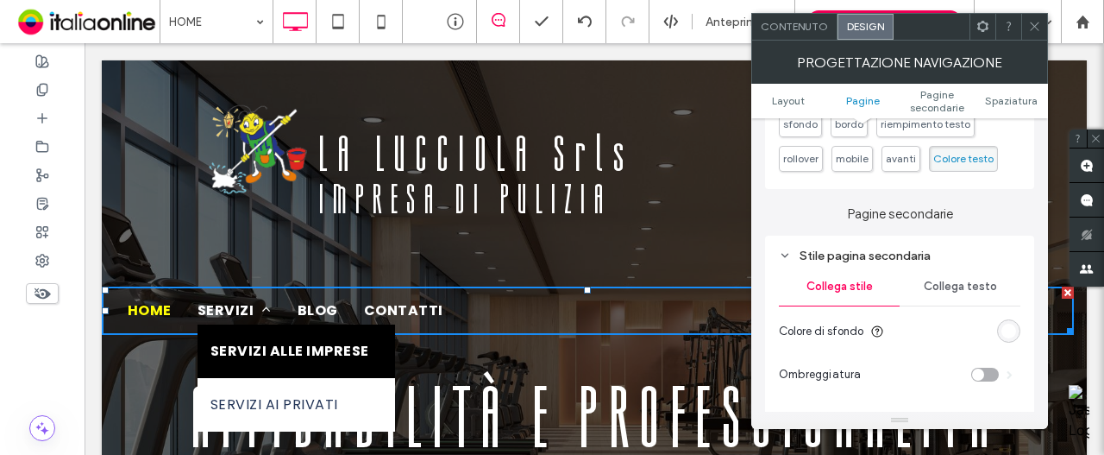
drag, startPoint x: 950, startPoint y: 279, endPoint x: 992, endPoint y: 296, distance: 45.3
click at [950, 279] on div "Collega testo" at bounding box center [960, 286] width 121 height 38
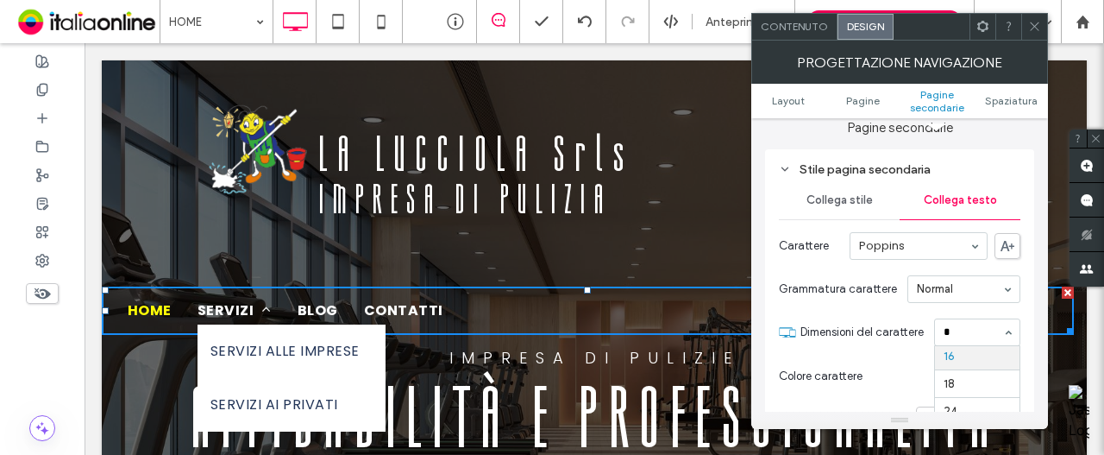
scroll to position [0, 0]
type input "**"
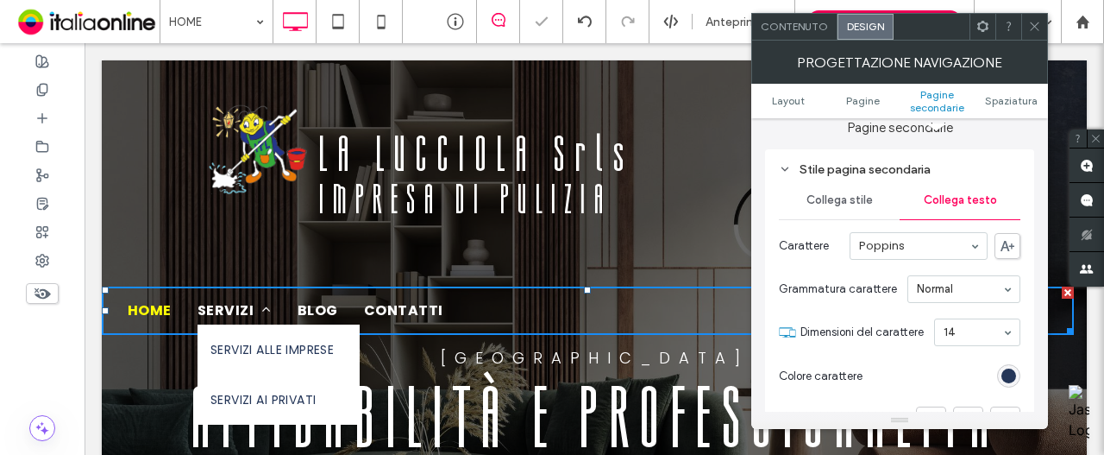
click at [854, 205] on span "Collega stile" at bounding box center [840, 200] width 66 height 14
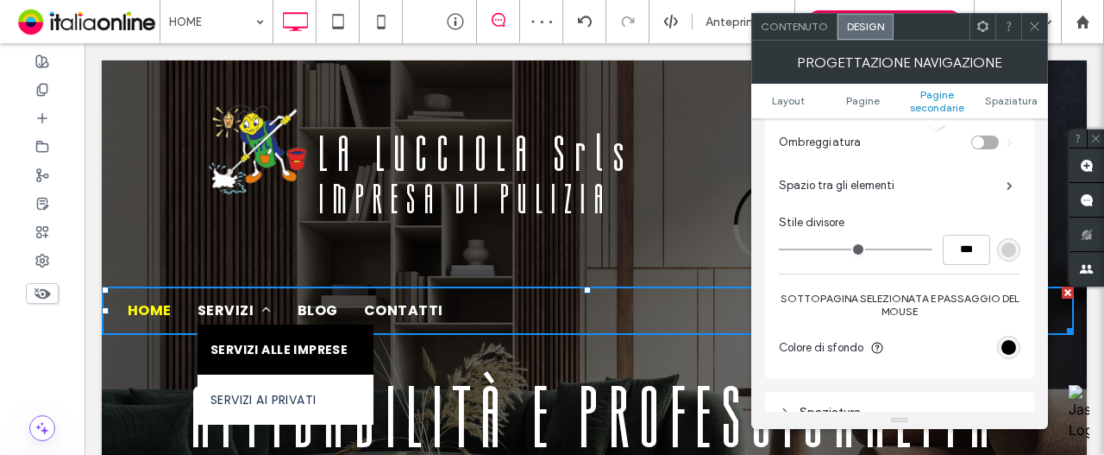
scroll to position [949, 0]
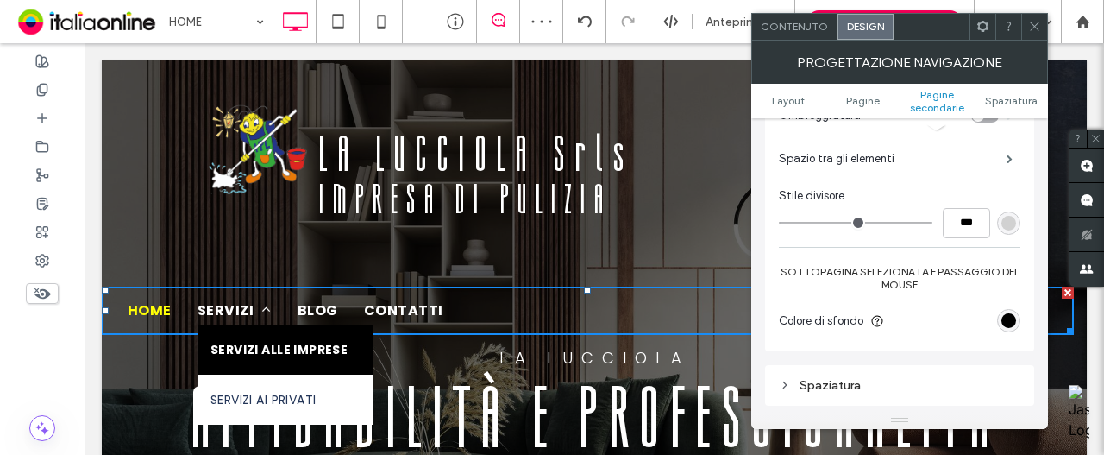
click at [1006, 309] on div "rgb(0, 0, 0)" at bounding box center [1008, 320] width 23 height 23
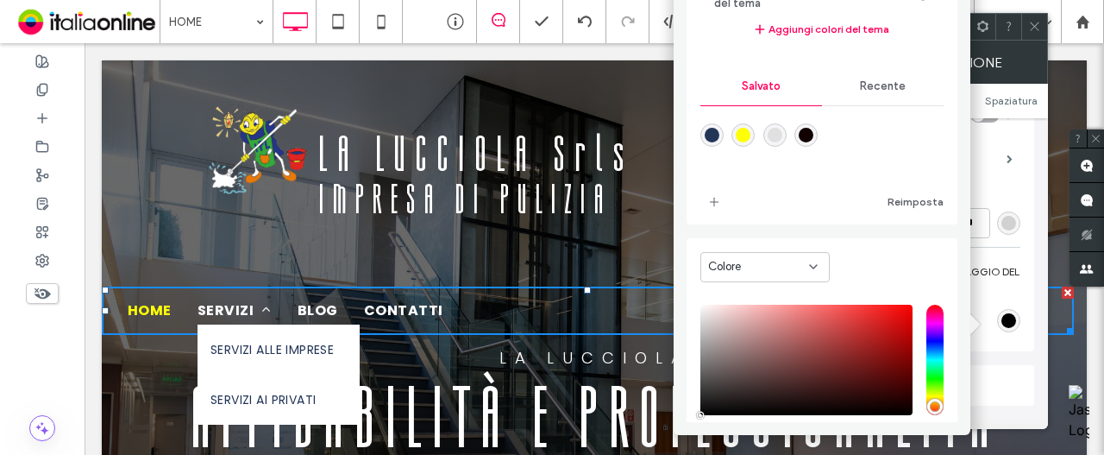
scroll to position [86, 0]
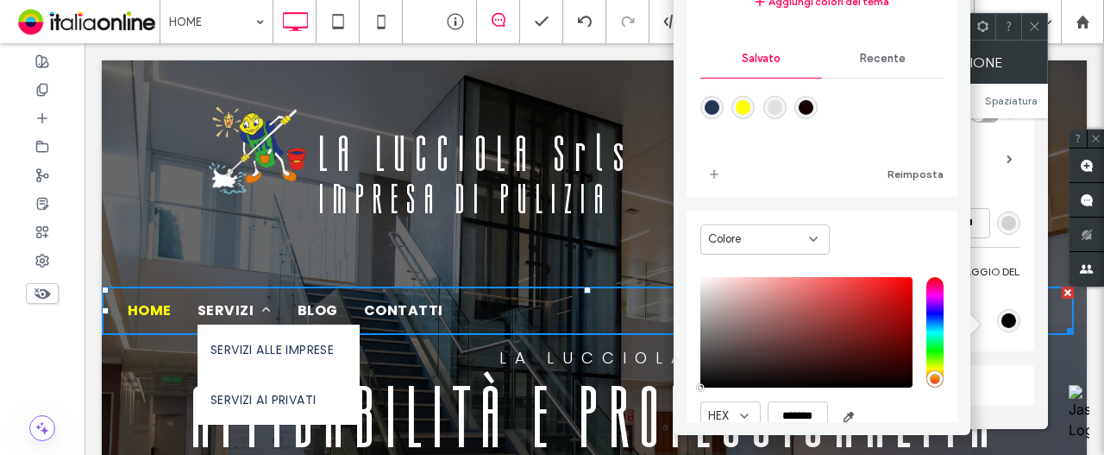
click at [706, 115] on div "rgba(36,54,88,1)" at bounding box center [711, 107] width 23 height 23
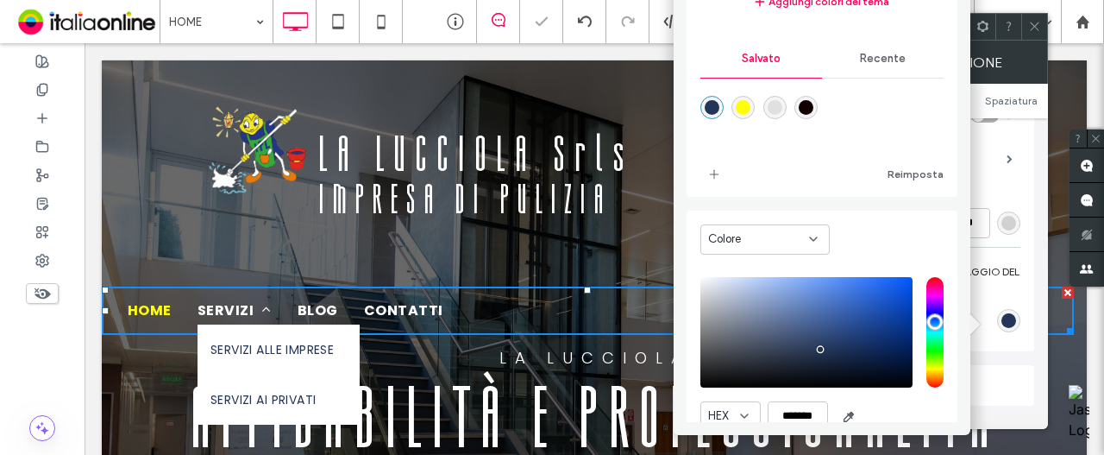
type input "*******"
click at [705, 105] on div "rgba(36,54,88,1)" at bounding box center [712, 107] width 15 height 15
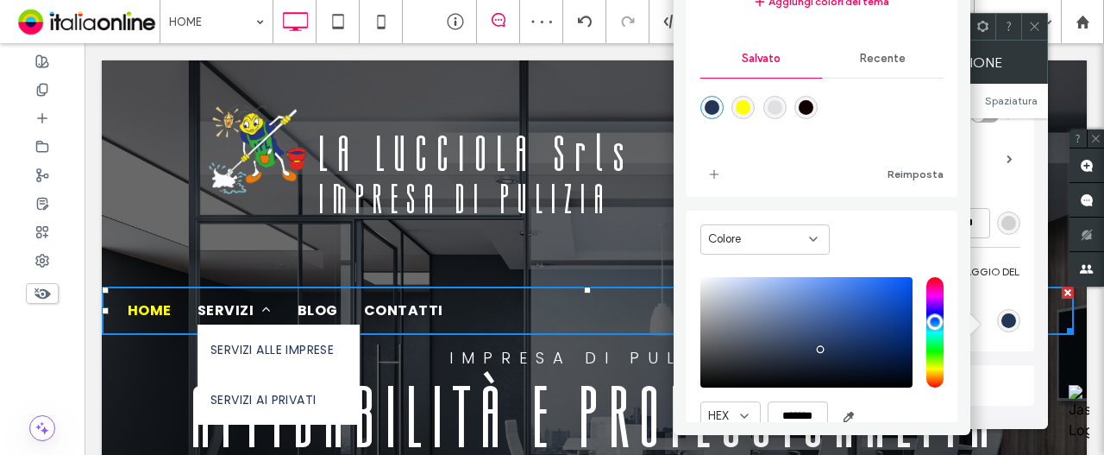
click at [1036, 20] on icon at bounding box center [1034, 26] width 13 height 13
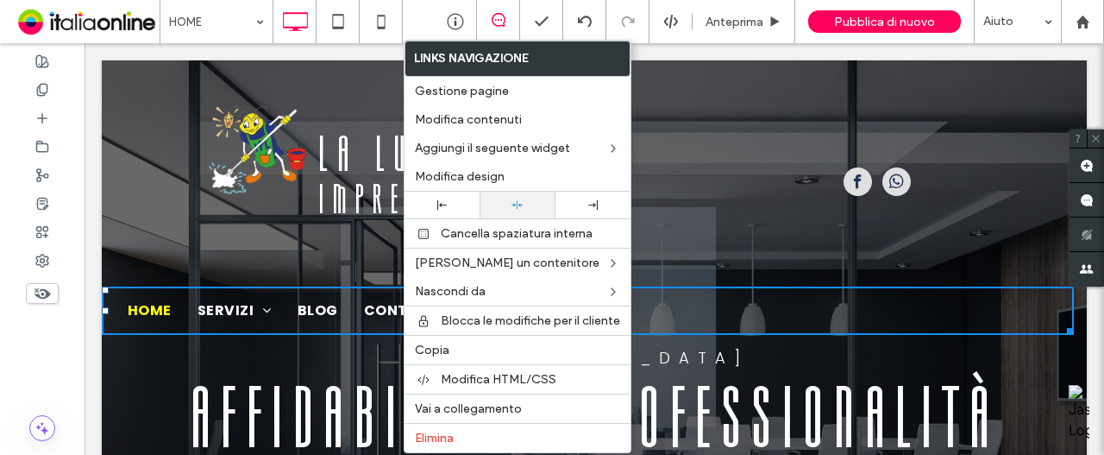
click at [526, 194] on div at bounding box center [517, 204] width 75 height 27
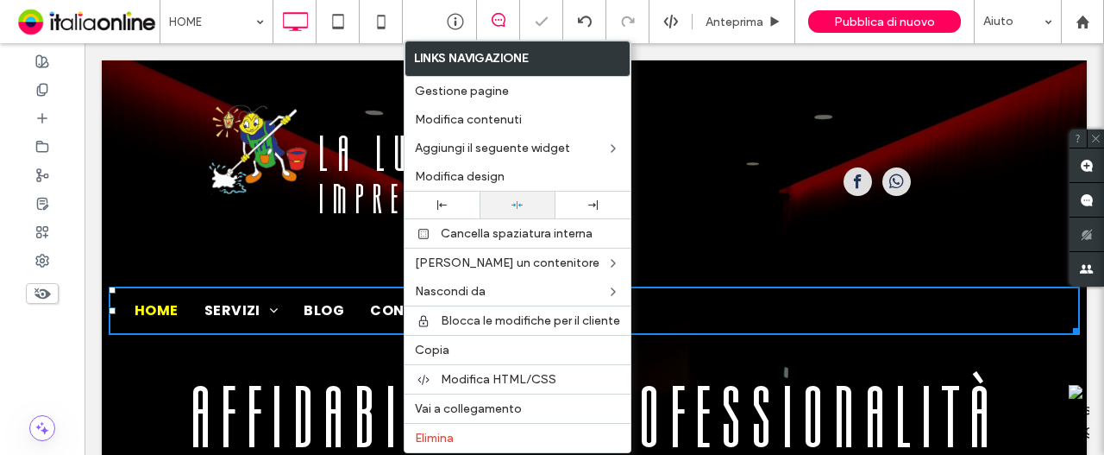
click at [519, 194] on div at bounding box center [517, 204] width 75 height 27
click at [486, 179] on span "Modifica design" at bounding box center [460, 176] width 90 height 15
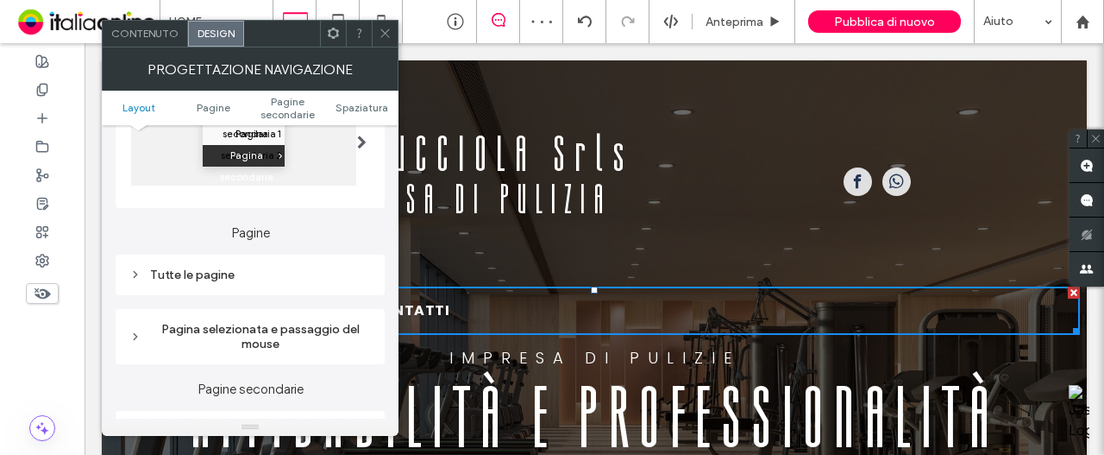
scroll to position [345, 0]
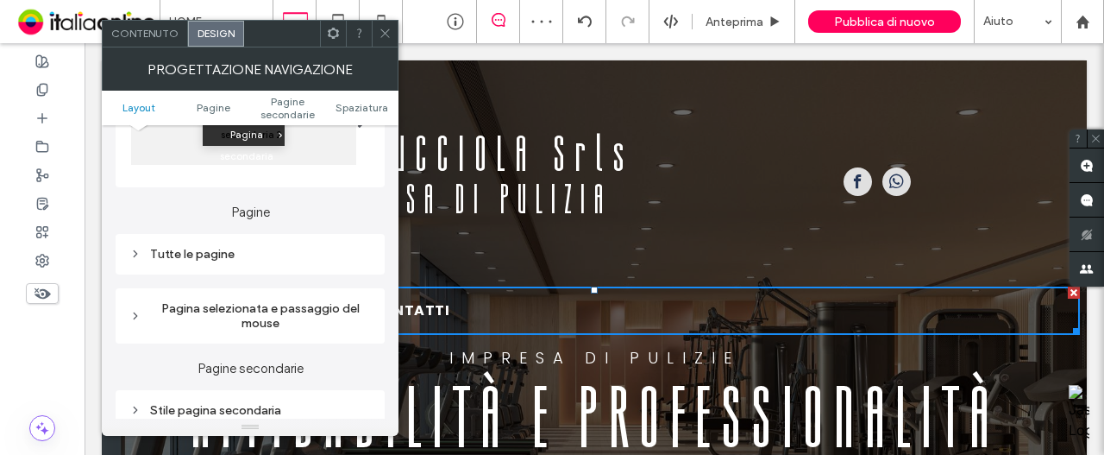
click at [299, 243] on div "Tutte le pagine" at bounding box center [250, 254] width 269 height 41
click at [297, 259] on div "Tutte le pagine" at bounding box center [250, 254] width 242 height 15
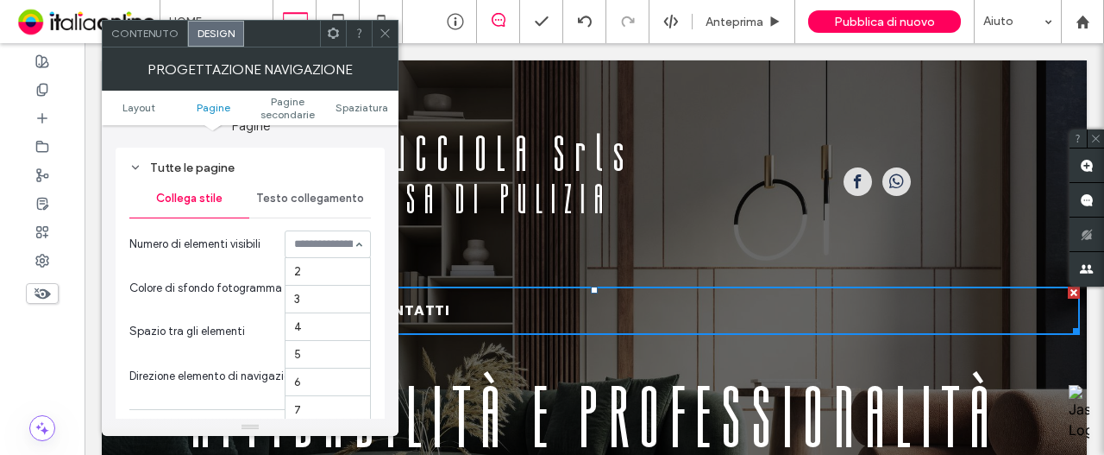
scroll to position [124, 0]
click at [348, 244] on div "Tutti gli elementi" at bounding box center [328, 244] width 86 height 28
click at [348, 199] on span "Testo collegamento" at bounding box center [310, 198] width 108 height 14
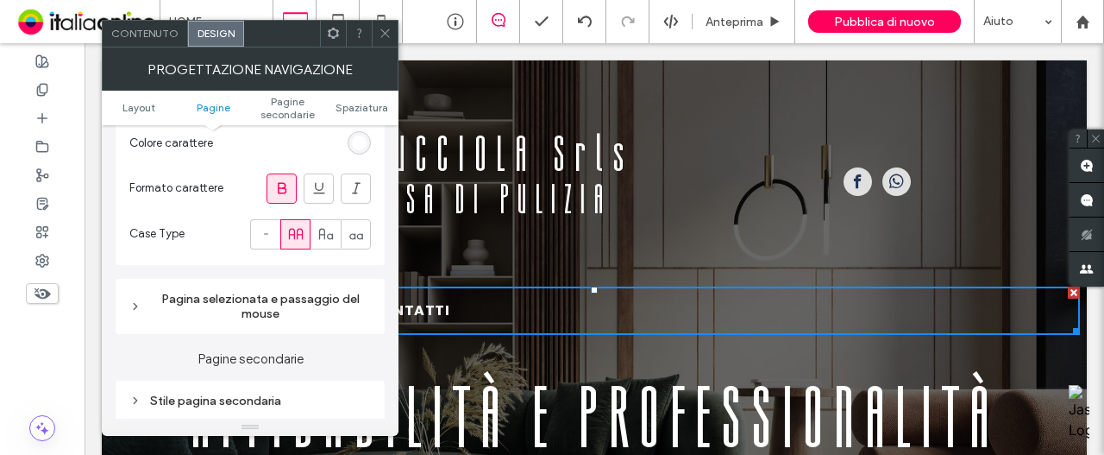
scroll to position [690, 0]
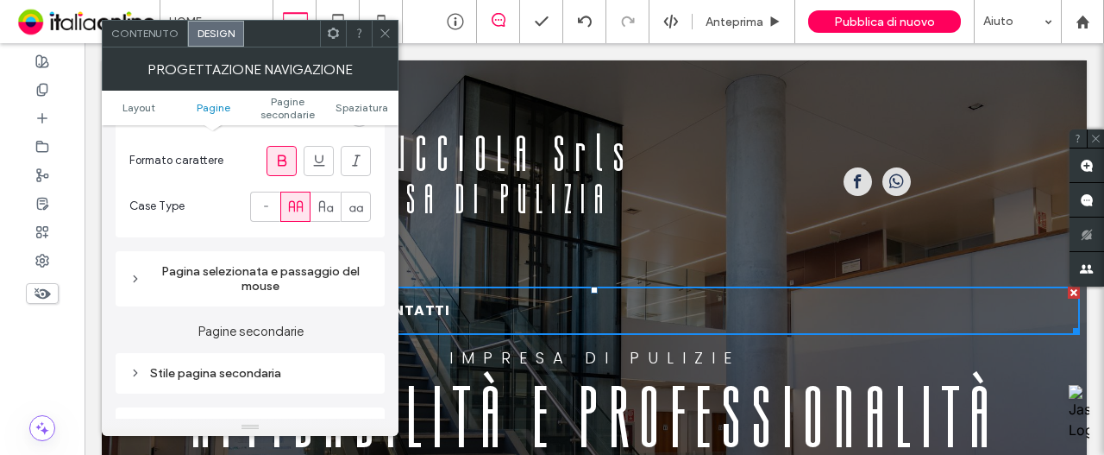
click at [344, 271] on div "Pagina selezionata e passaggio del mouse" at bounding box center [250, 278] width 242 height 29
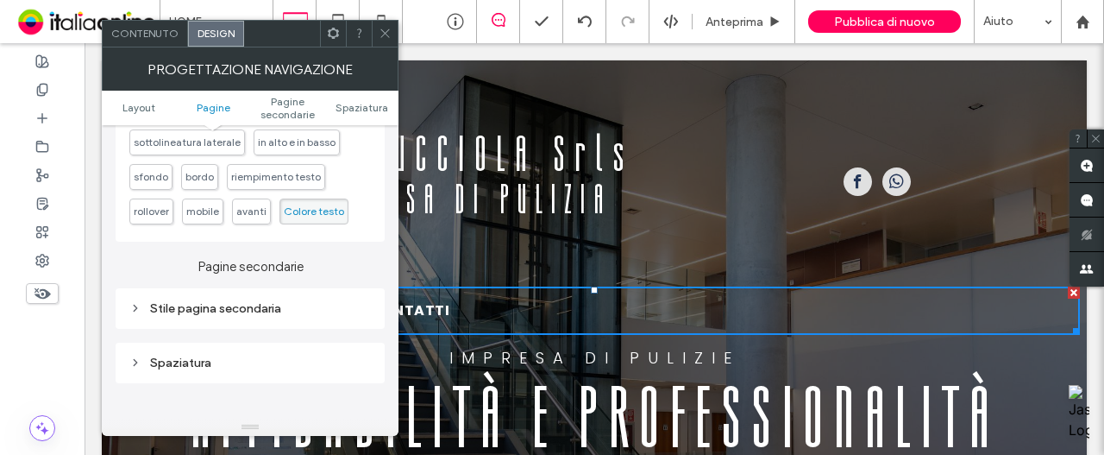
scroll to position [1121, 0]
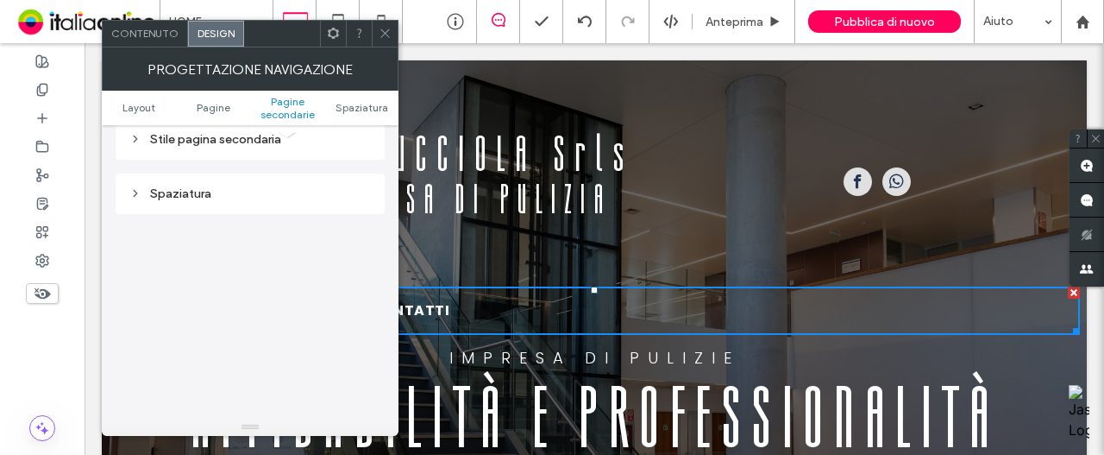
click at [348, 135] on div "Stile pagina secondaria" at bounding box center [250, 139] width 242 height 15
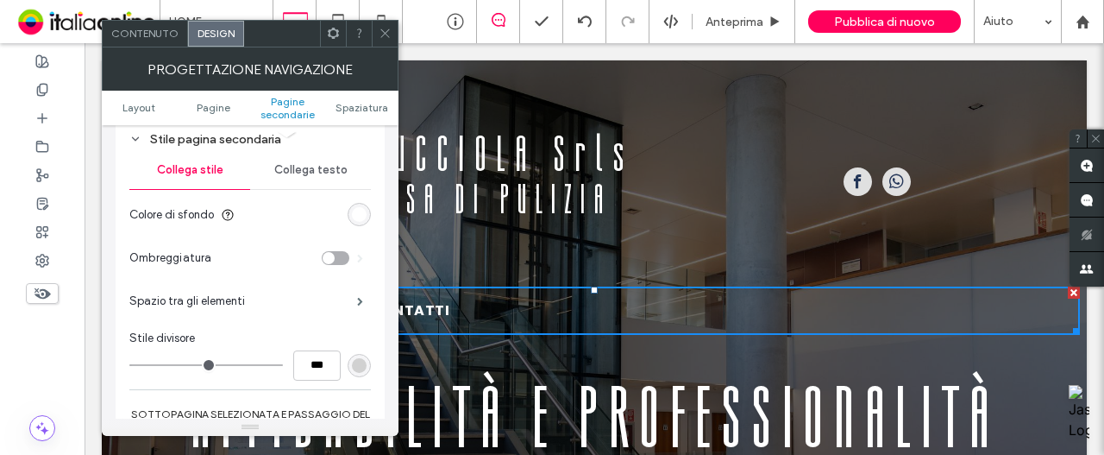
scroll to position [1380, 0]
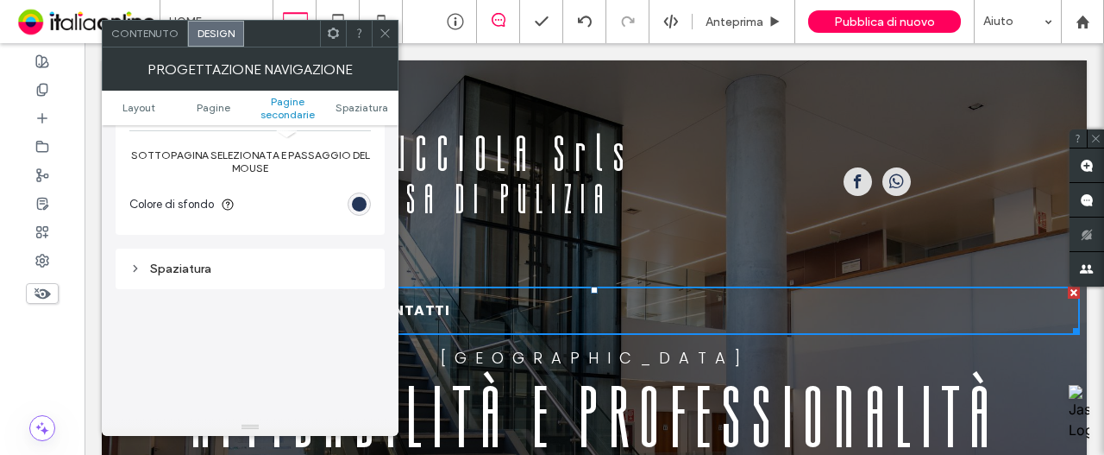
click at [327, 253] on div "Spaziatura" at bounding box center [250, 268] width 269 height 41
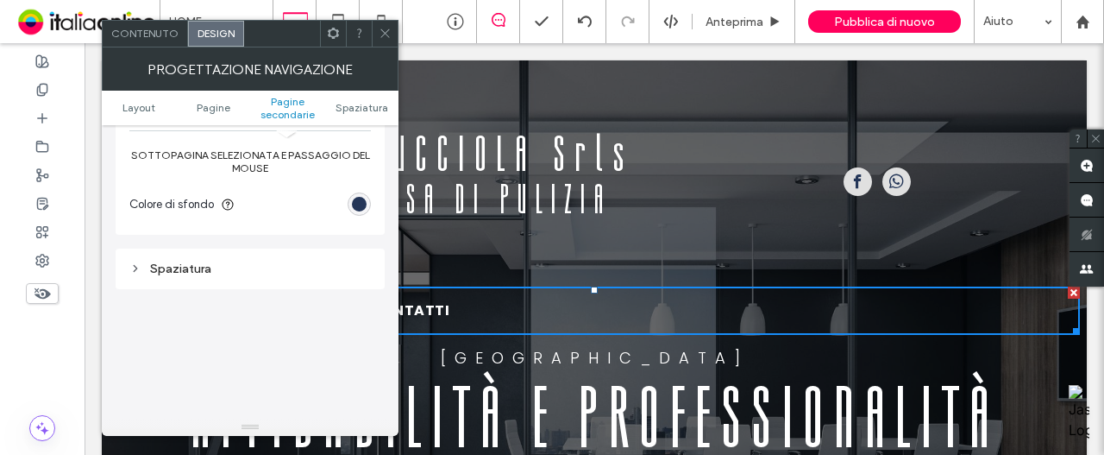
click at [326, 263] on div "Spaziatura" at bounding box center [250, 268] width 242 height 15
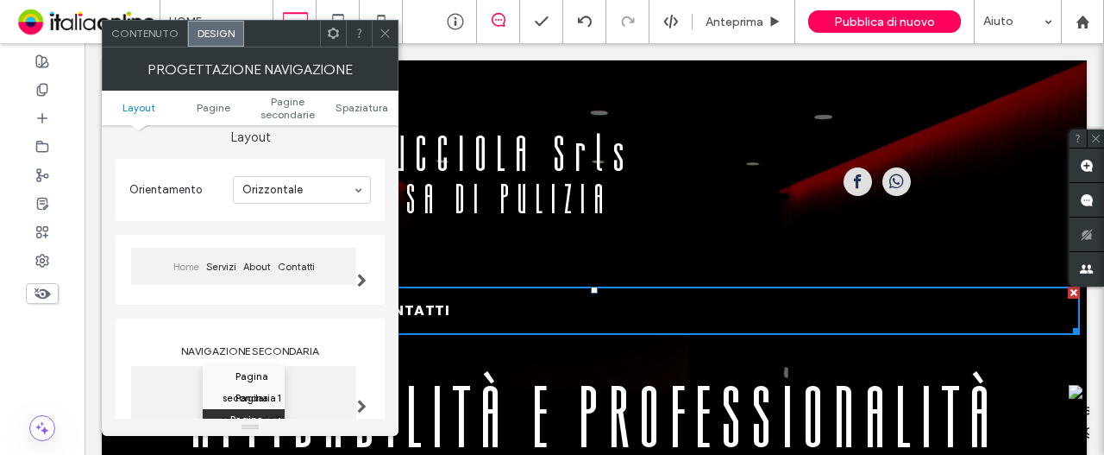
scroll to position [86, 0]
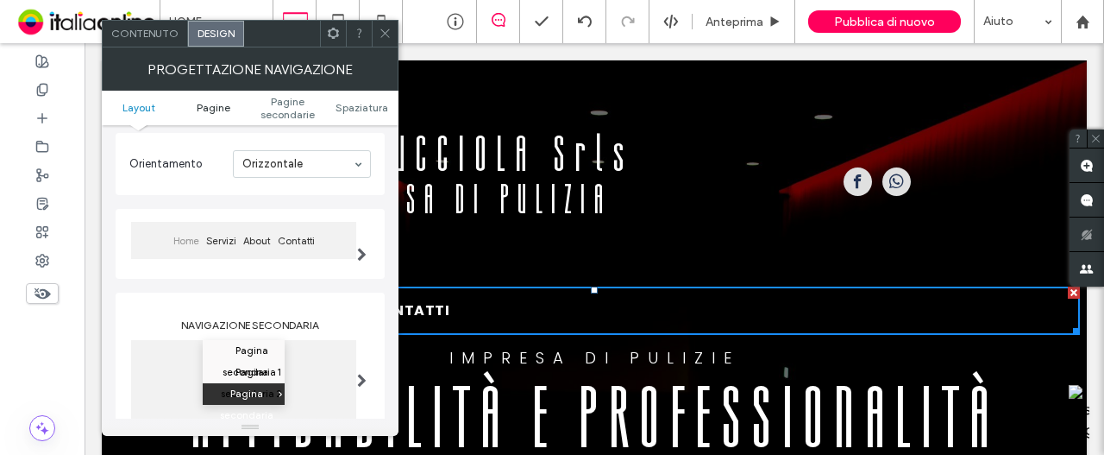
click at [194, 109] on link "Pagine" at bounding box center [213, 107] width 74 height 13
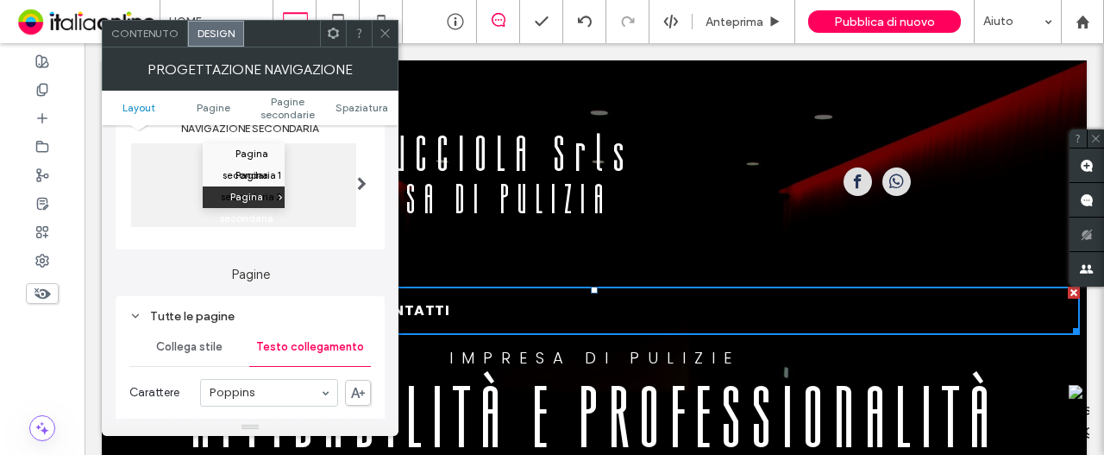
scroll to position [375, 0]
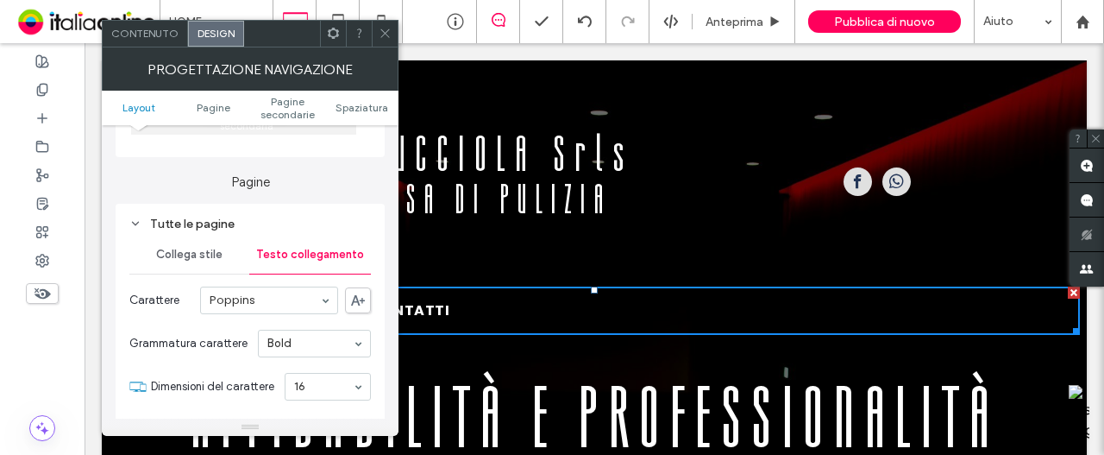
click at [395, 35] on div at bounding box center [385, 34] width 26 height 26
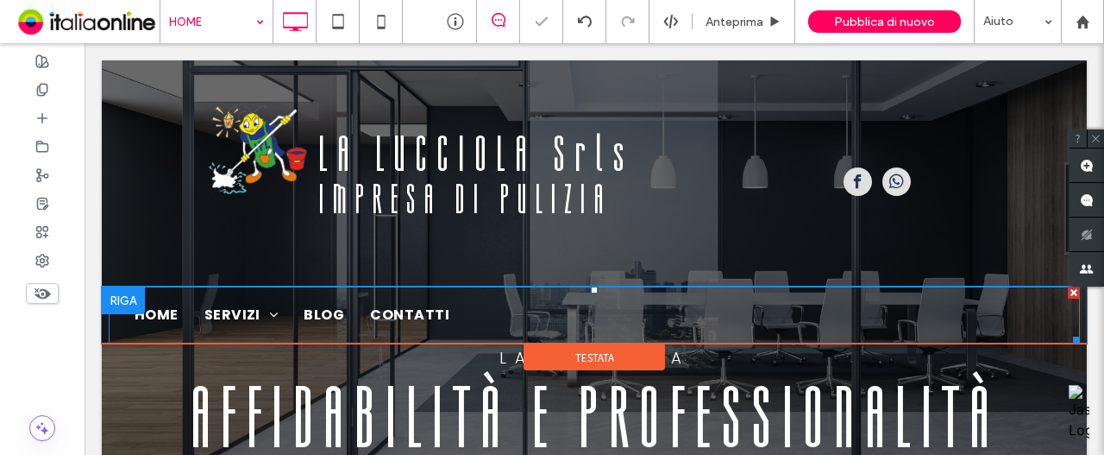
scroll to position [0, 0]
click at [229, 286] on nav "HOME SERVIZI SERVIZI ALLE IMPRESE SERVIZI AI PRIVATI BLOG CONTATTI" at bounding box center [595, 314] width 972 height 57
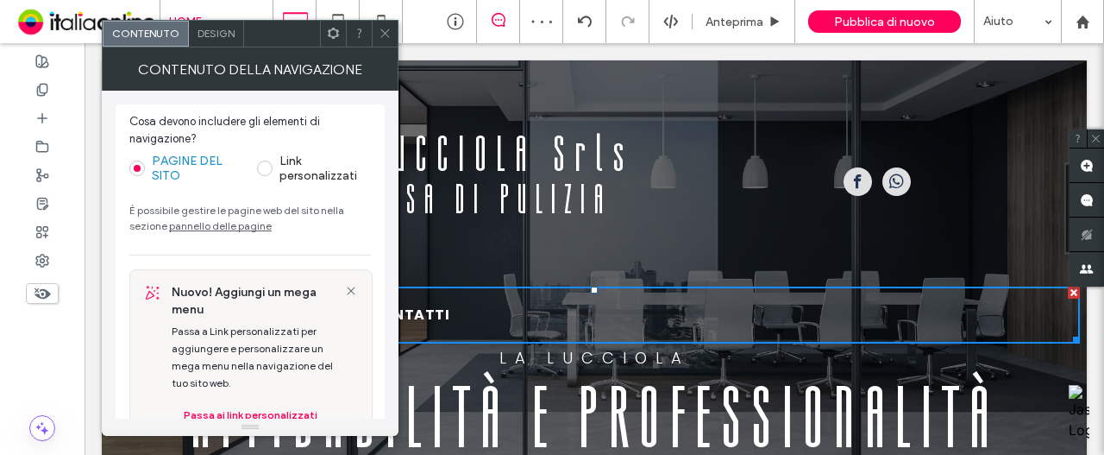
click at [213, 21] on div "Design" at bounding box center [216, 34] width 55 height 26
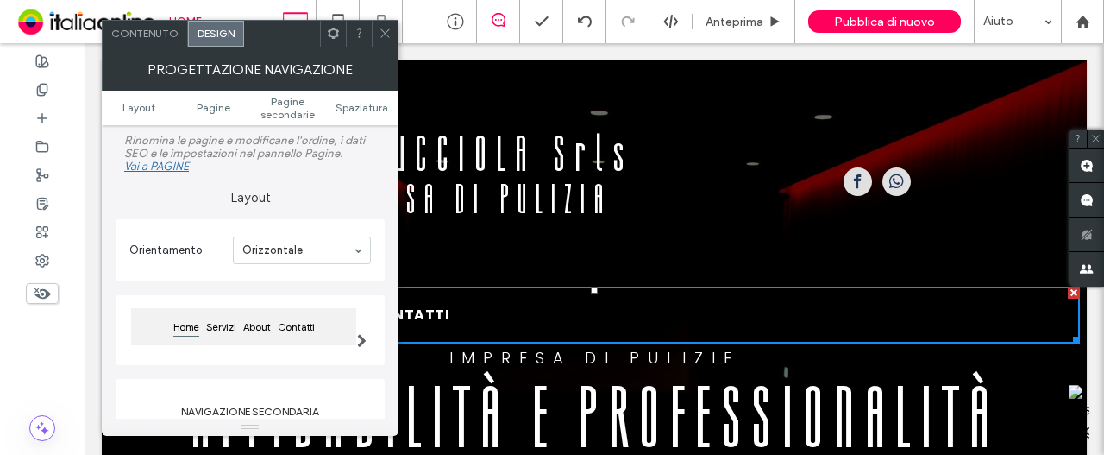
click at [324, 36] on div at bounding box center [333, 34] width 26 height 26
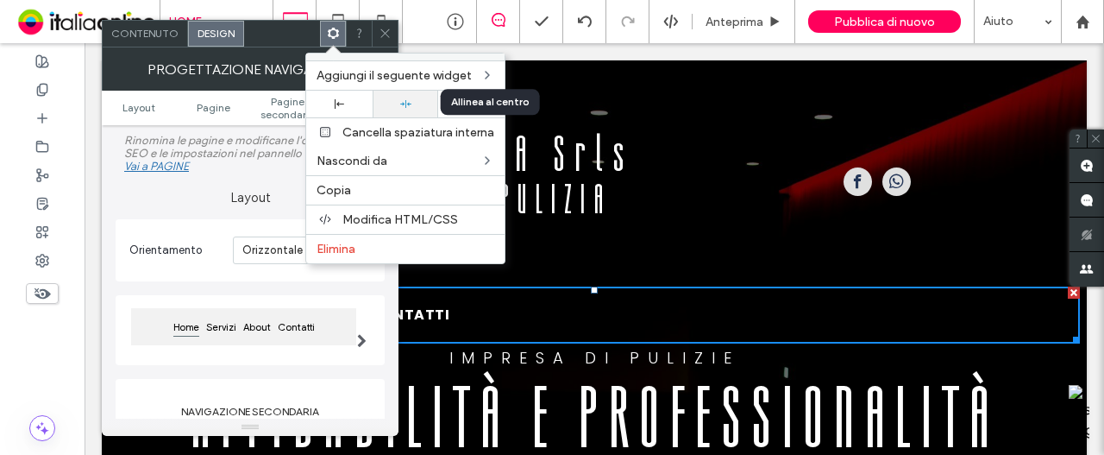
click at [414, 104] on div at bounding box center [405, 103] width 49 height 11
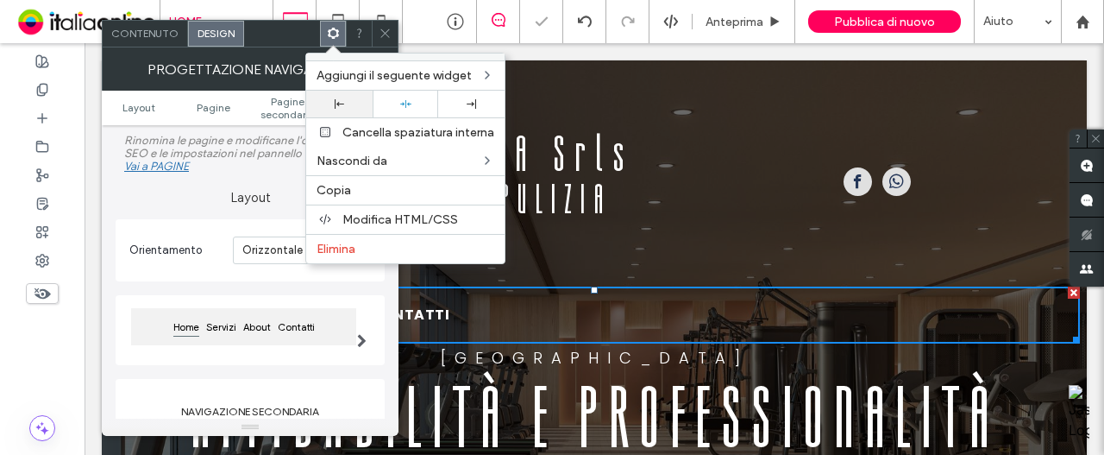
click at [338, 108] on div at bounding box center [339, 104] width 66 height 27
click at [461, 104] on div at bounding box center [471, 103] width 49 height 9
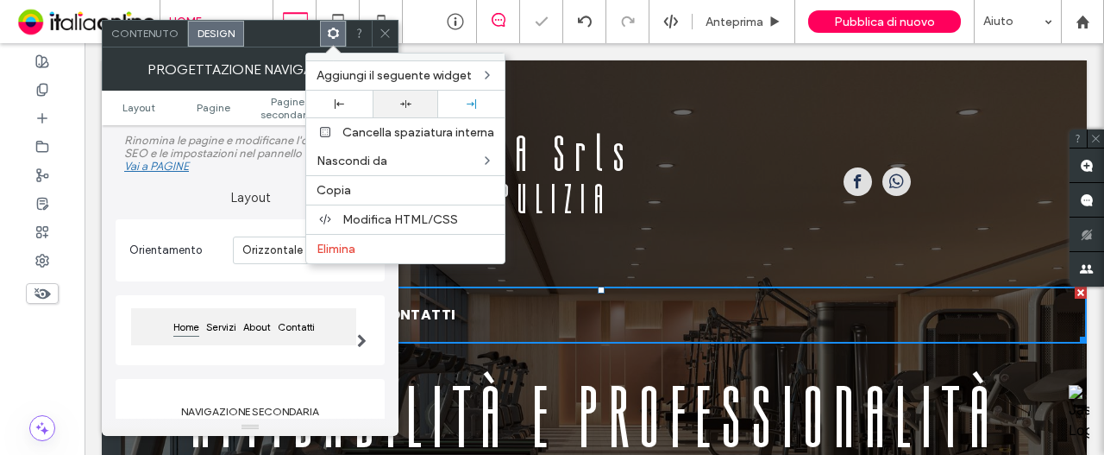
click at [420, 104] on div at bounding box center [405, 103] width 49 height 11
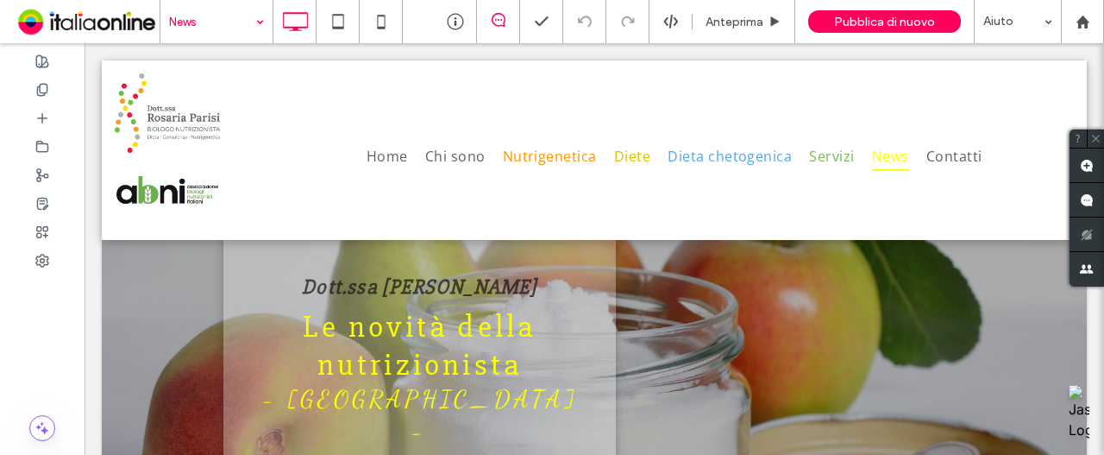
drag, startPoint x: 138, startPoint y: 5, endPoint x: 204, endPoint y: 21, distance: 67.4
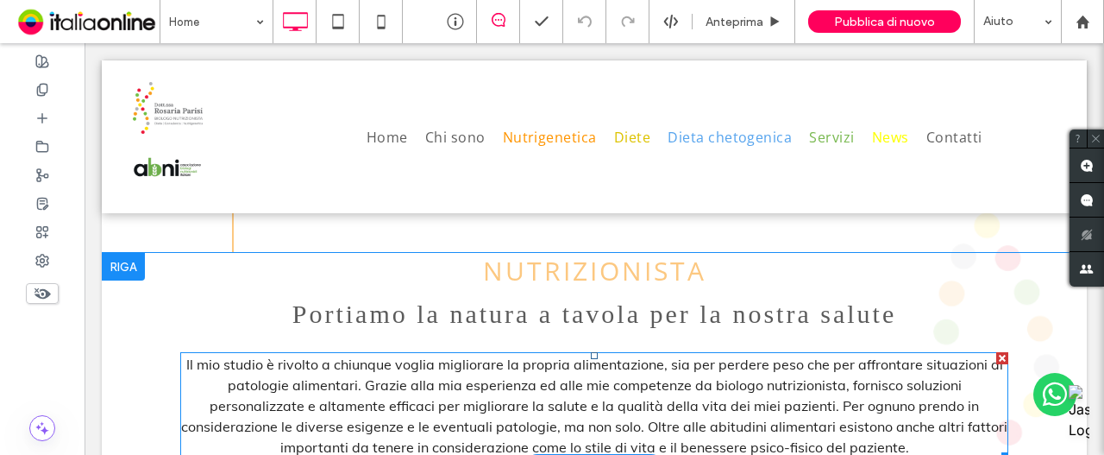
scroll to position [604, 0]
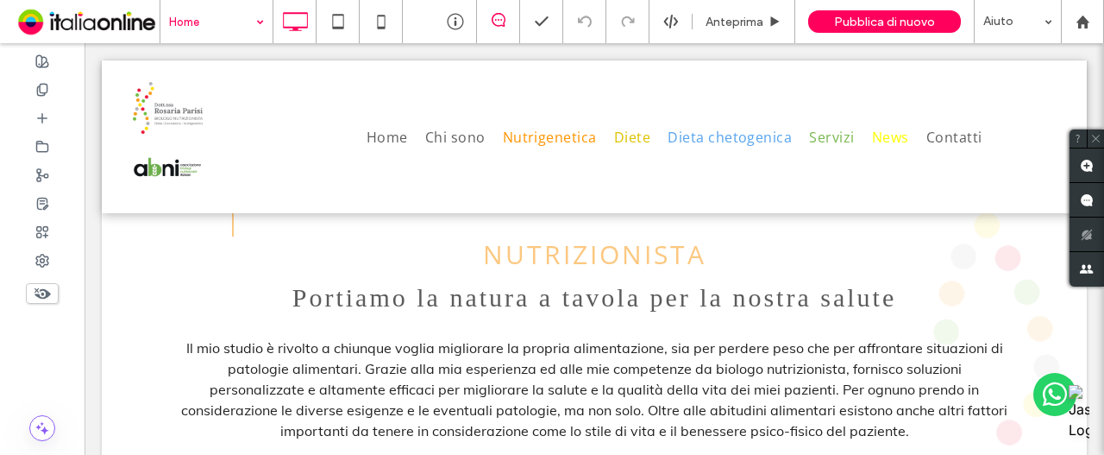
click at [221, 35] on input at bounding box center [212, 21] width 86 height 43
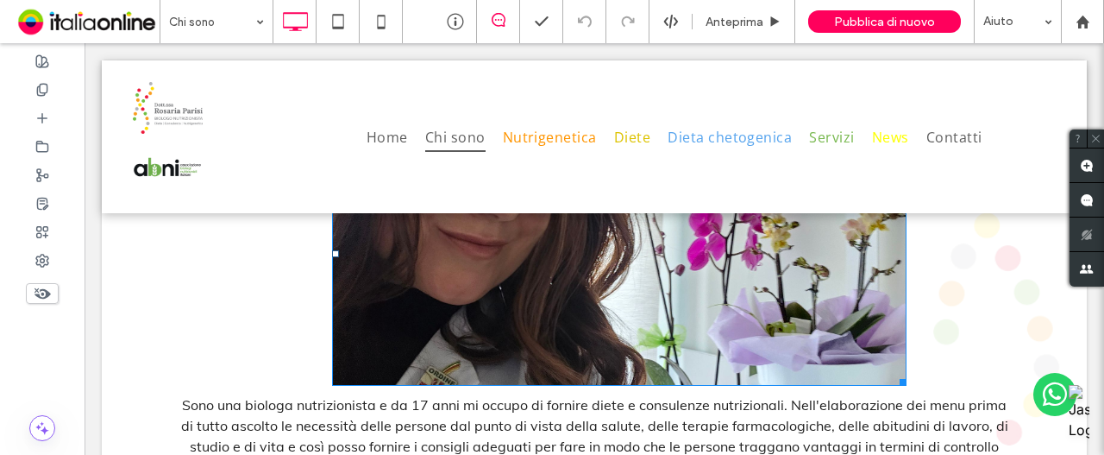
scroll to position [776, 0]
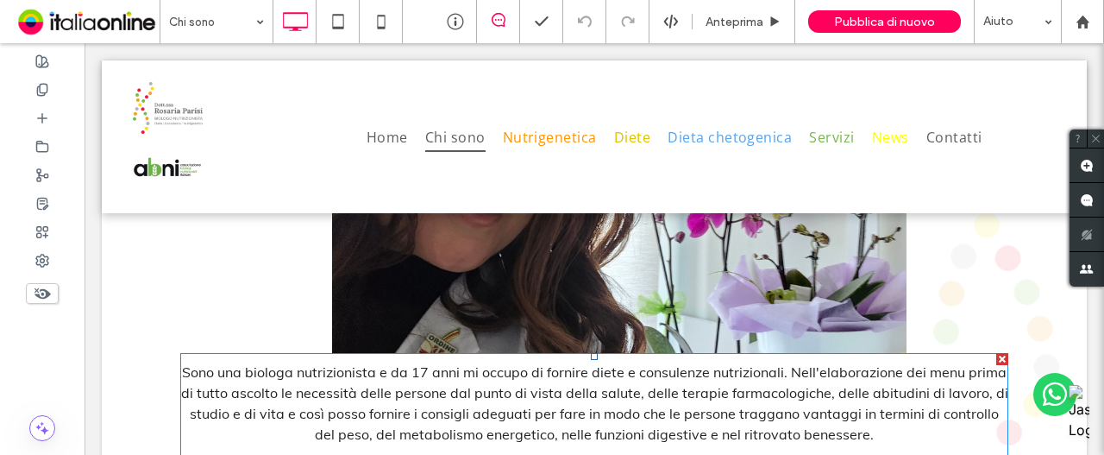
click at [521, 372] on span "Sono una biologa nutrizionista e da 17 anni mi occupo di fornire diete e consul…" at bounding box center [594, 402] width 827 height 79
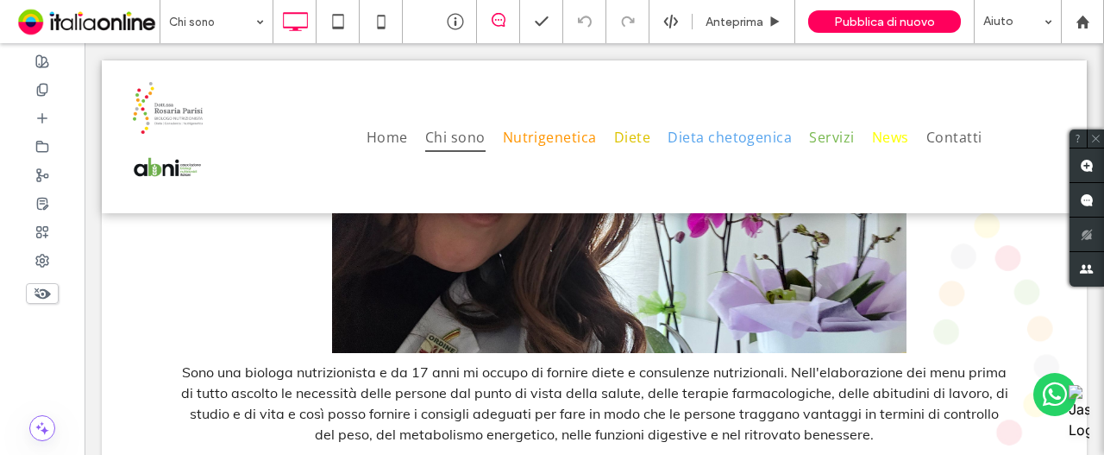
scroll to position [929, 0]
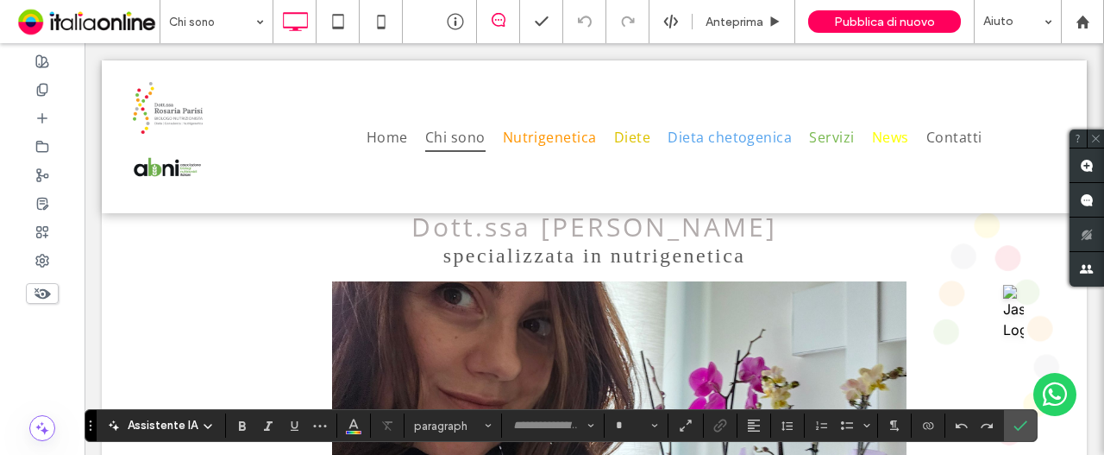
type input "****"
type input "**"
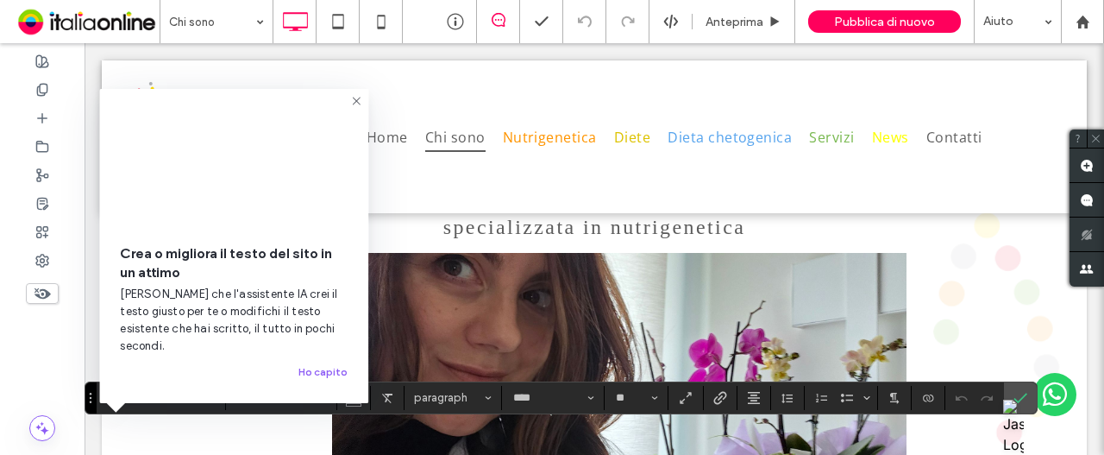
scroll to position [670, 0]
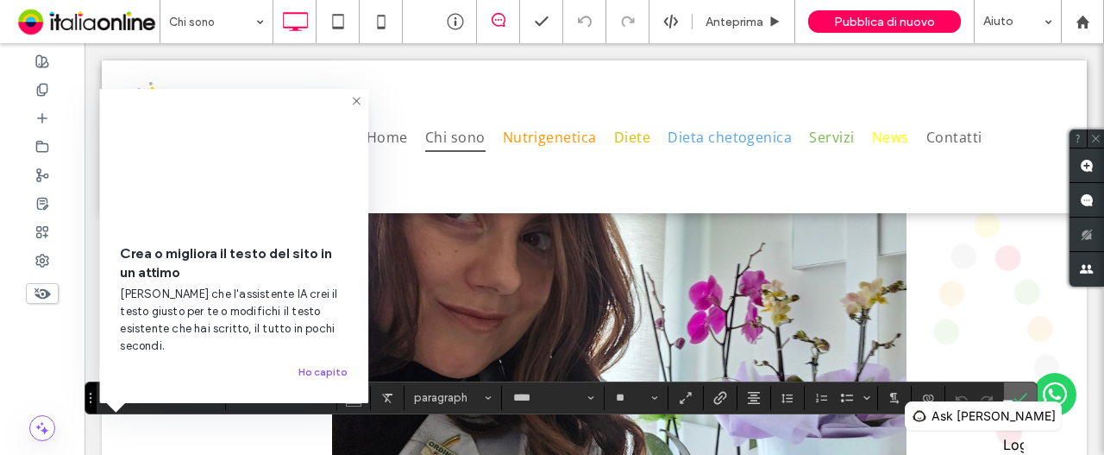
drag, startPoint x: 1016, startPoint y: 406, endPoint x: 1007, endPoint y: 411, distance: 10.4
click at [1007, 411] on label "Conferma" at bounding box center [1020, 397] width 26 height 31
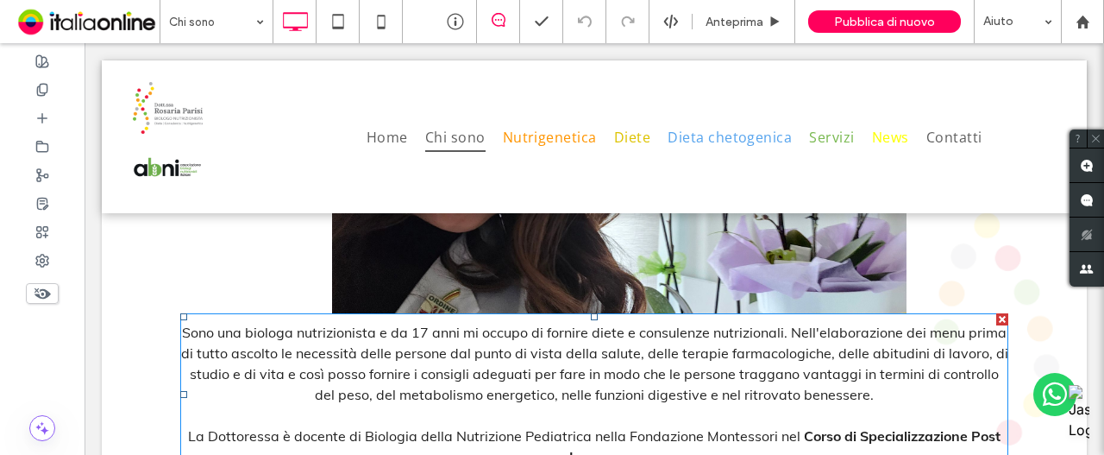
scroll to position [843, 0]
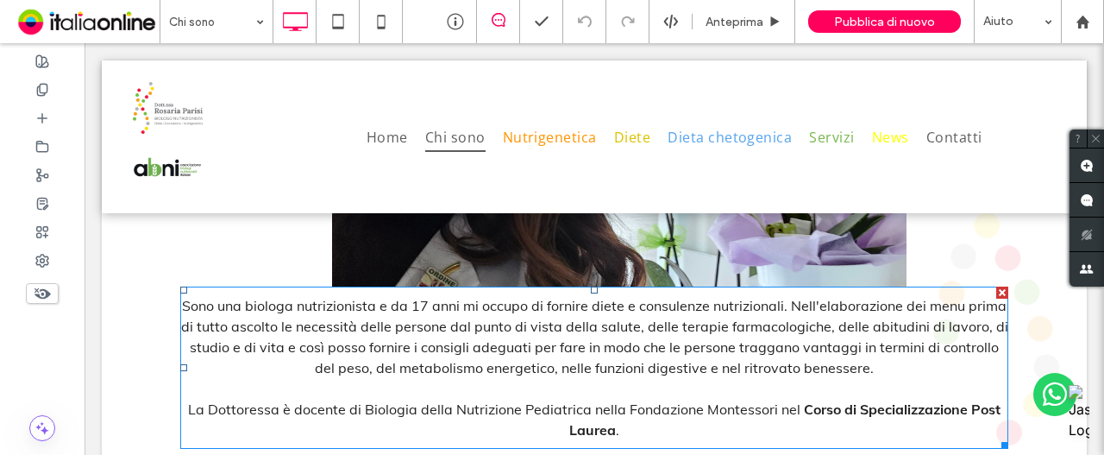
click at [587, 328] on span "Sono una biologa nutrizionista e da 17 anni mi occupo di fornire diete e consul…" at bounding box center [594, 336] width 827 height 79
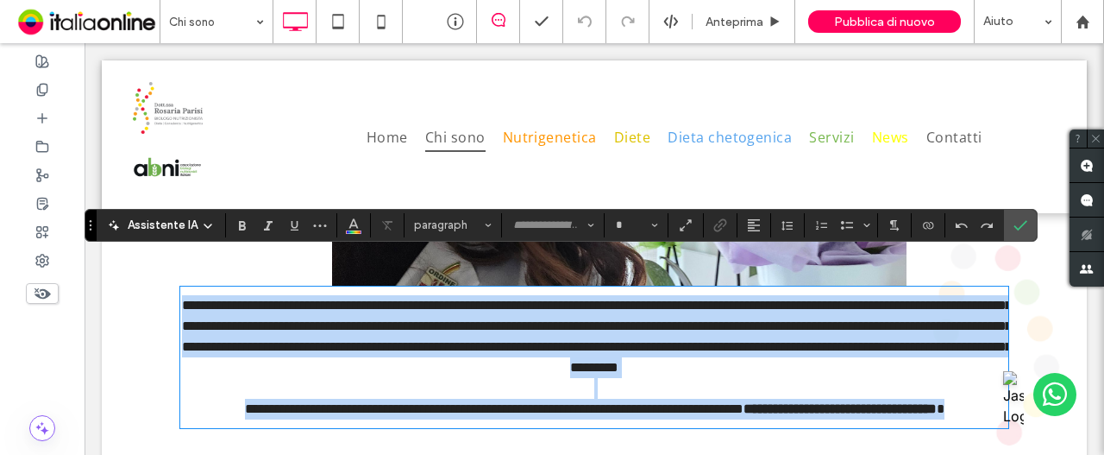
type input "****"
type input "**"
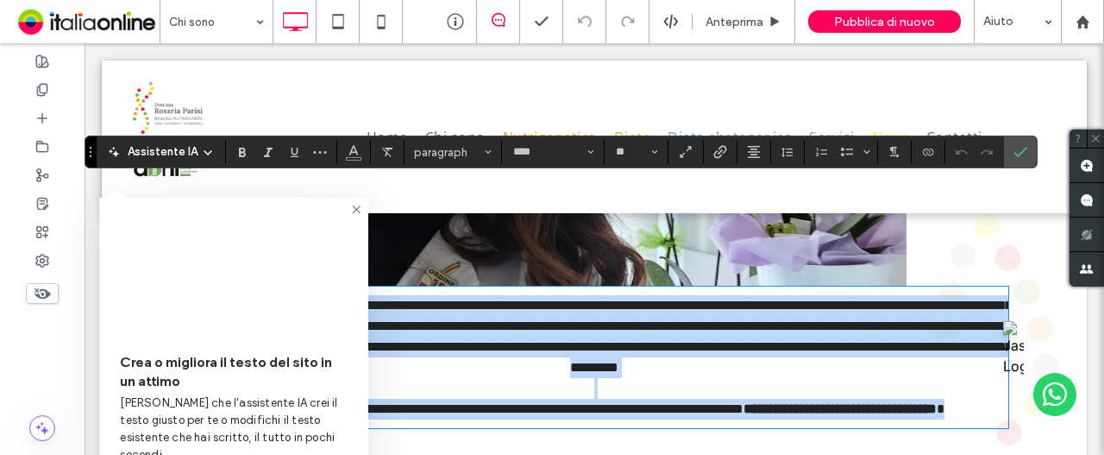
scroll to position [929, 0]
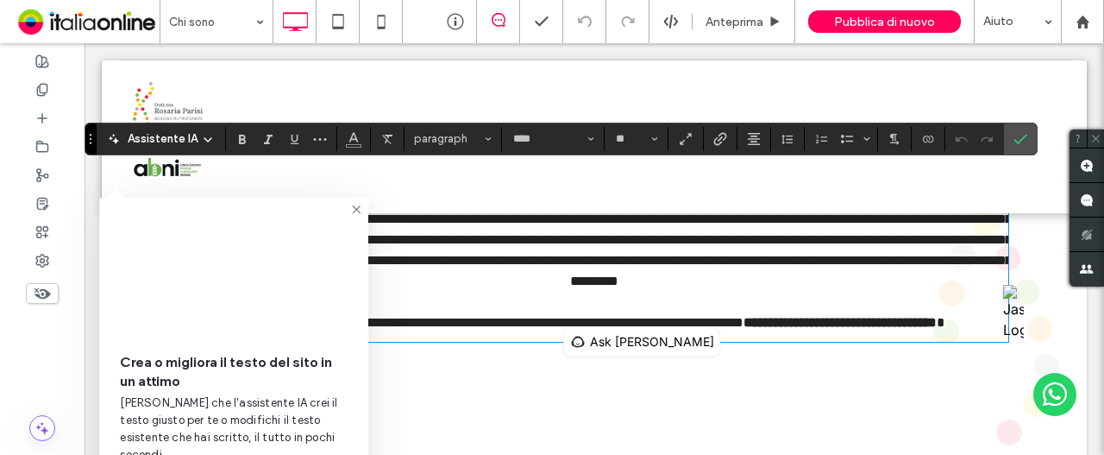
click at [1017, 155] on div at bounding box center [594, 136] width 985 height 153
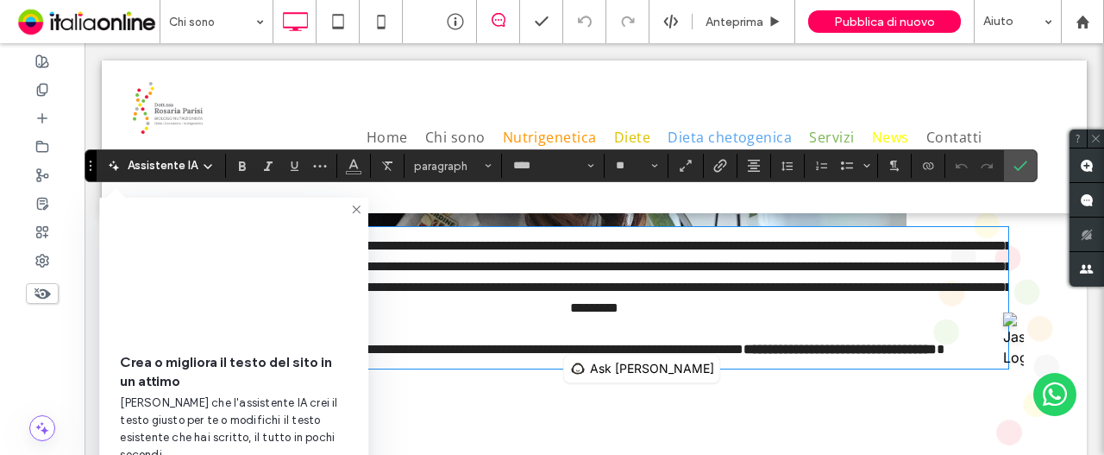
click at [1014, 148] on div at bounding box center [594, 136] width 985 height 153
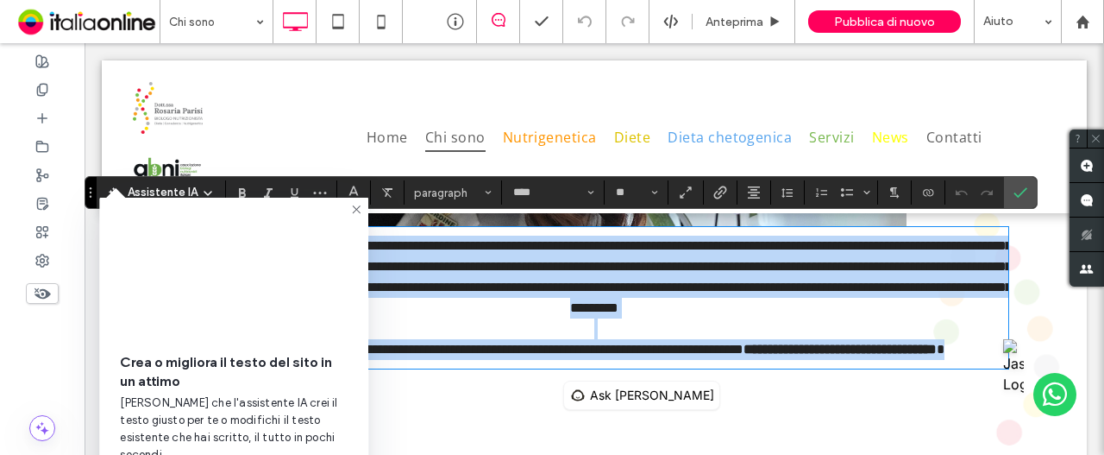
scroll to position [875, 0]
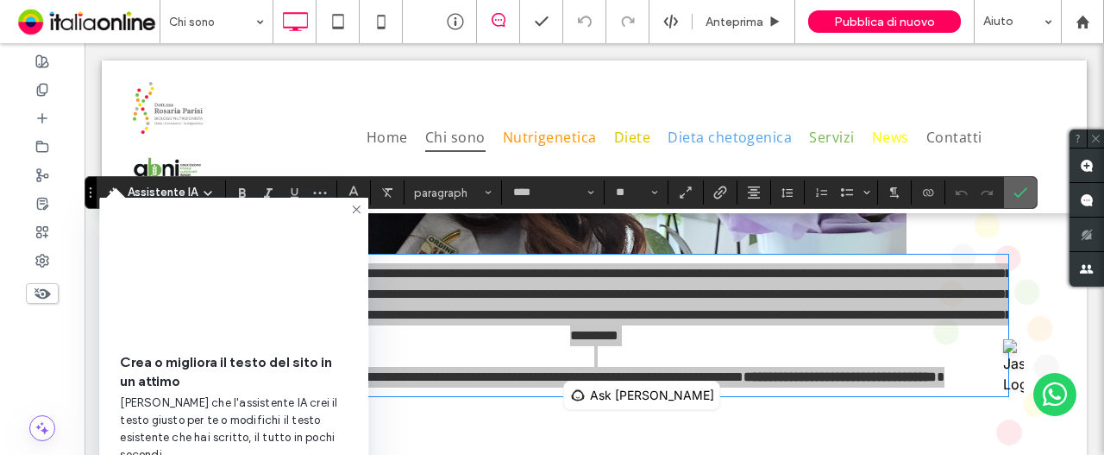
click at [1014, 203] on span "Conferma" at bounding box center [1018, 192] width 8 height 31
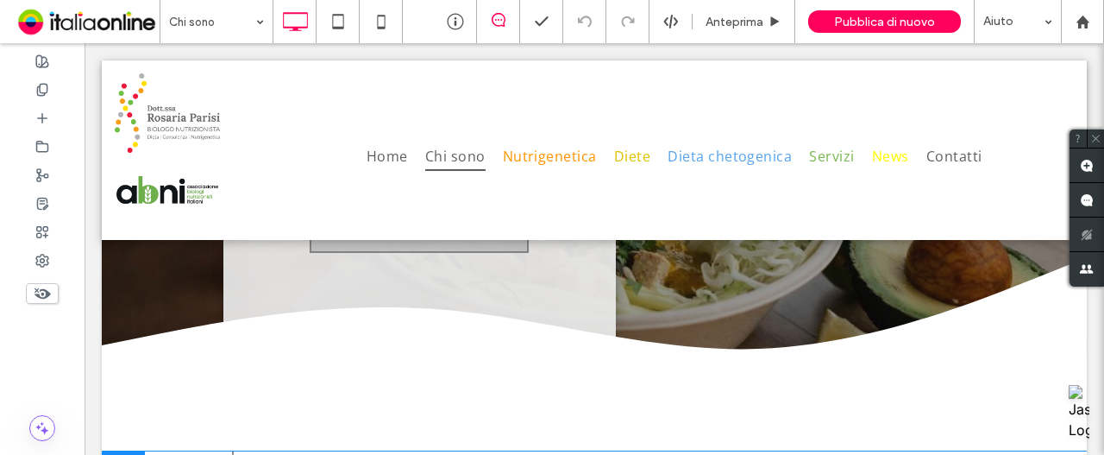
scroll to position [259, 0]
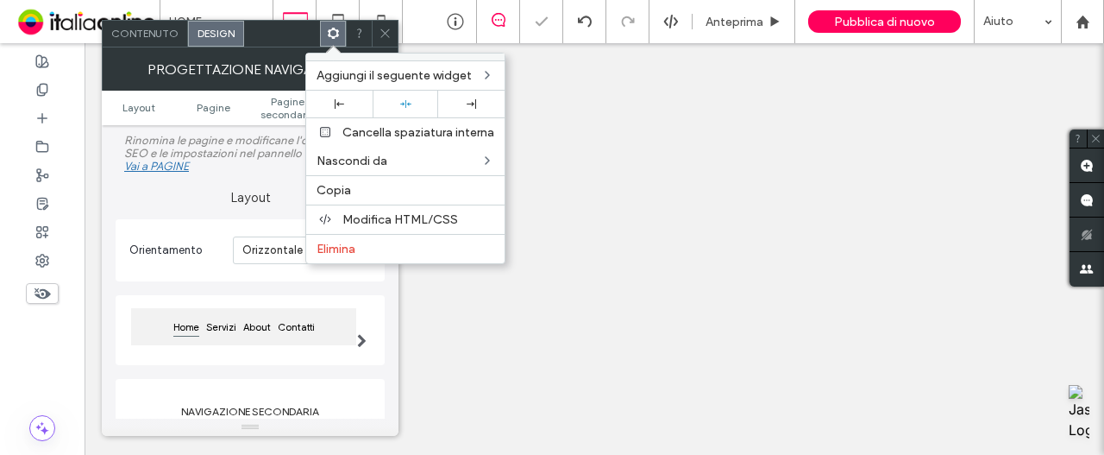
click at [389, 36] on icon at bounding box center [385, 33] width 13 height 13
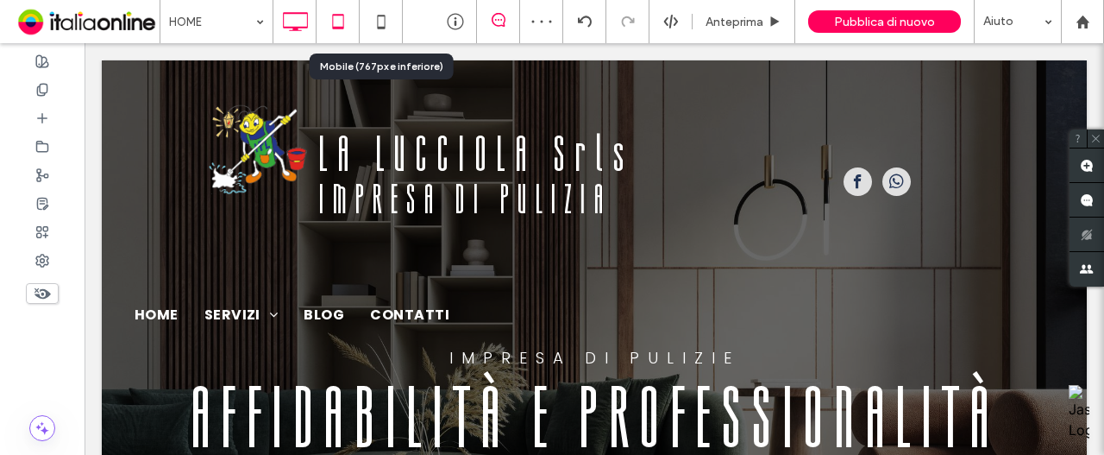
click at [356, 25] on div at bounding box center [338, 21] width 42 height 35
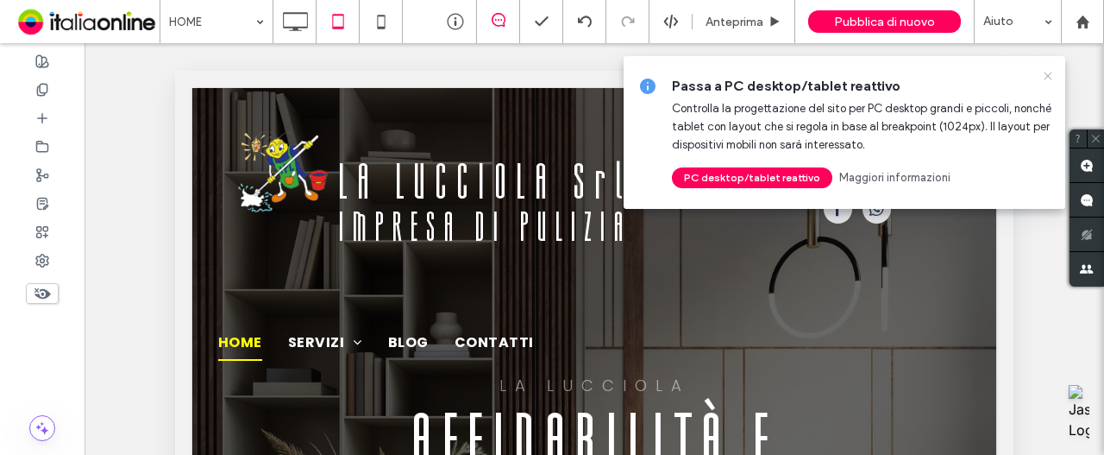
click at [1048, 76] on use at bounding box center [1048, 76] width 8 height 8
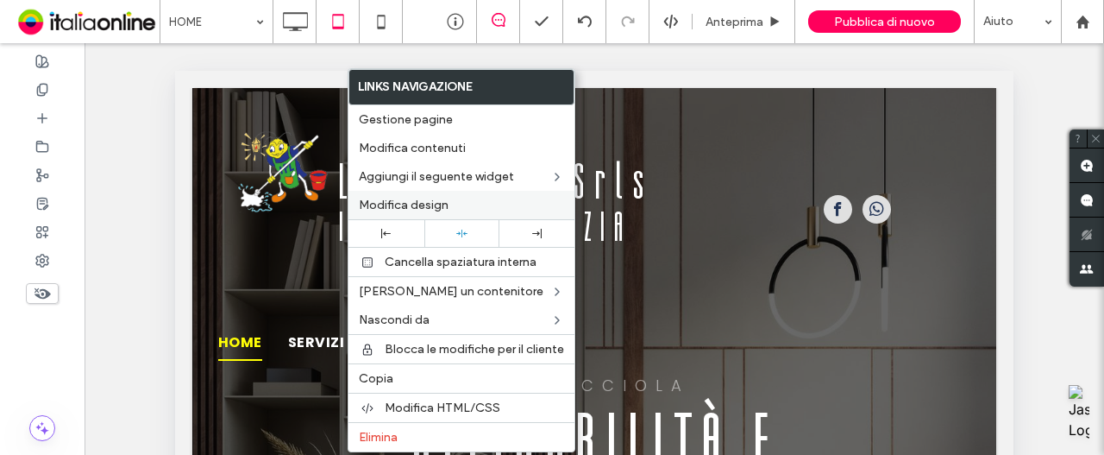
click at [412, 195] on div "Modifica design" at bounding box center [461, 205] width 226 height 28
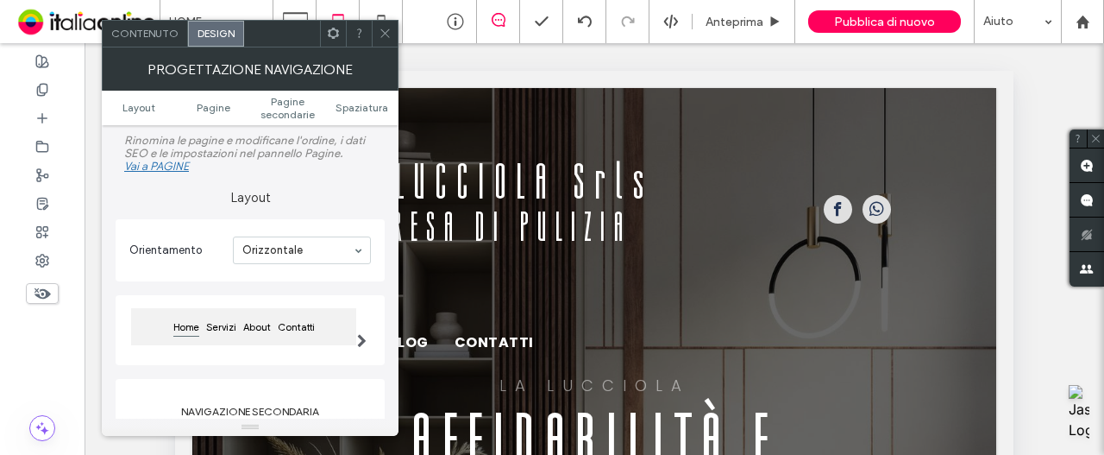
click at [357, 325] on span at bounding box center [361, 329] width 9 height 74
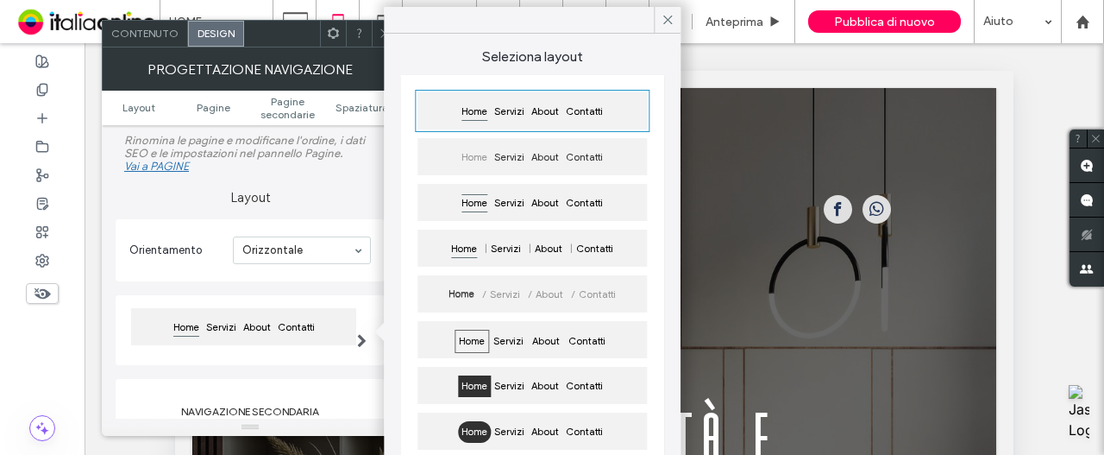
click at [515, 140] on div "Home Servizi About Contatti" at bounding box center [531, 156] width 229 height 37
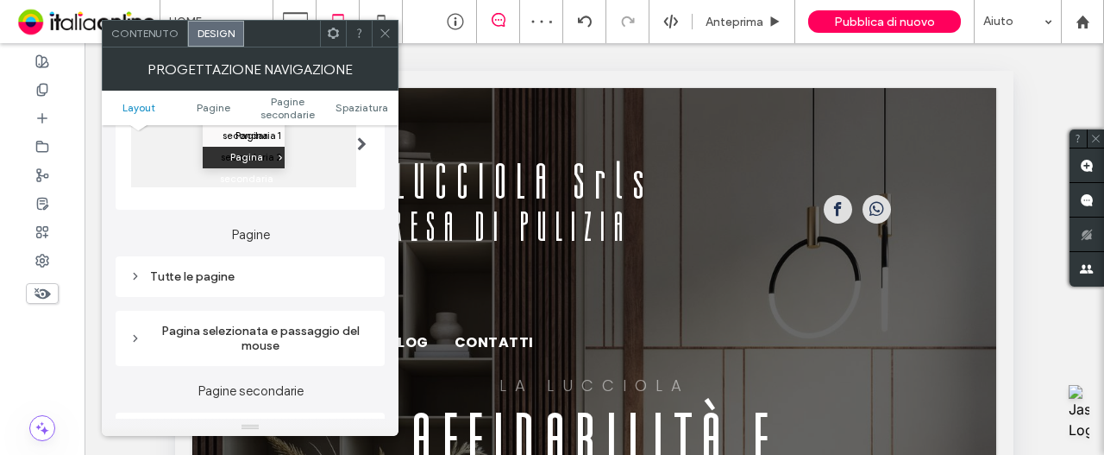
scroll to position [345, 0]
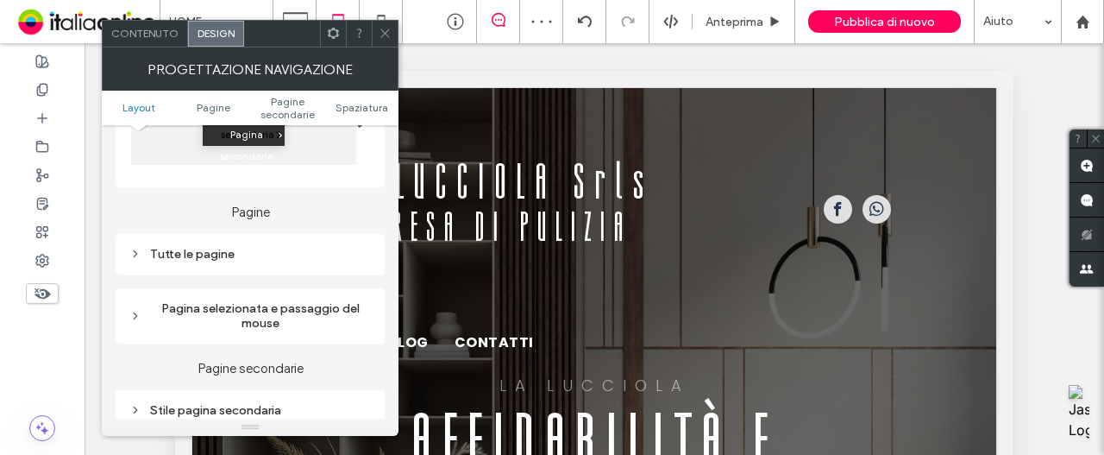
click at [386, 35] on icon at bounding box center [385, 33] width 13 height 13
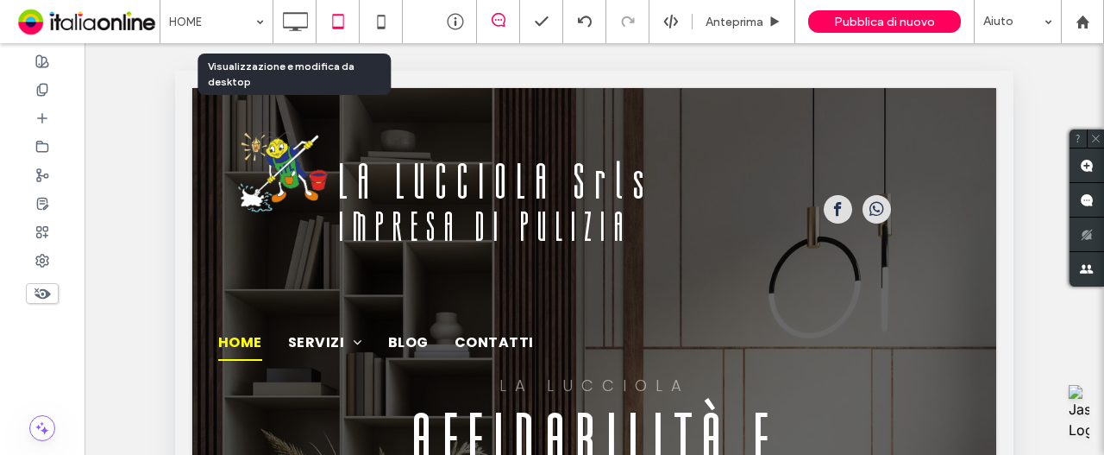
drag, startPoint x: 293, startPoint y: 30, endPoint x: 338, endPoint y: 63, distance: 55.6
click at [293, 30] on use at bounding box center [295, 21] width 25 height 19
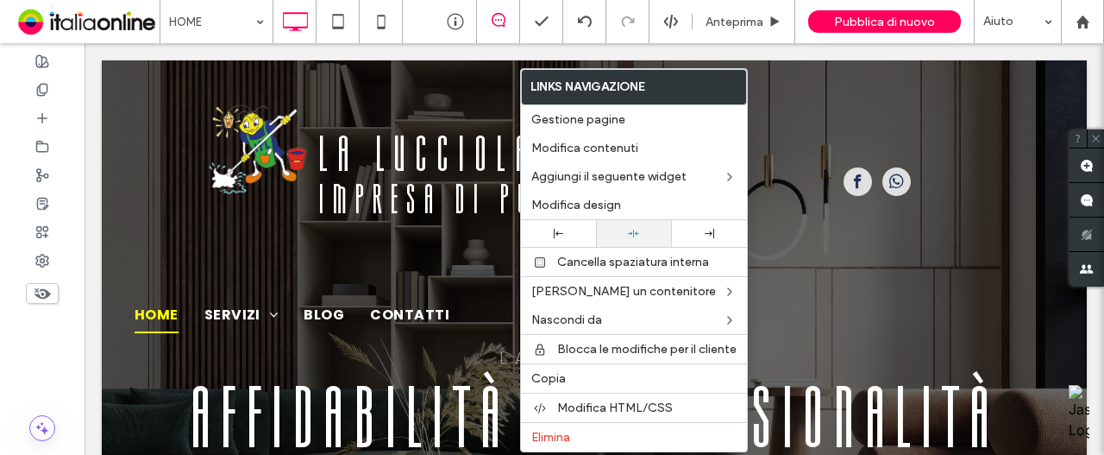
click at [628, 230] on icon at bounding box center [633, 233] width 11 height 11
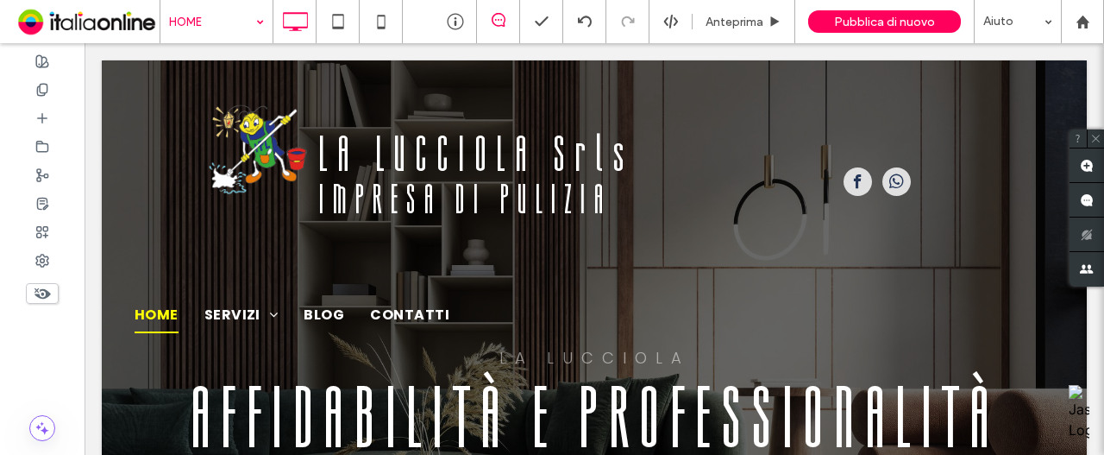
click at [255, 25] on div "HOME" at bounding box center [216, 21] width 112 height 43
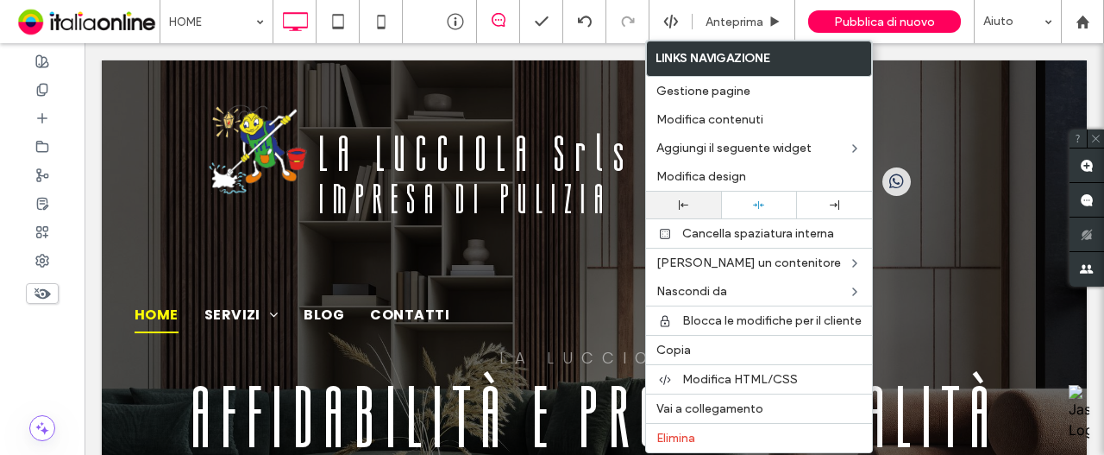
drag, startPoint x: 726, startPoint y: 174, endPoint x: 675, endPoint y: 198, distance: 57.1
click at [726, 174] on span "Modifica design" at bounding box center [701, 176] width 90 height 15
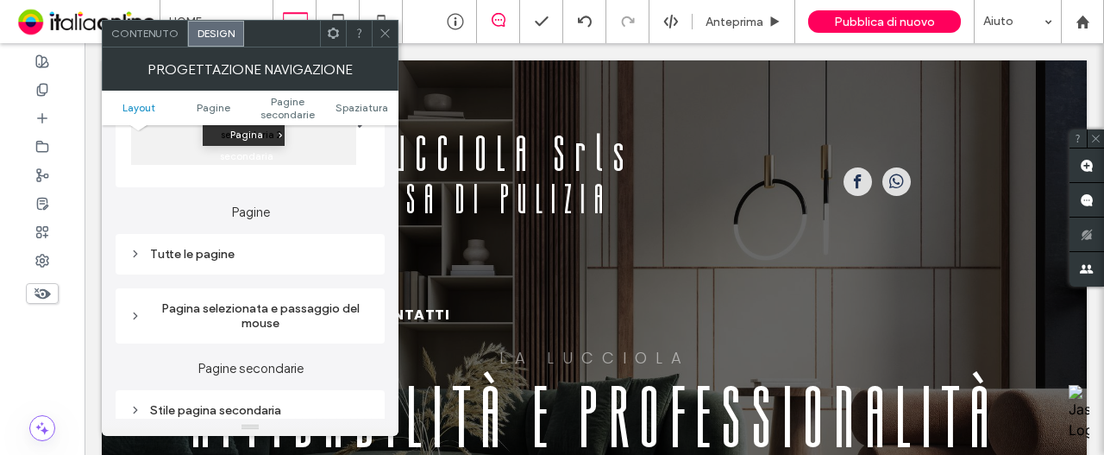
click at [280, 323] on div "Pagina selezionata e passaggio del mouse" at bounding box center [250, 315] width 242 height 29
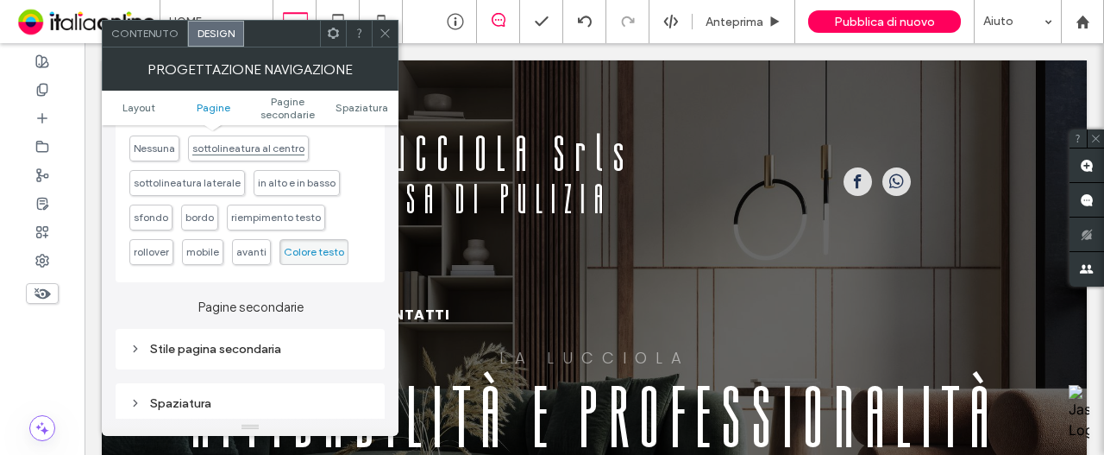
scroll to position [431, 0]
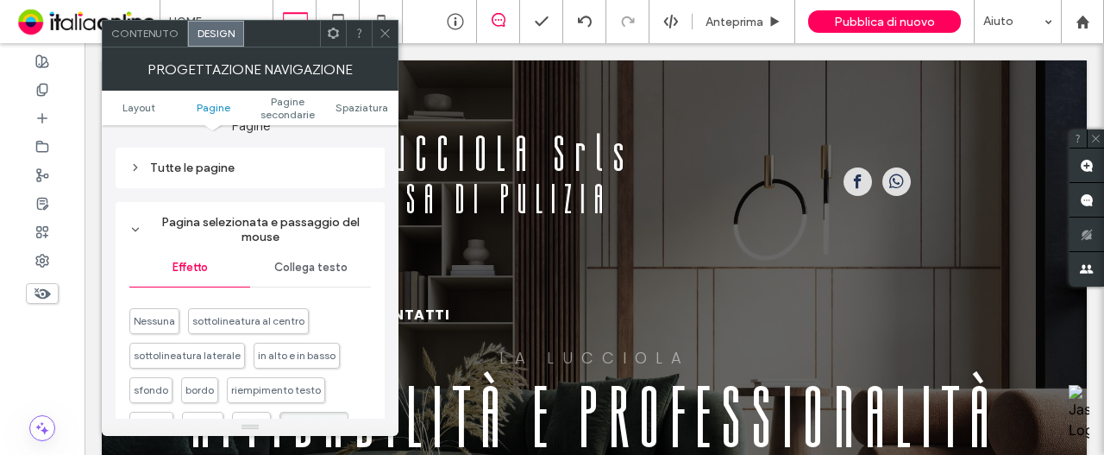
click at [310, 274] on span "Collega testo" at bounding box center [310, 267] width 73 height 14
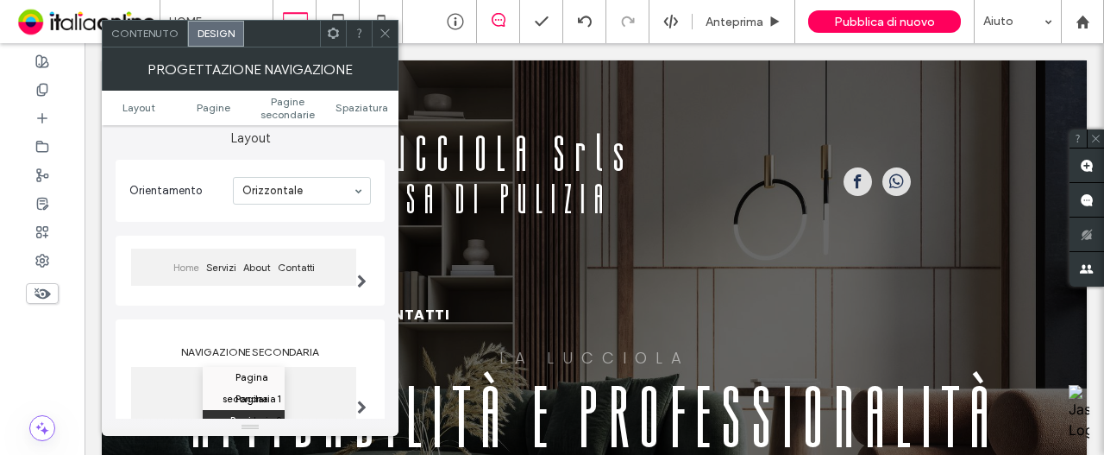
scroll to position [95, 0]
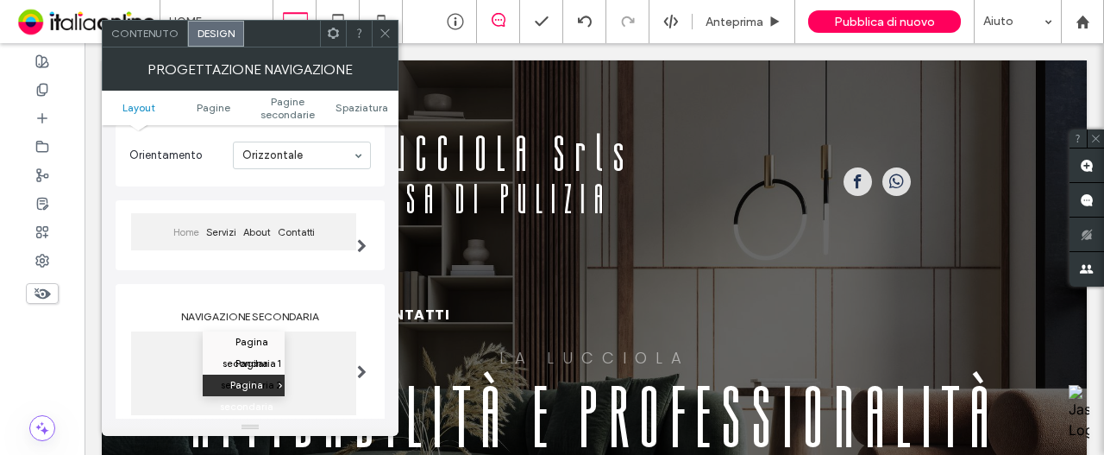
click at [383, 42] on span at bounding box center [385, 34] width 13 height 26
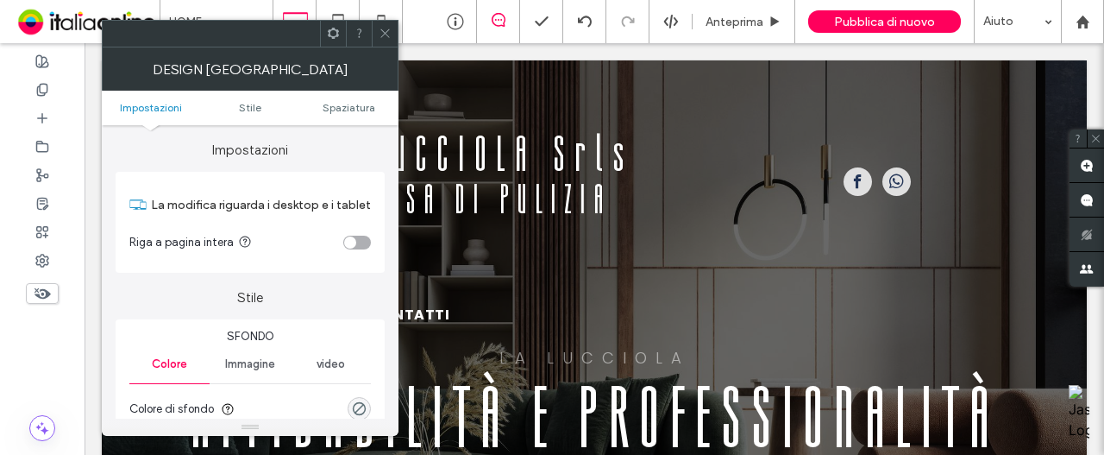
click at [339, 96] on ul "Impostazioni Stile Spaziatura" at bounding box center [250, 108] width 297 height 35
click at [333, 108] on span "Spaziatura" at bounding box center [349, 107] width 53 height 13
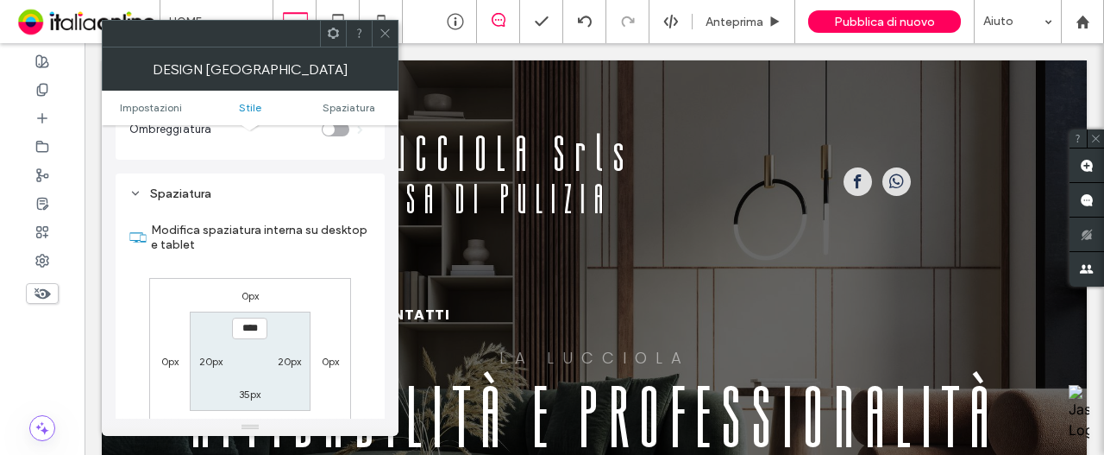
scroll to position [433, 0]
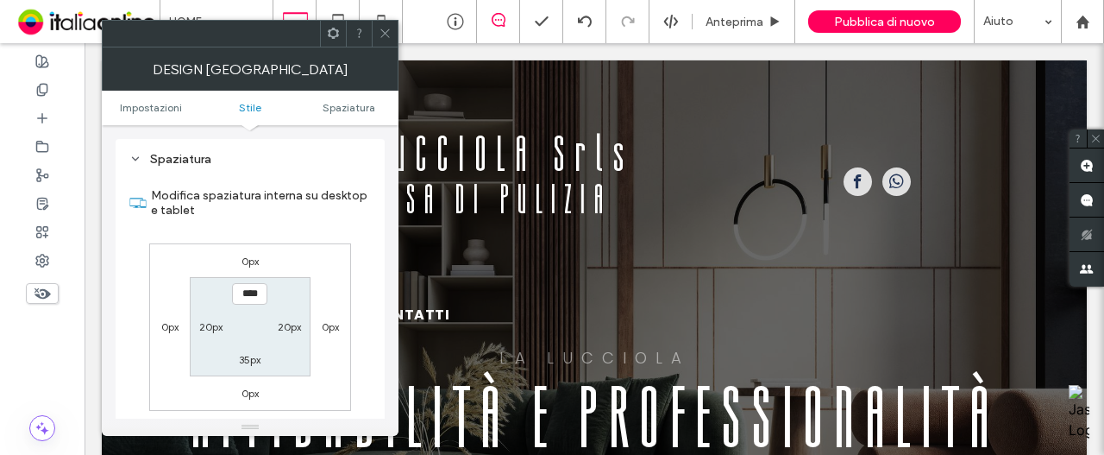
click at [257, 363] on label "35px" at bounding box center [250, 359] width 22 height 13
click at [383, 44] on span at bounding box center [385, 34] width 13 height 26
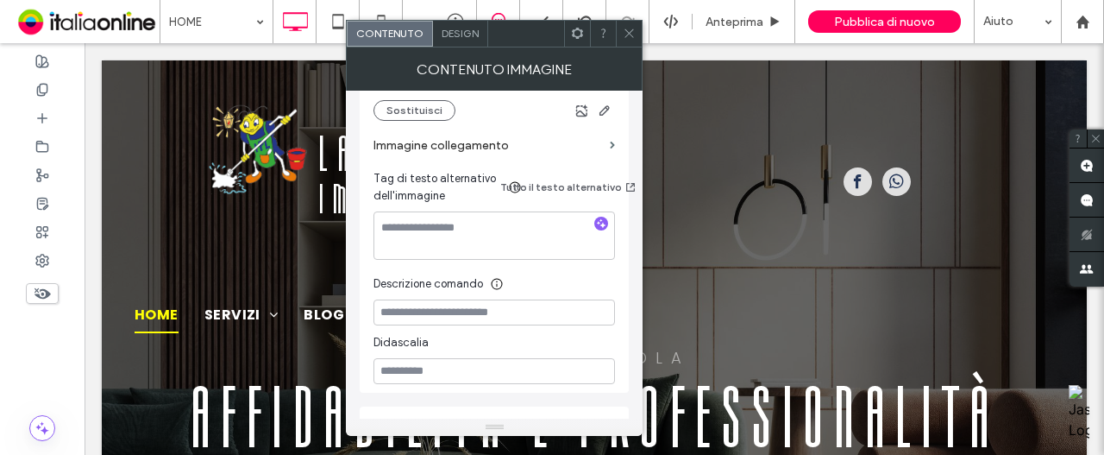
scroll to position [431, 0]
click at [450, 235] on textarea at bounding box center [494, 234] width 242 height 48
click at [483, 154] on label "Immagine collegamento" at bounding box center [487, 145] width 229 height 32
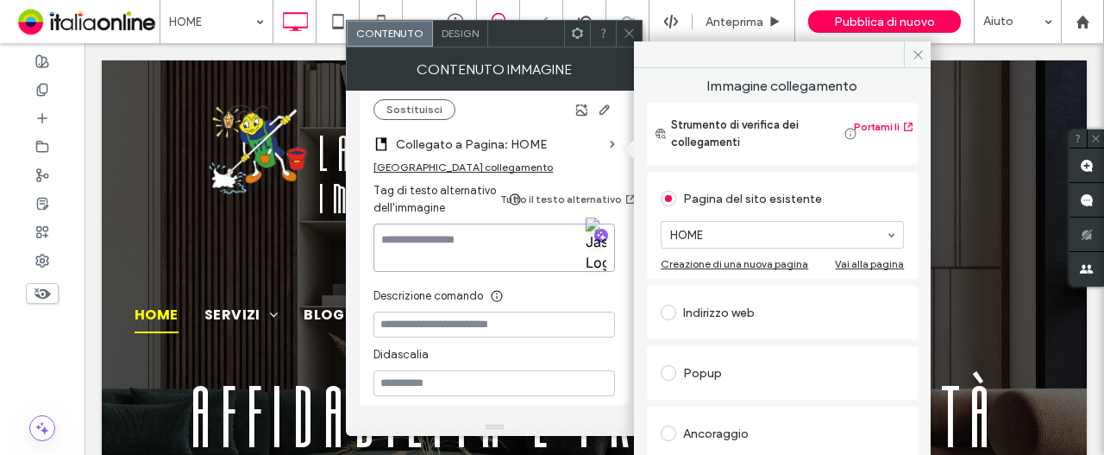
click at [453, 241] on textarea at bounding box center [494, 247] width 242 height 48
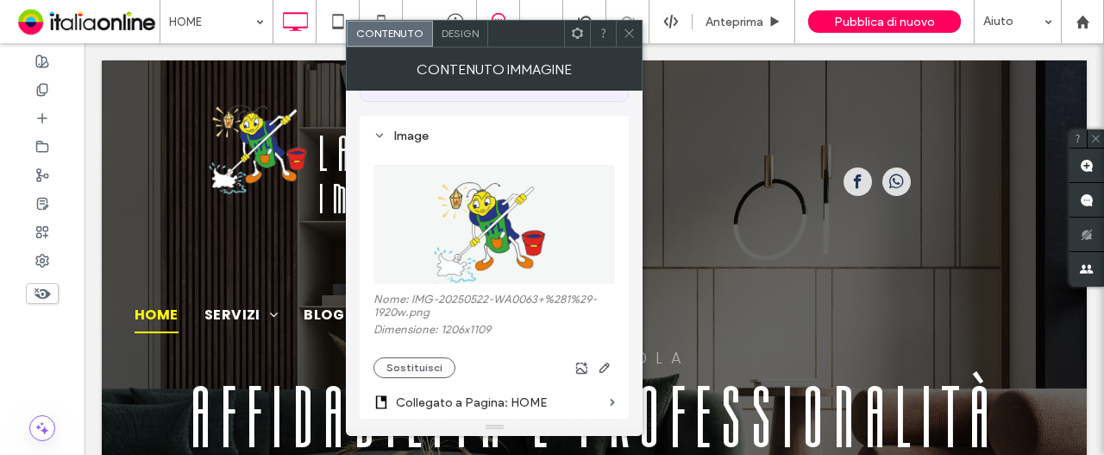
scroll to position [173, 0]
click at [631, 32] on icon at bounding box center [629, 33] width 13 height 13
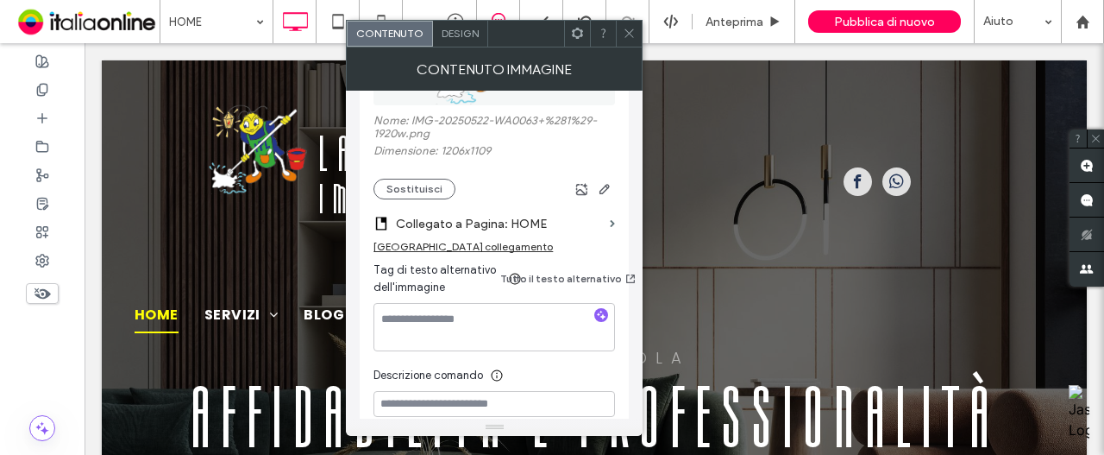
scroll to position [431, 0]
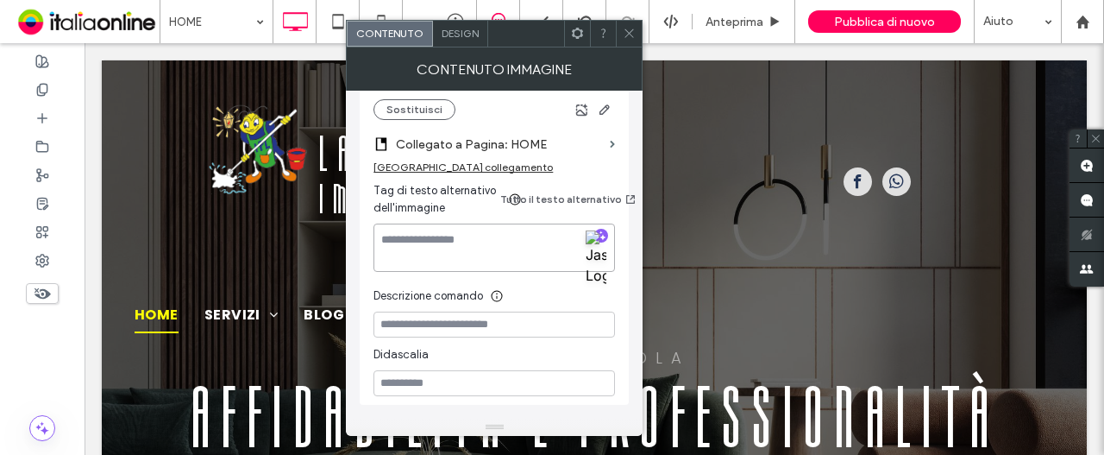
click at [457, 246] on textarea at bounding box center [494, 247] width 242 height 48
type textarea "**********"
drag, startPoint x: 632, startPoint y: 42, endPoint x: 639, endPoint y: 65, distance: 23.5
click at [632, 42] on span at bounding box center [629, 34] width 13 height 26
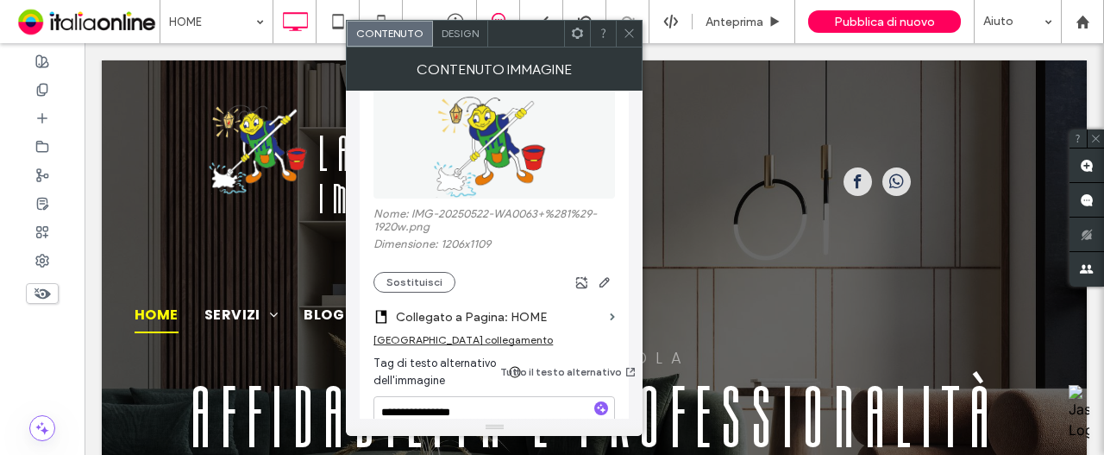
scroll to position [345, 0]
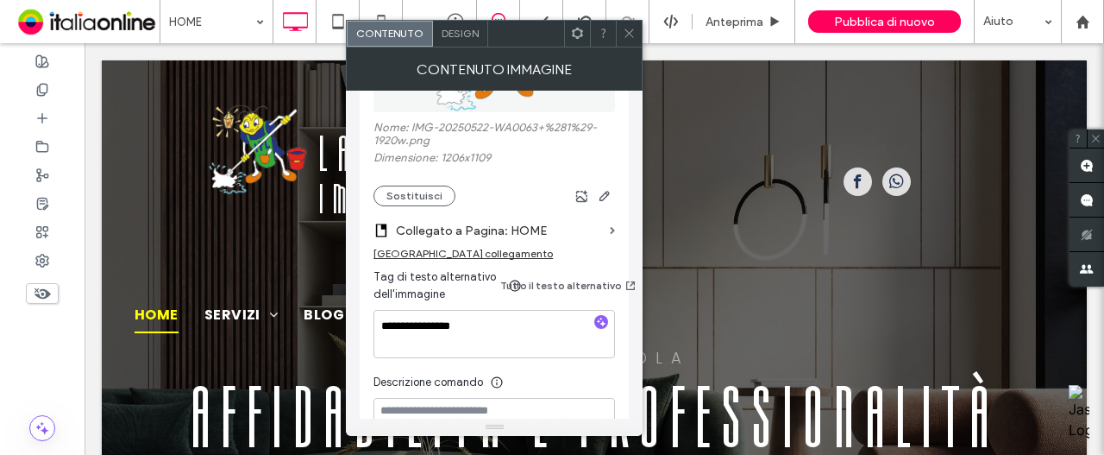
drag, startPoint x: 631, startPoint y: 27, endPoint x: 649, endPoint y: 27, distance: 17.3
click at [631, 27] on icon at bounding box center [629, 33] width 13 height 13
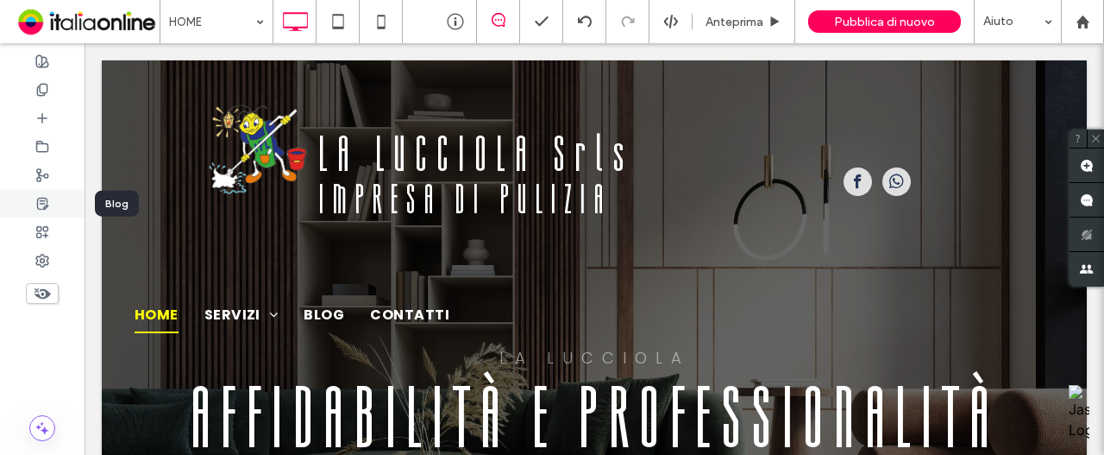
click at [47, 204] on use at bounding box center [42, 203] width 10 height 11
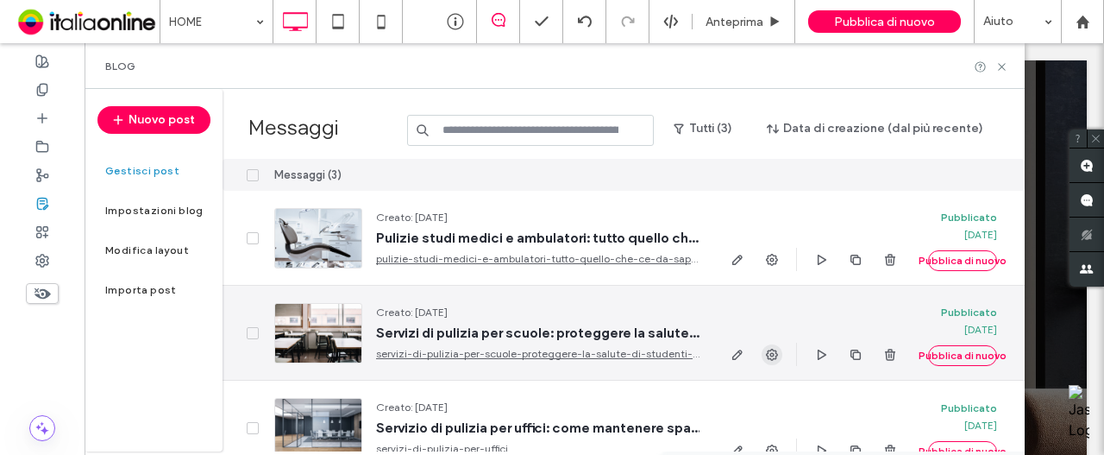
click at [775, 355] on icon "button" at bounding box center [772, 355] width 14 height 14
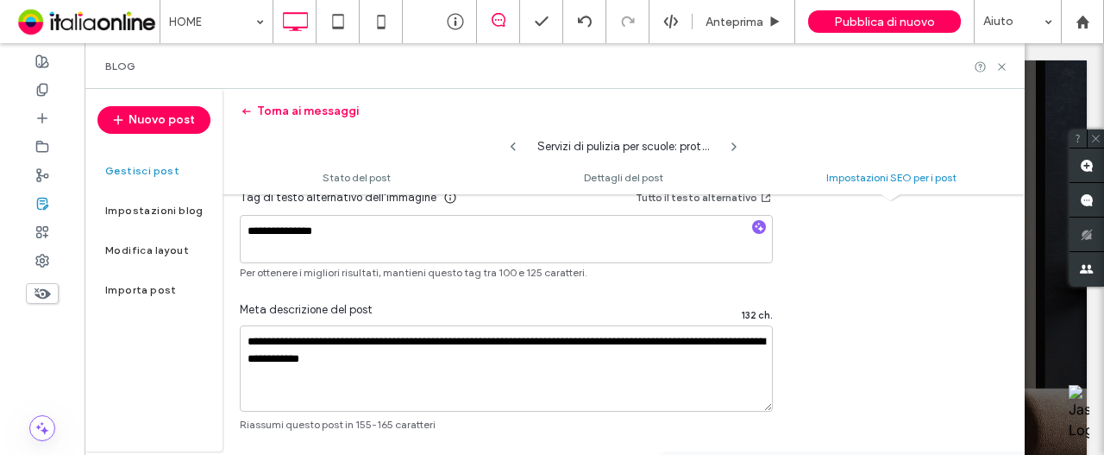
scroll to position [1364, 0]
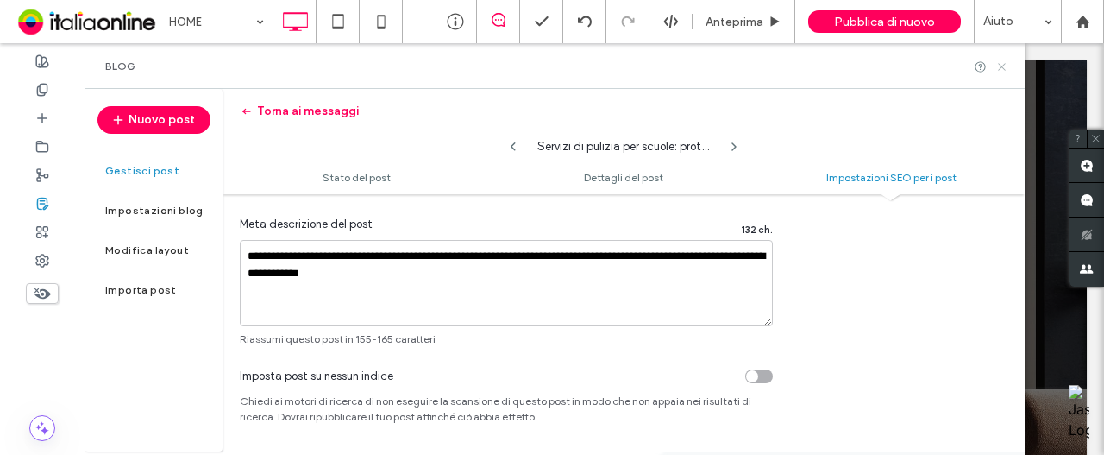
click at [1002, 70] on icon at bounding box center [1001, 66] width 13 height 13
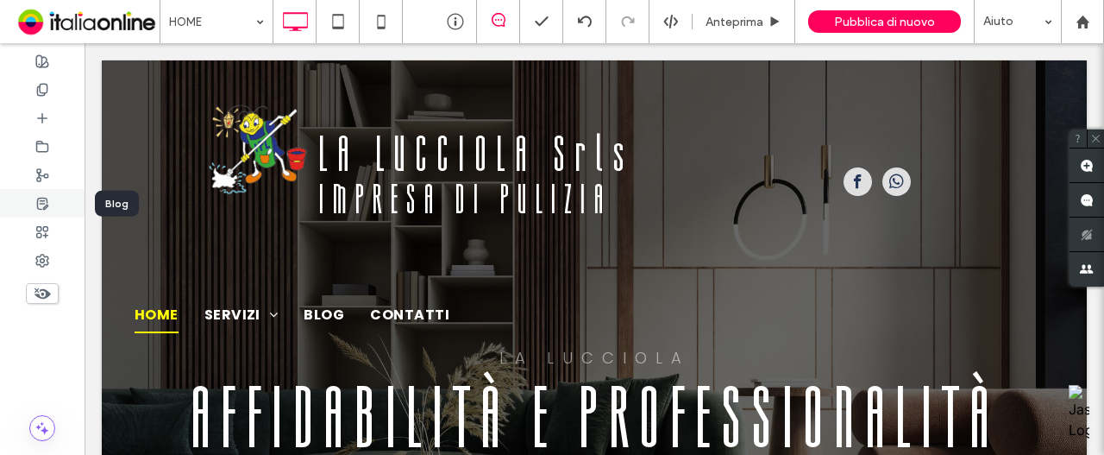
click at [47, 206] on use at bounding box center [42, 203] width 10 height 11
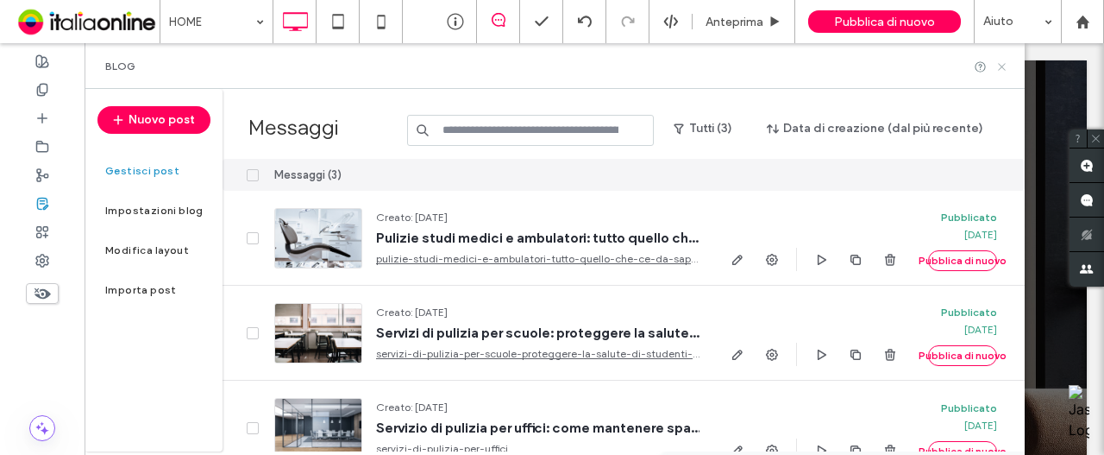
click at [997, 72] on icon at bounding box center [1001, 66] width 13 height 13
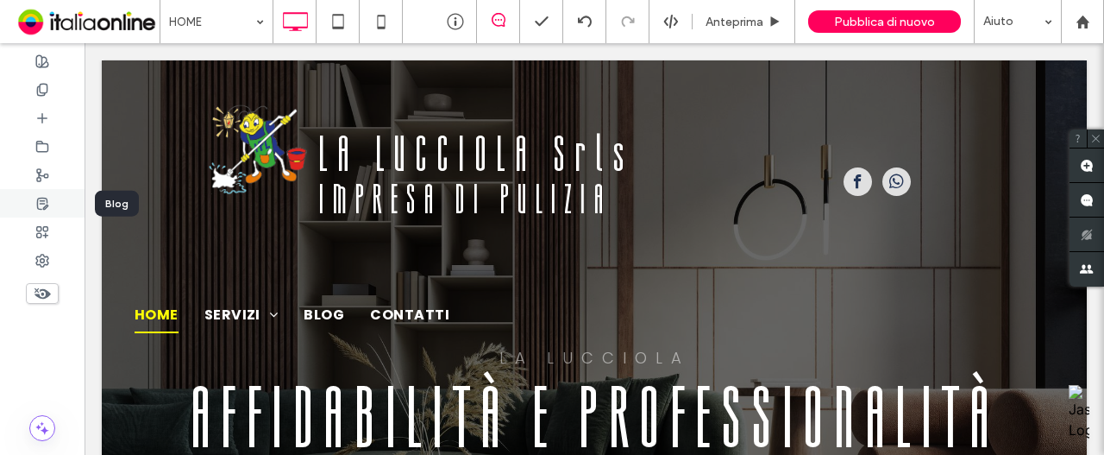
click at [40, 200] on use at bounding box center [42, 203] width 10 height 11
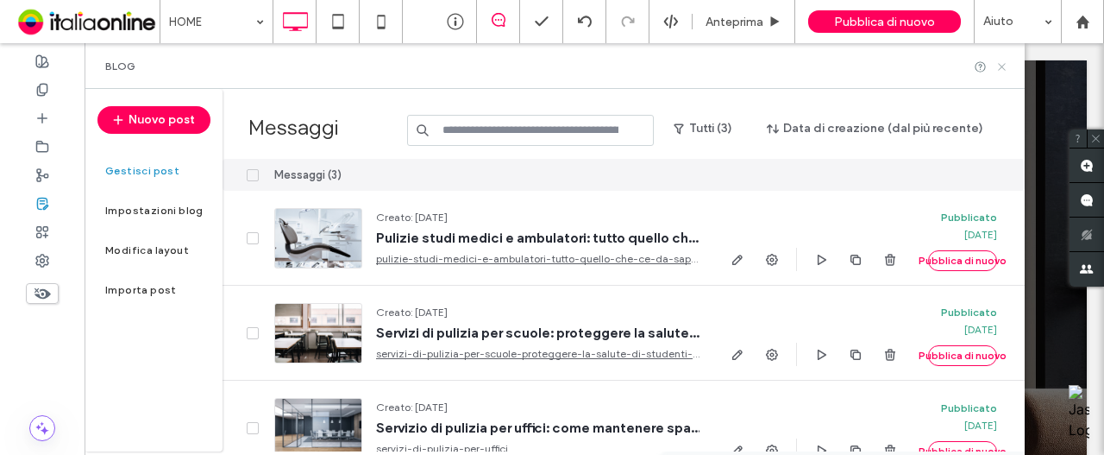
click at [999, 70] on icon at bounding box center [1001, 66] width 13 height 13
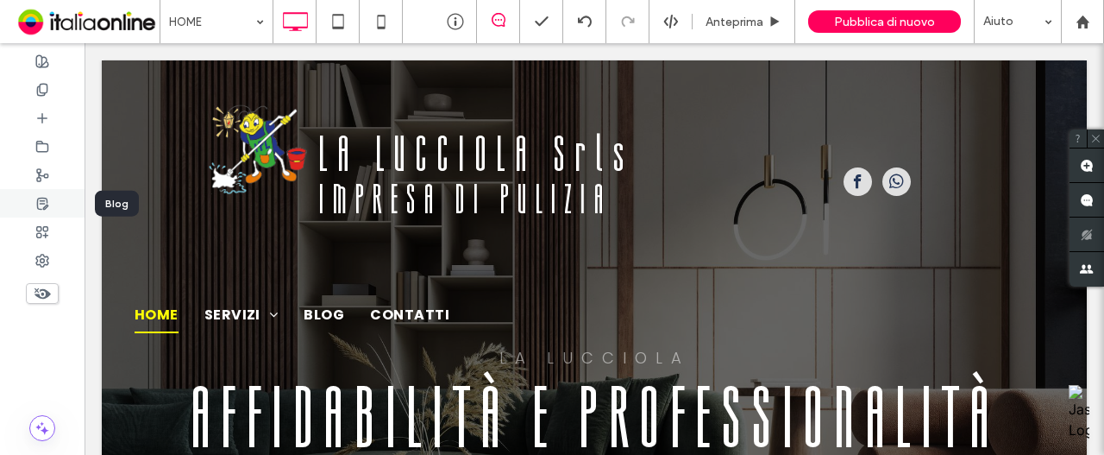
click at [41, 204] on icon at bounding box center [42, 204] width 14 height 14
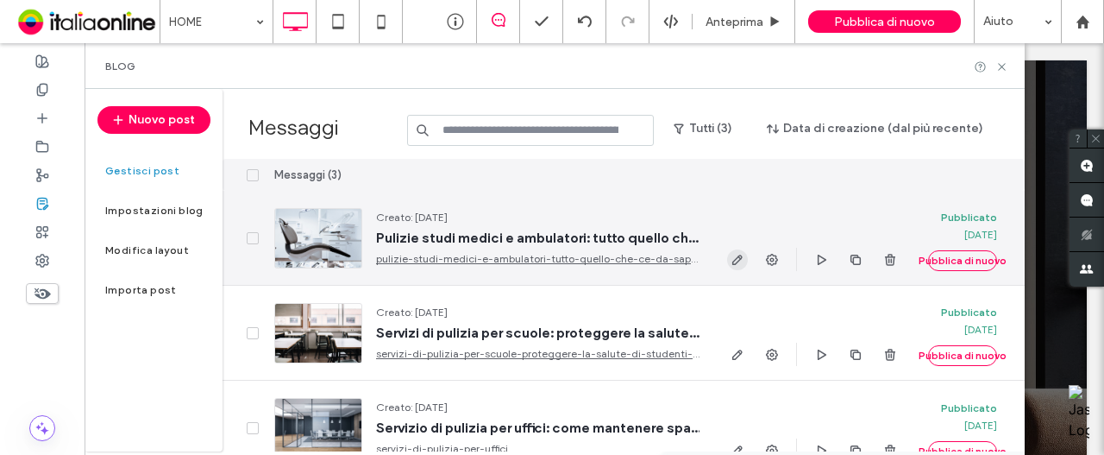
click at [731, 268] on span "button" at bounding box center [737, 259] width 21 height 21
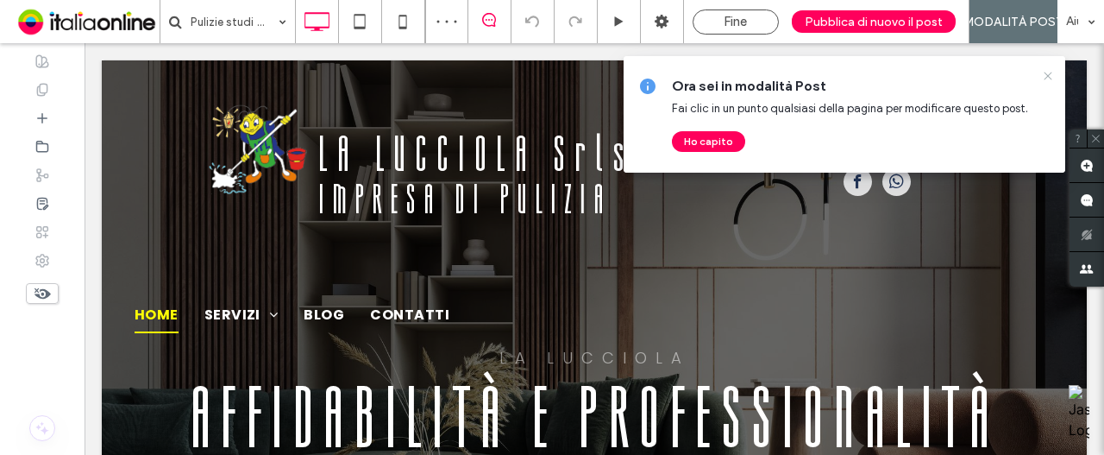
click at [1043, 79] on icon at bounding box center [1048, 76] width 14 height 14
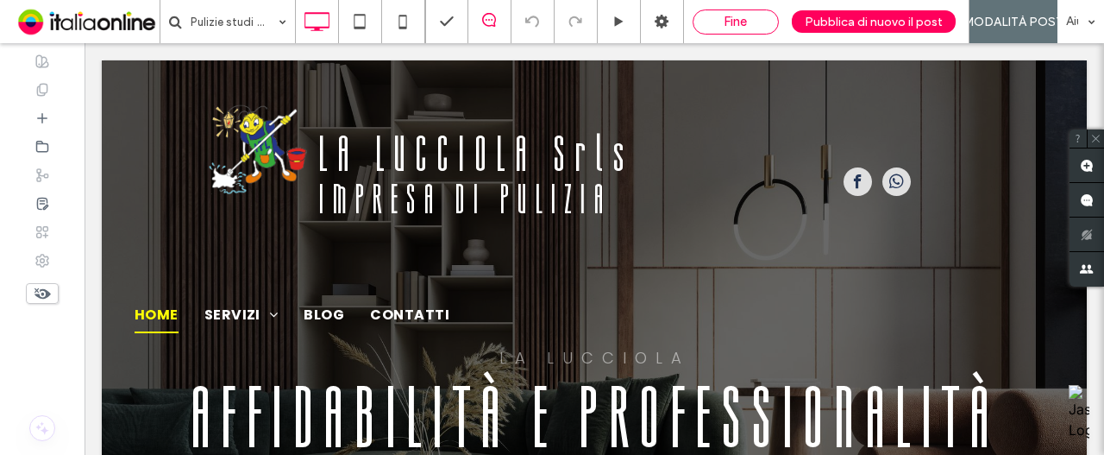
click at [726, 22] on span "Fine" at bounding box center [735, 22] width 23 height 16
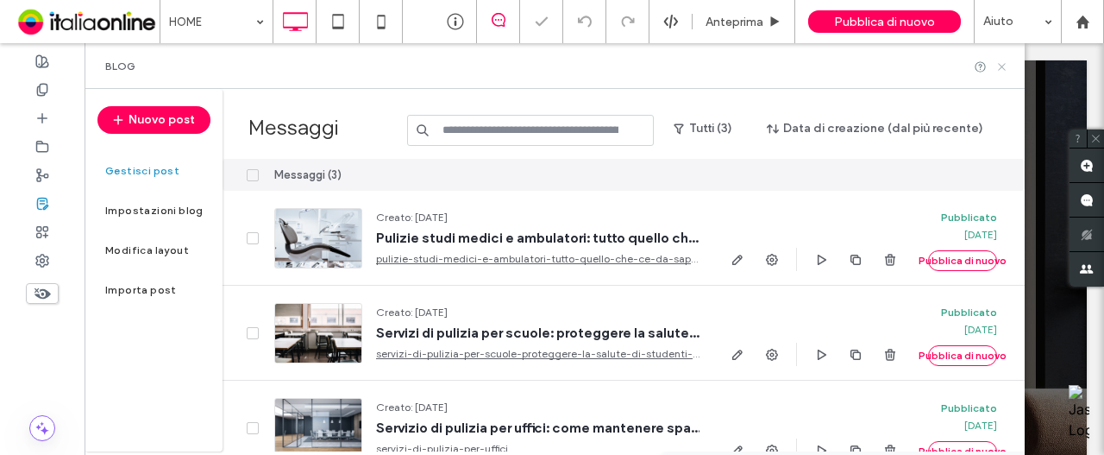
click at [1002, 67] on use at bounding box center [1001, 66] width 7 height 7
